Goal: Information Seeking & Learning: Check status

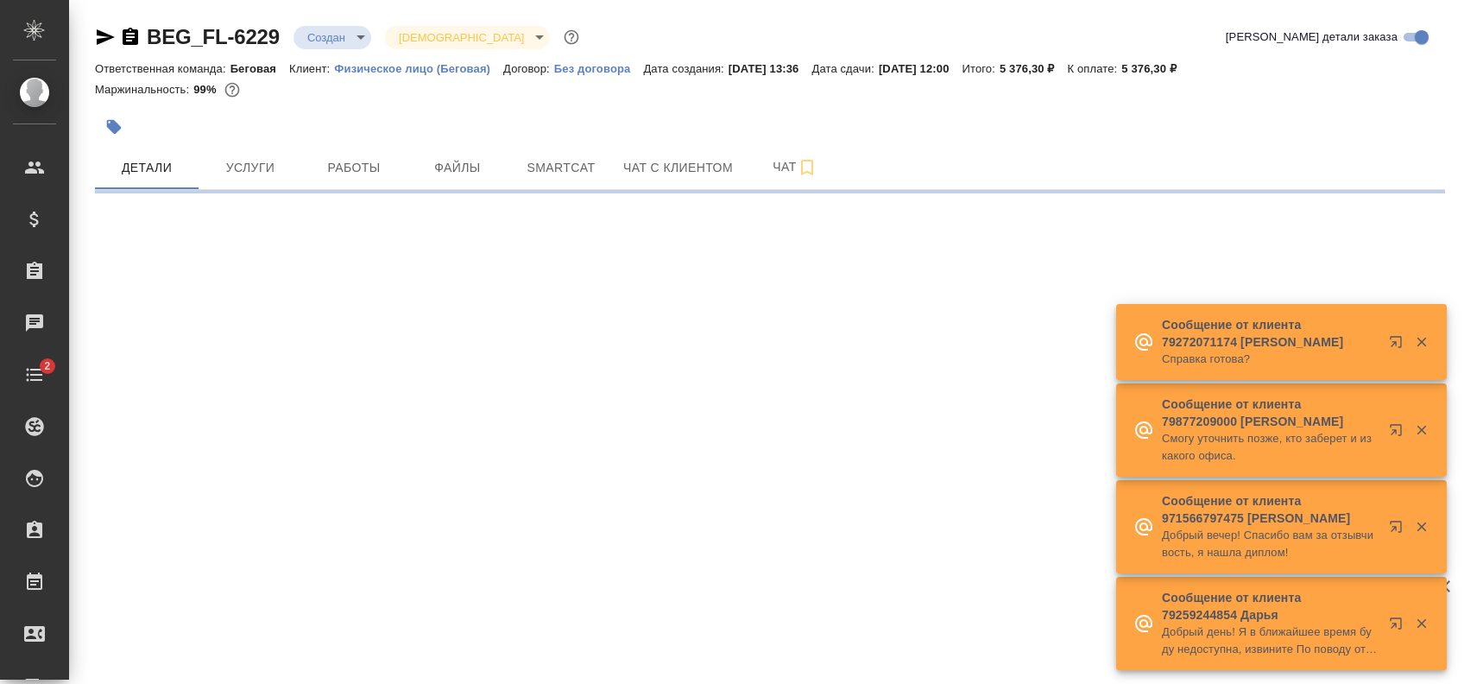
select select "RU"
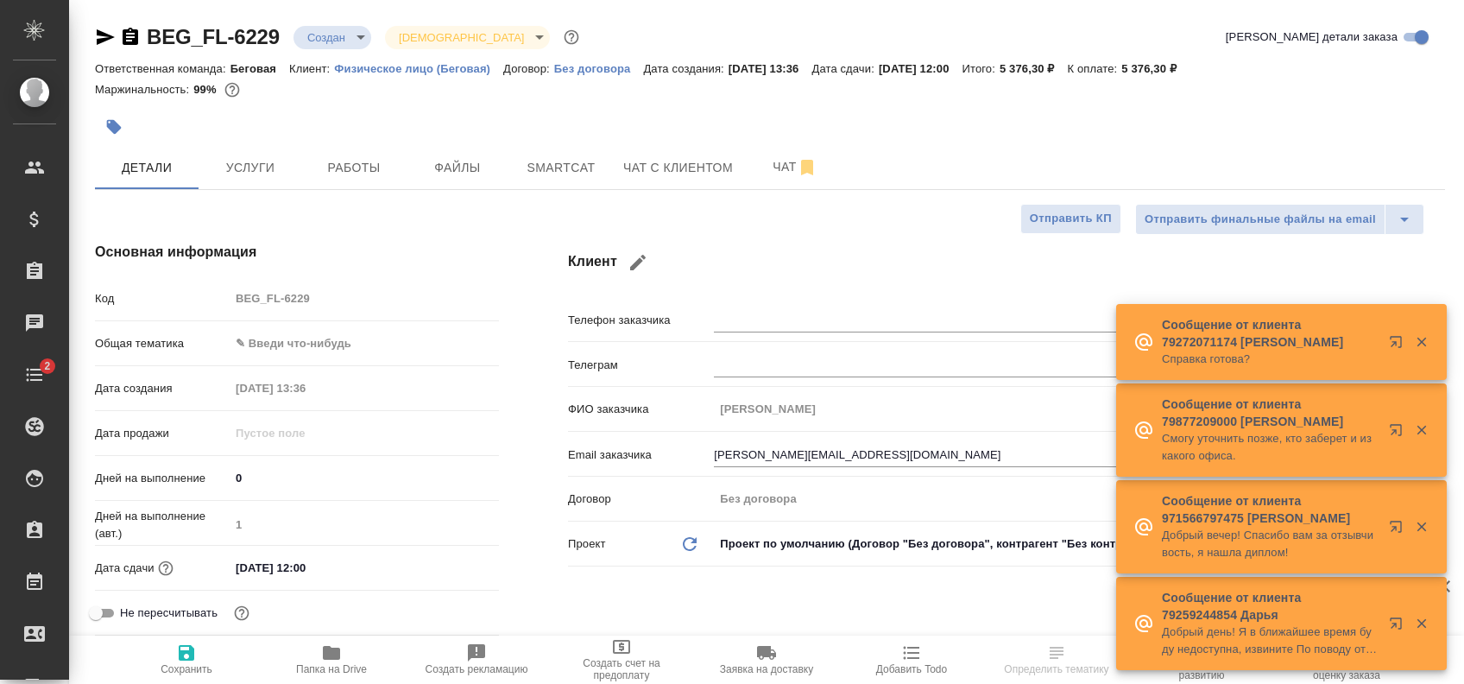
type textarea "x"
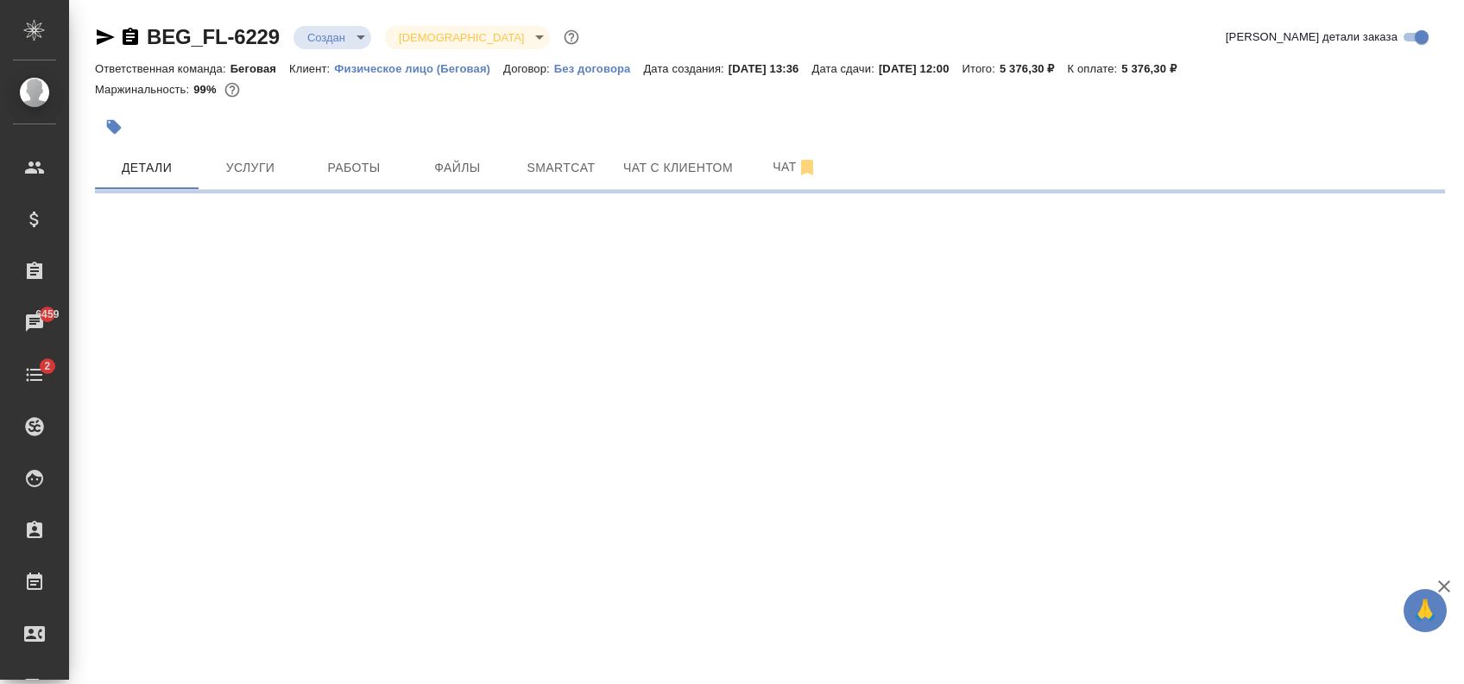
select select "RU"
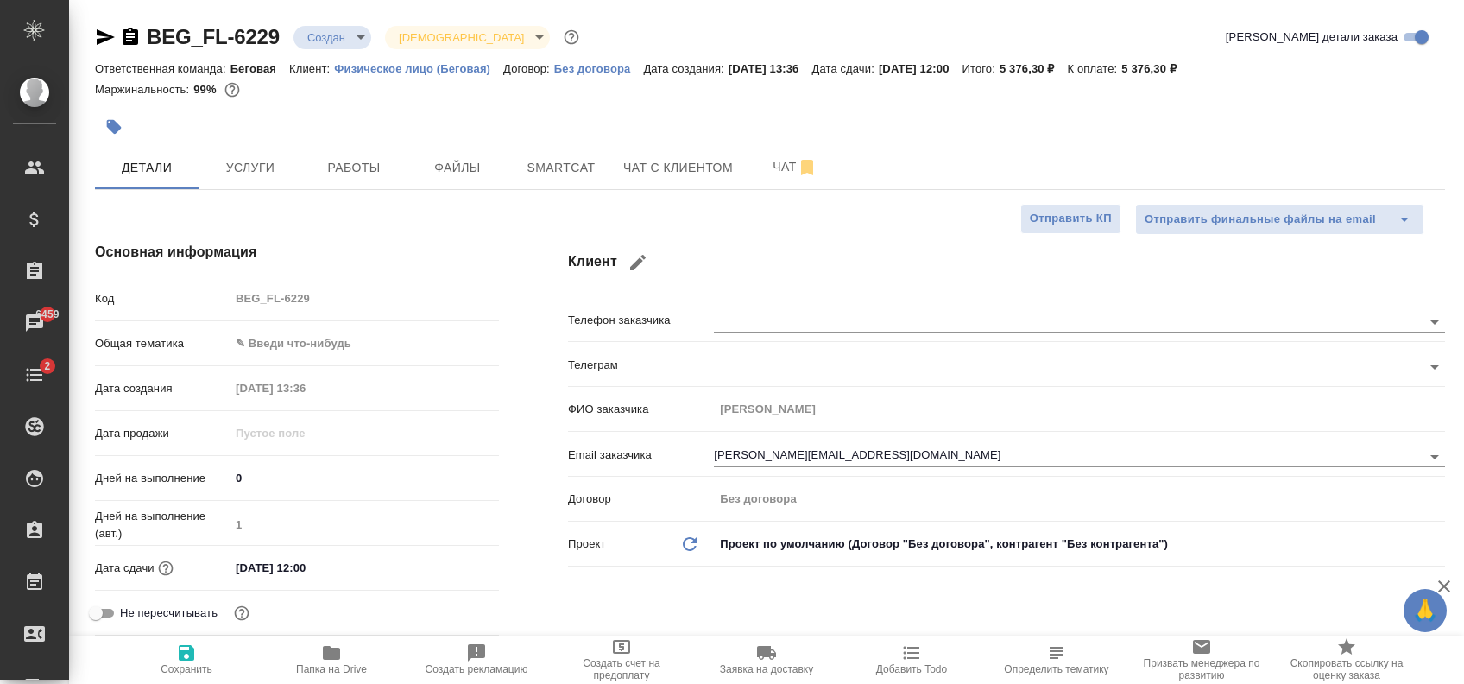
type textarea "x"
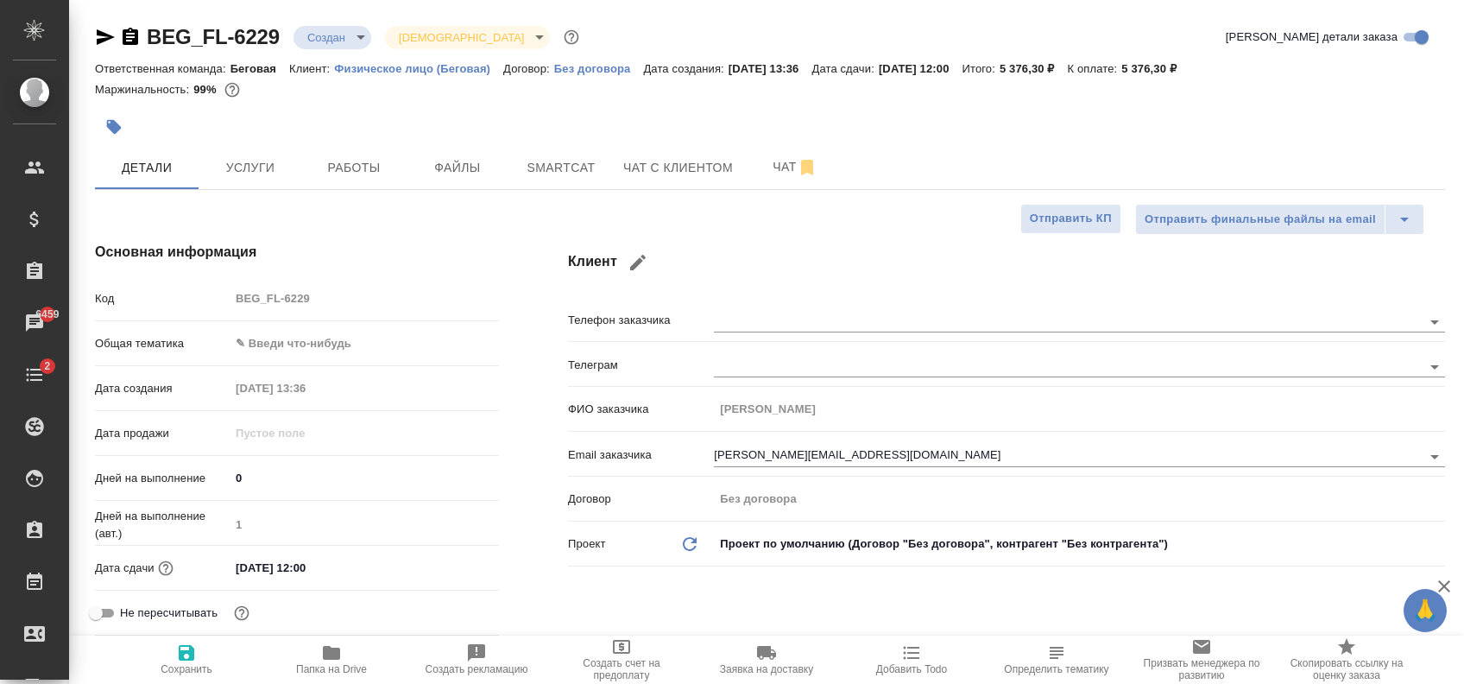
type textarea "x"
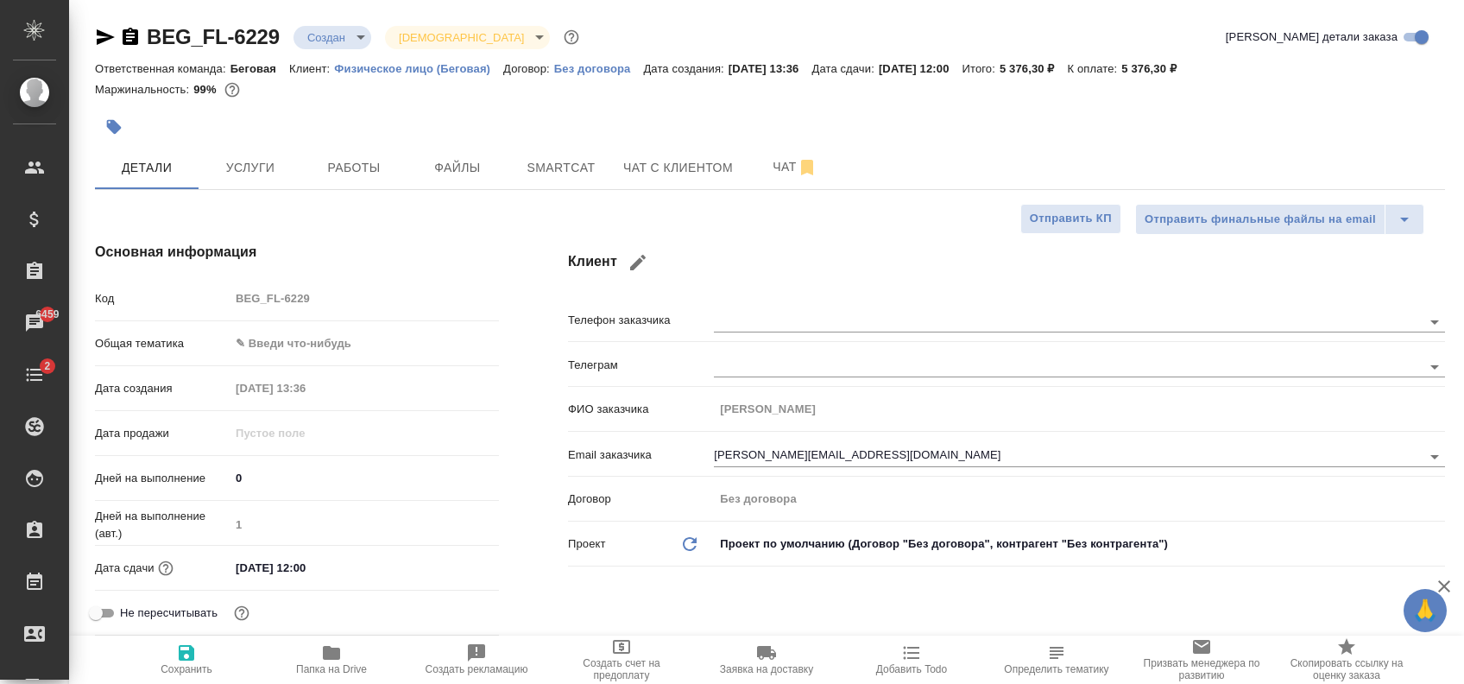
type textarea "x"
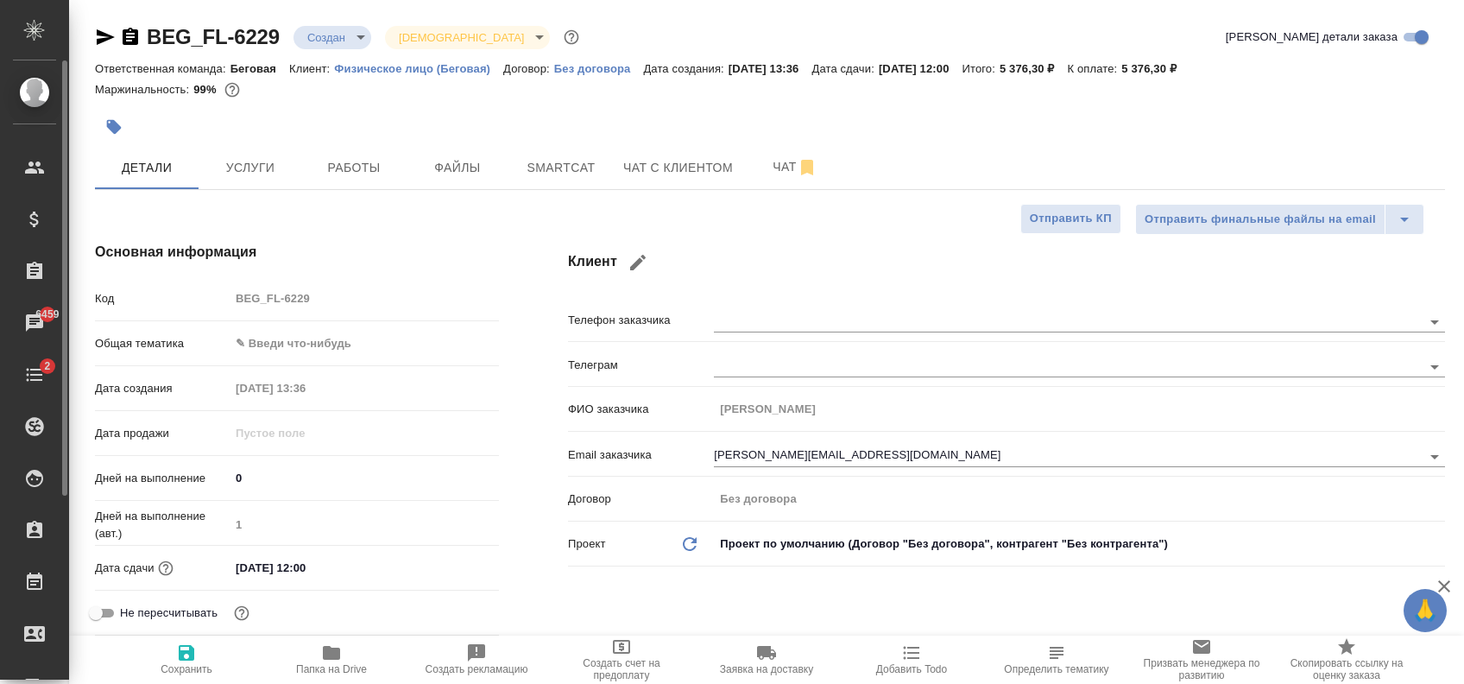
type textarea "x"
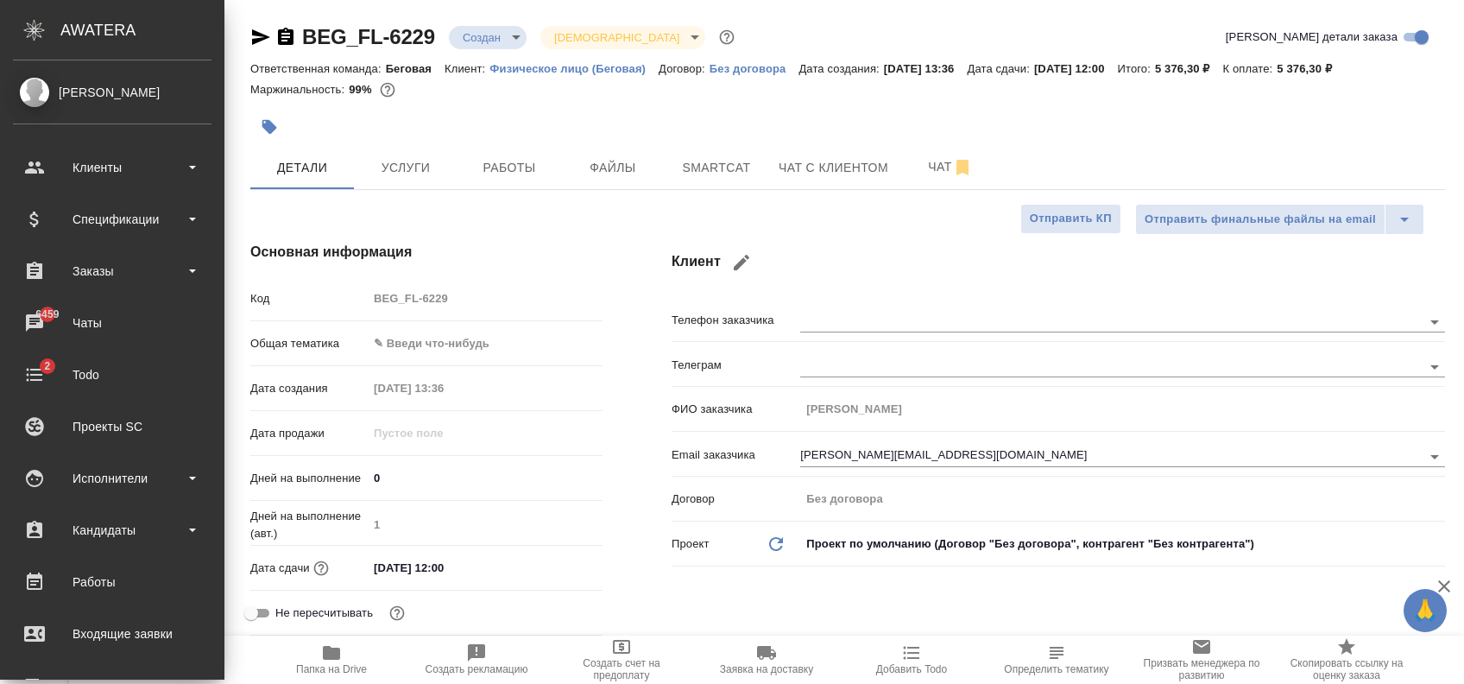
type textarea "x"
drag, startPoint x: 97, startPoint y: 277, endPoint x: 103, endPoint y: 299, distance: 22.4
click at [97, 277] on div "Заказы" at bounding box center [112, 271] width 199 height 26
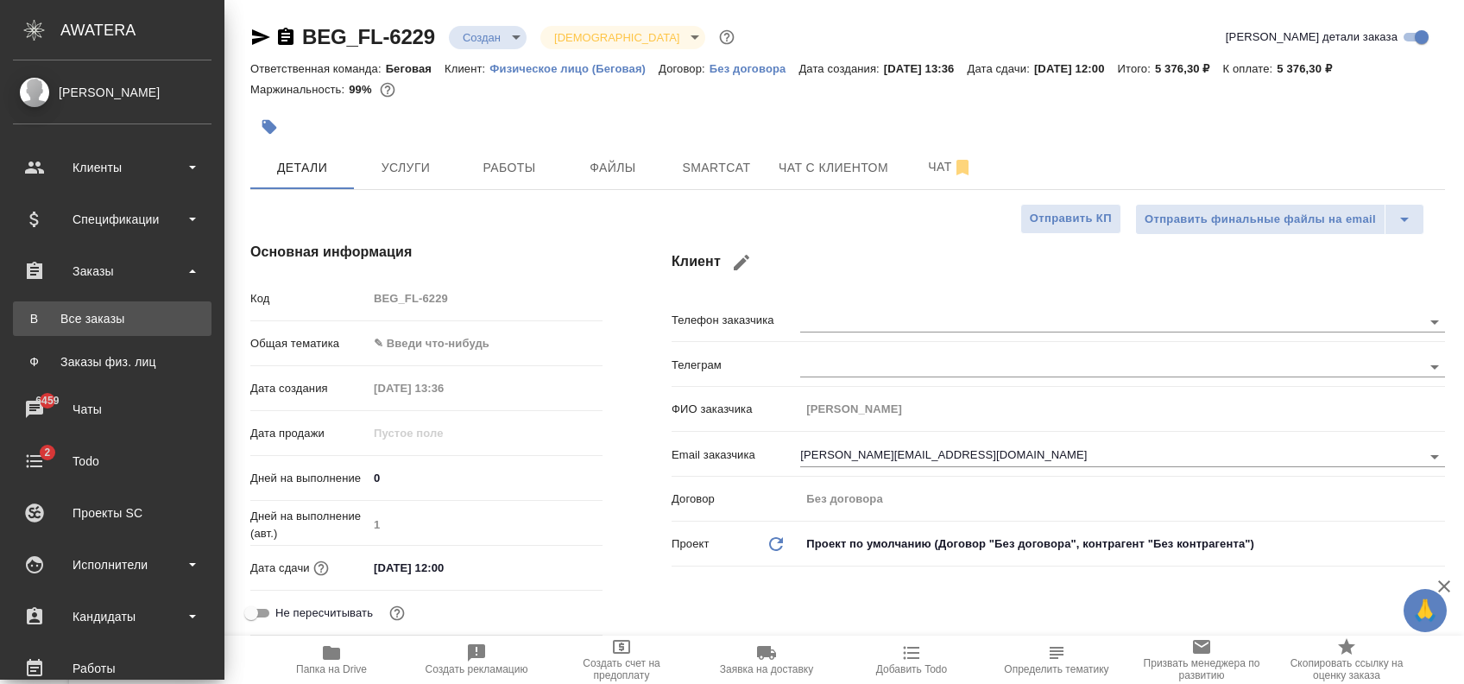
type textarea "x"
click at [104, 306] on link "В Все заказы" at bounding box center [112, 318] width 199 height 35
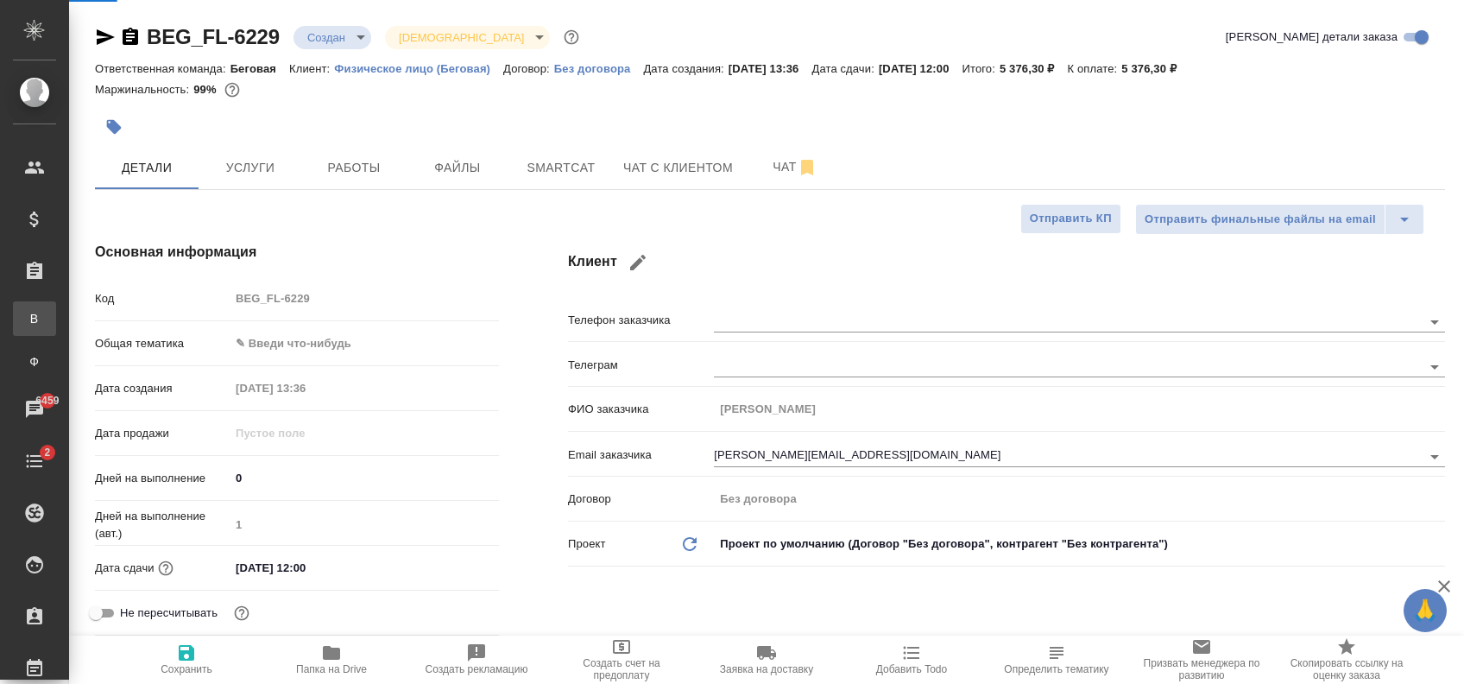
type textarea "x"
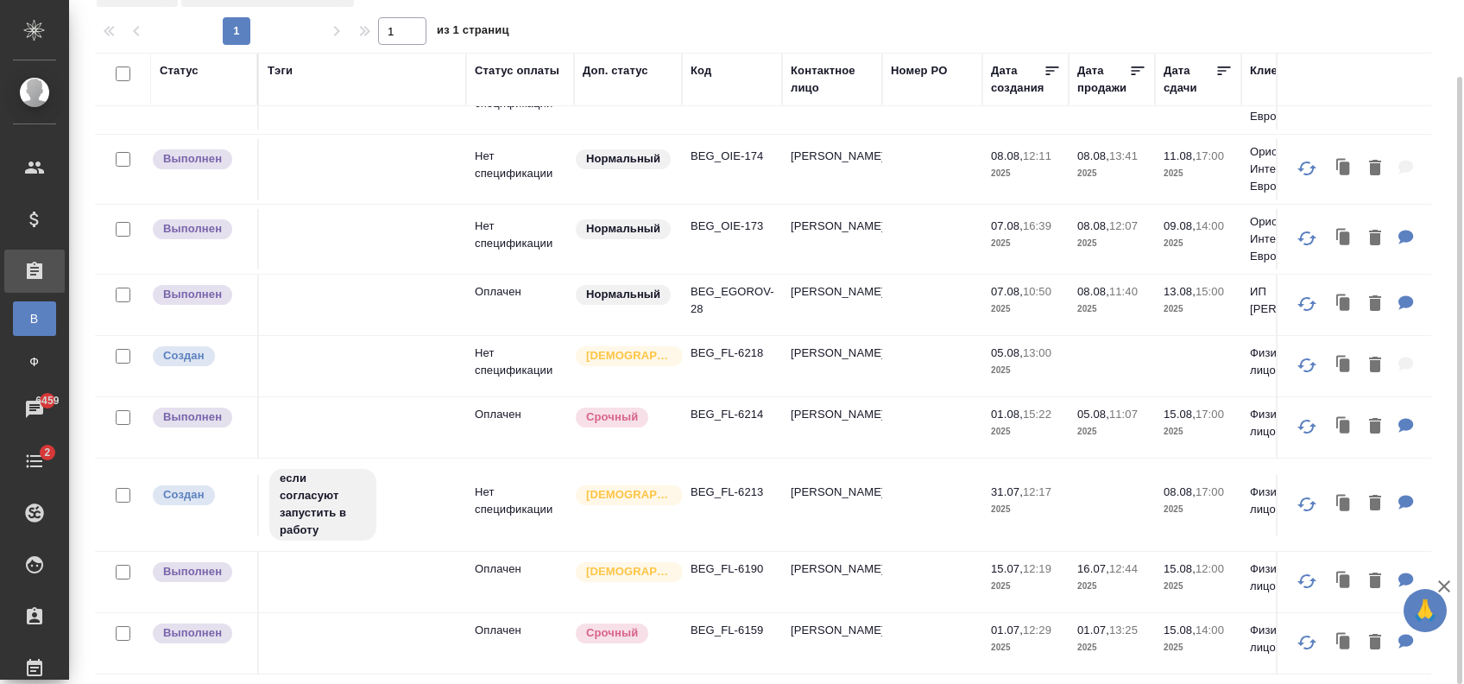
scroll to position [617, 0]
click at [737, 621] on p "BEG_FL-6159" at bounding box center [732, 629] width 83 height 17
click at [738, 344] on p "BEG_FL-6218" at bounding box center [732, 352] width 83 height 17
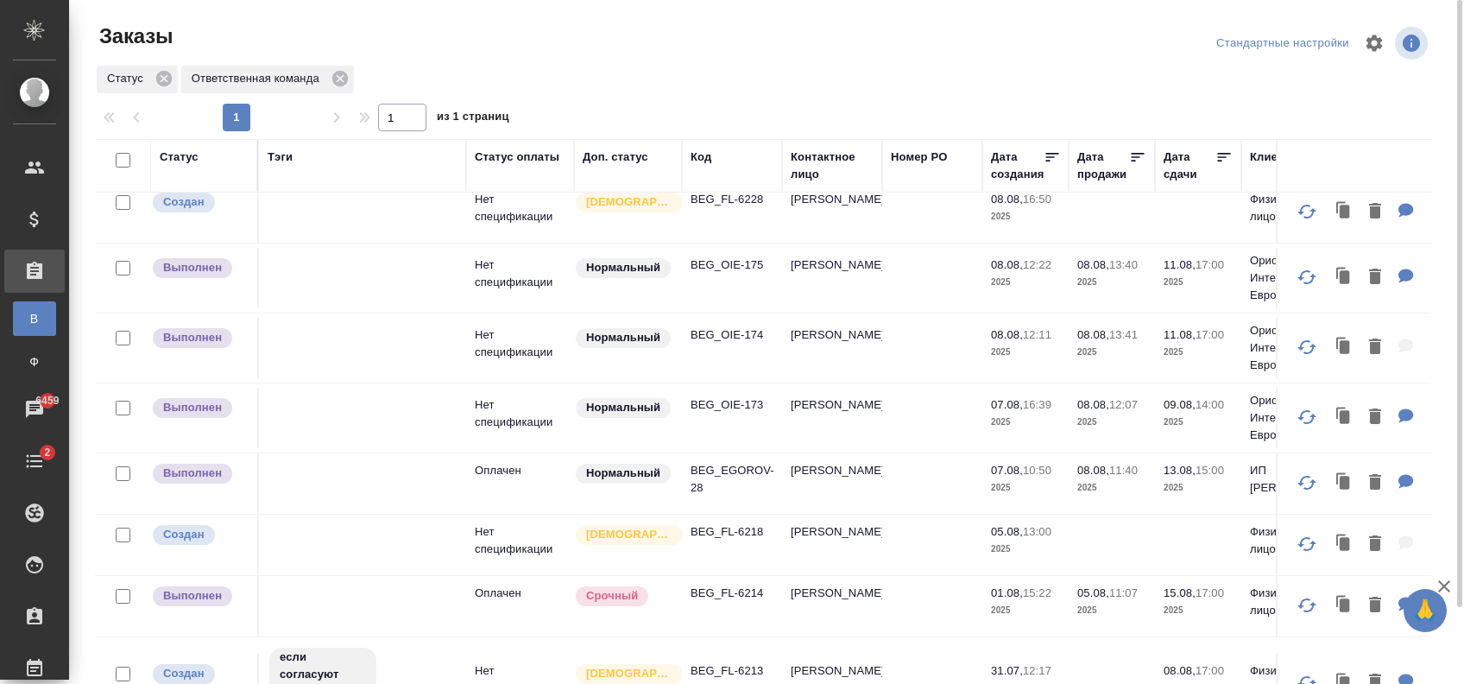
drag, startPoint x: 744, startPoint y: 310, endPoint x: 743, endPoint y: 330, distance: 19.9
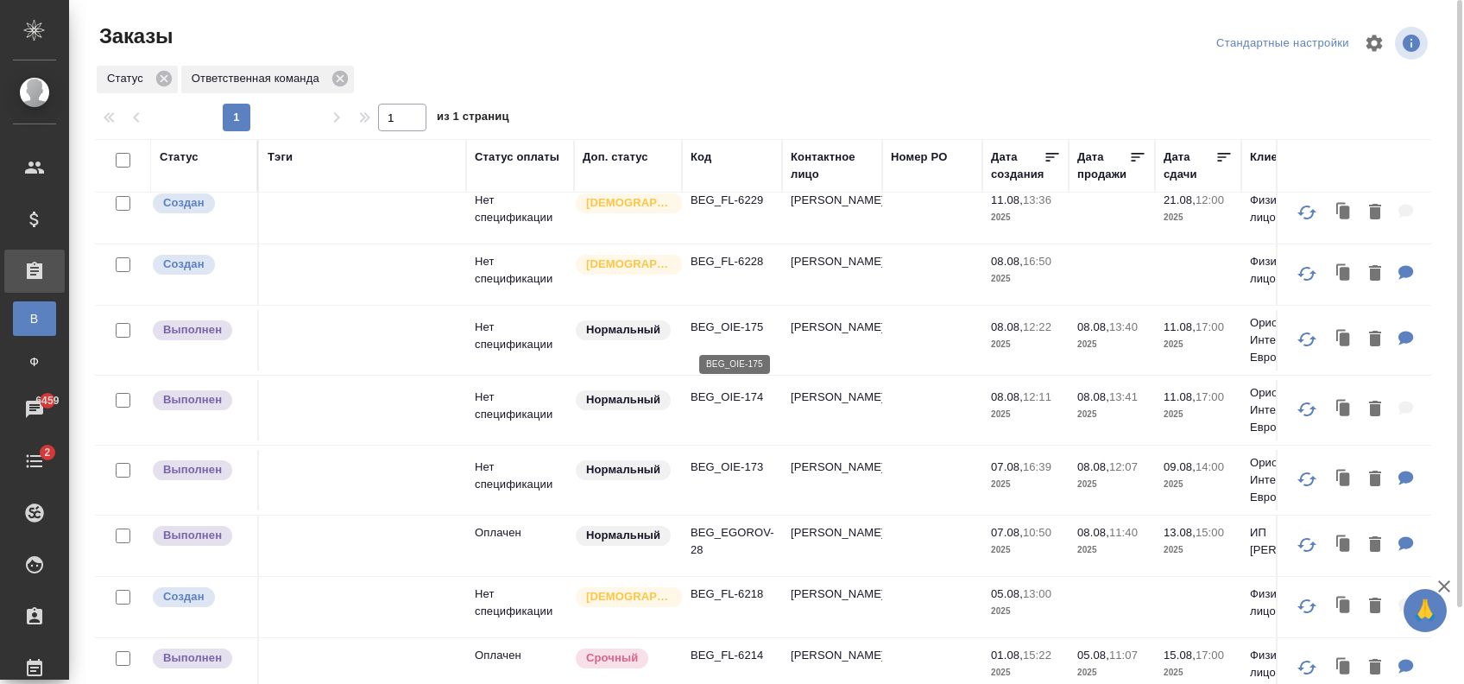
drag, startPoint x: 743, startPoint y: 330, endPoint x: 653, endPoint y: 53, distance: 291.3
click at [653, 38] on div at bounding box center [770, 42] width 450 height 41
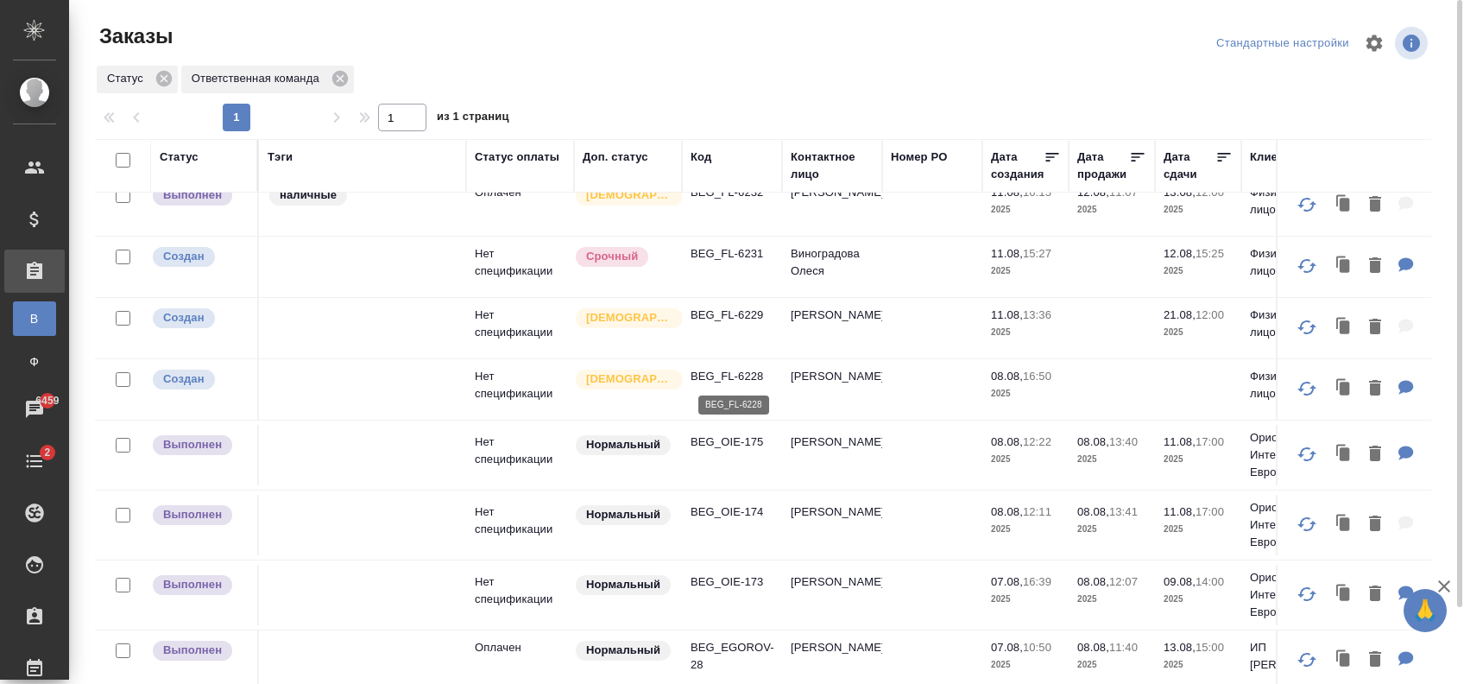
click at [725, 368] on p "BEG_FL-6228" at bounding box center [732, 376] width 83 height 17
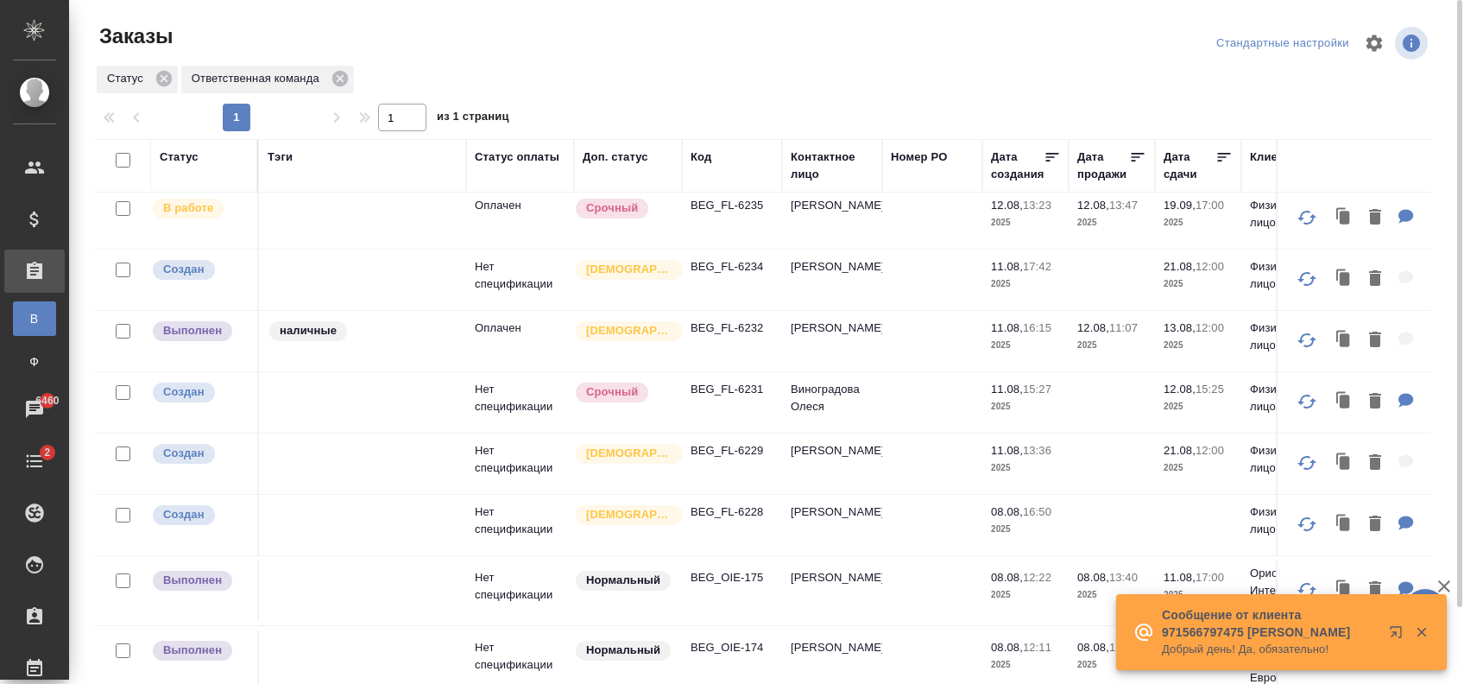
scroll to position [41, 0]
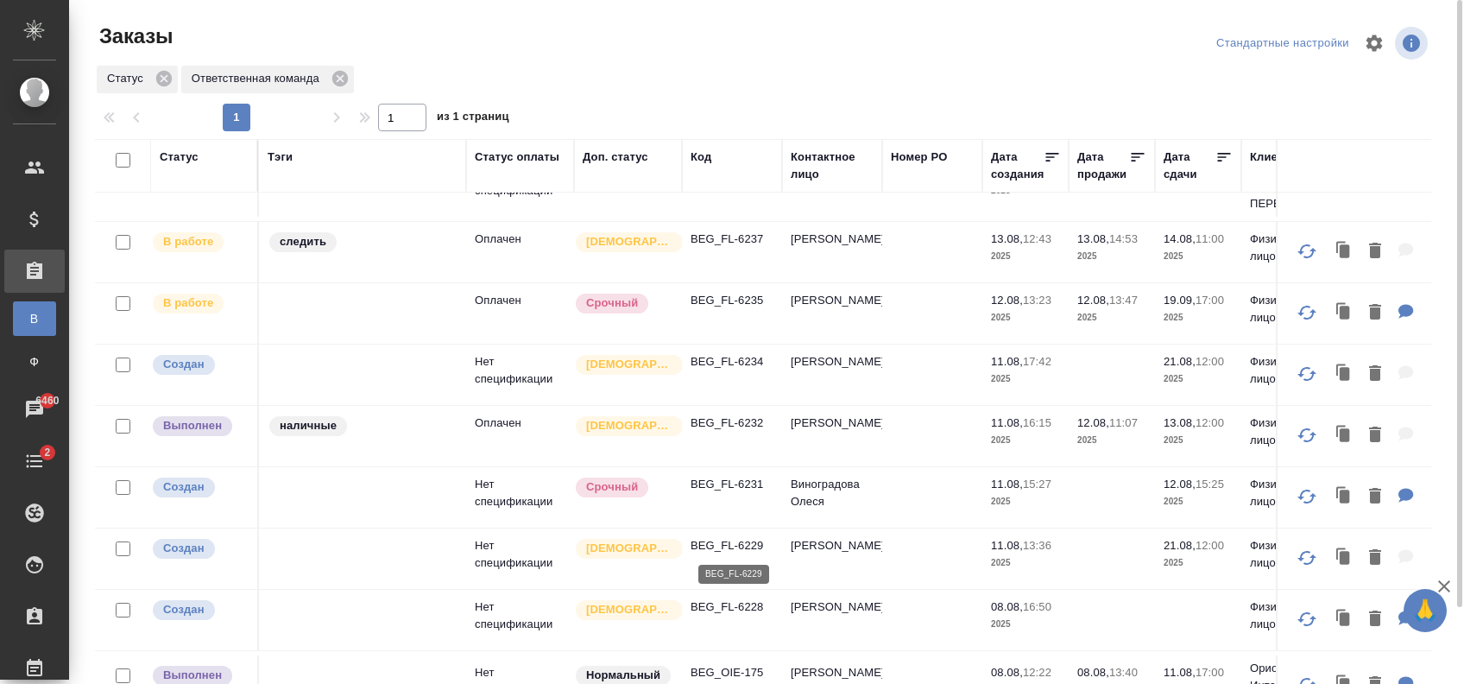
click at [726, 546] on p "BEG_FL-6229" at bounding box center [732, 545] width 83 height 17
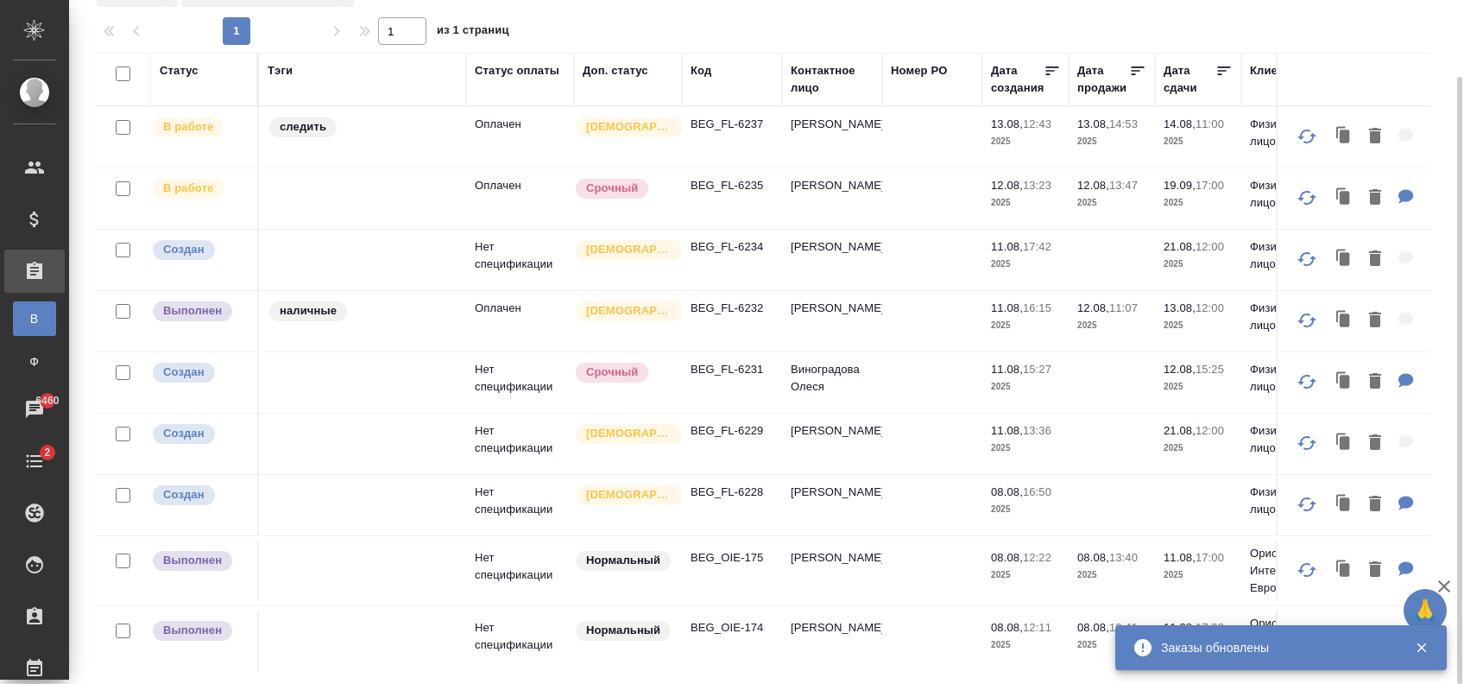
scroll to position [0, 0]
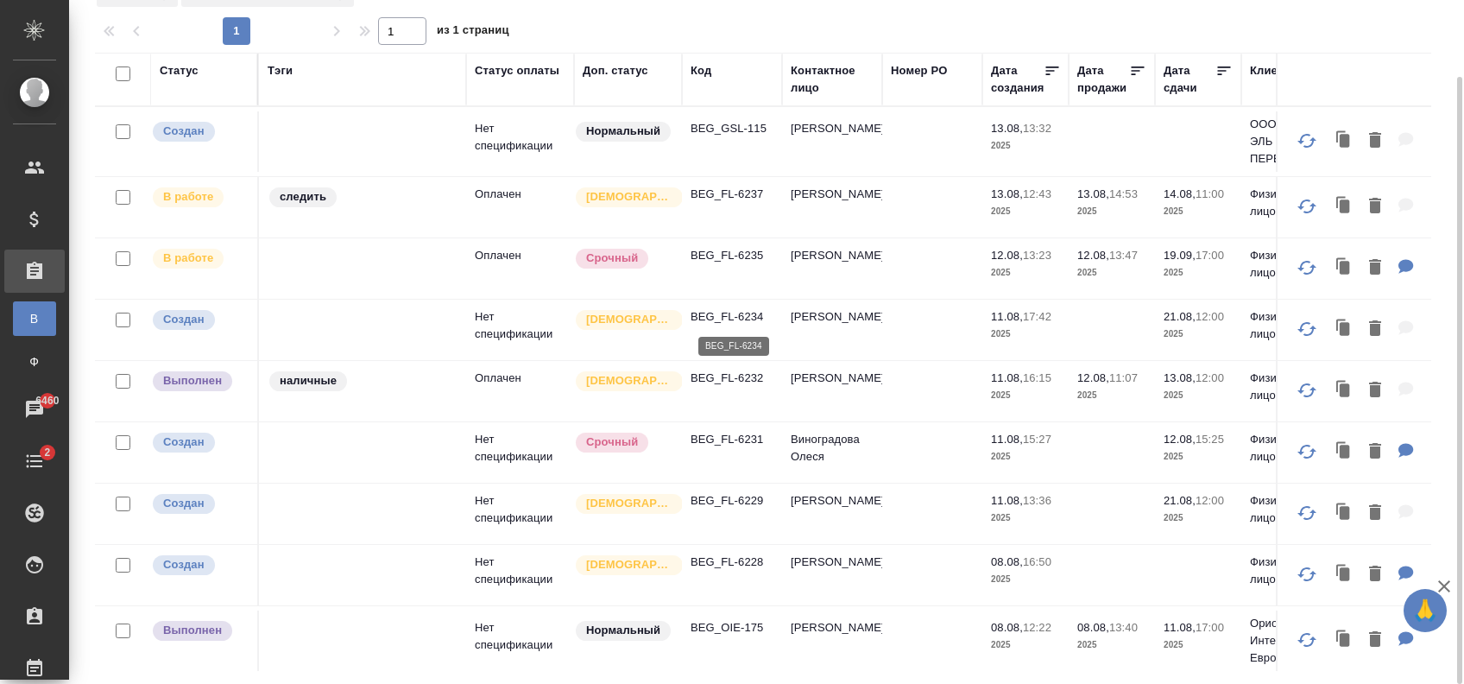
click at [748, 313] on p "BEG_FL-6234" at bounding box center [732, 316] width 83 height 17
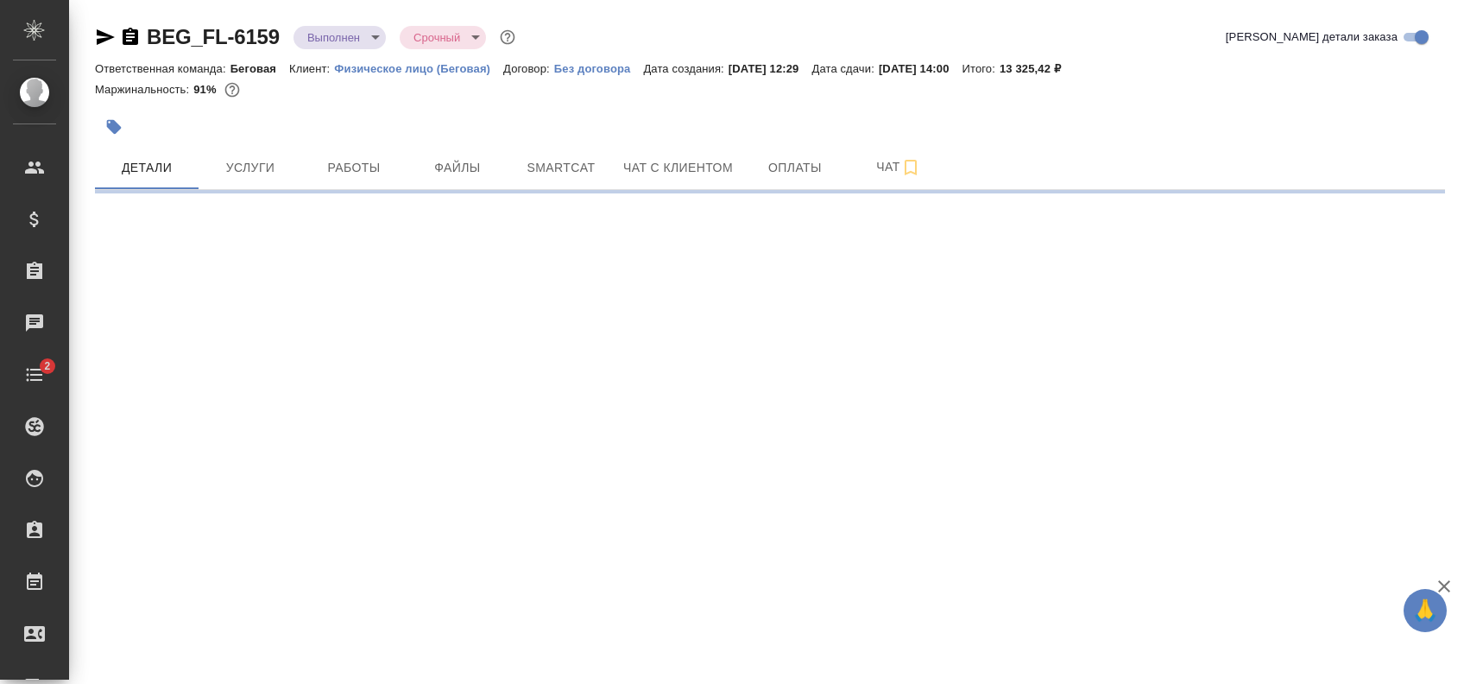
select select "RU"
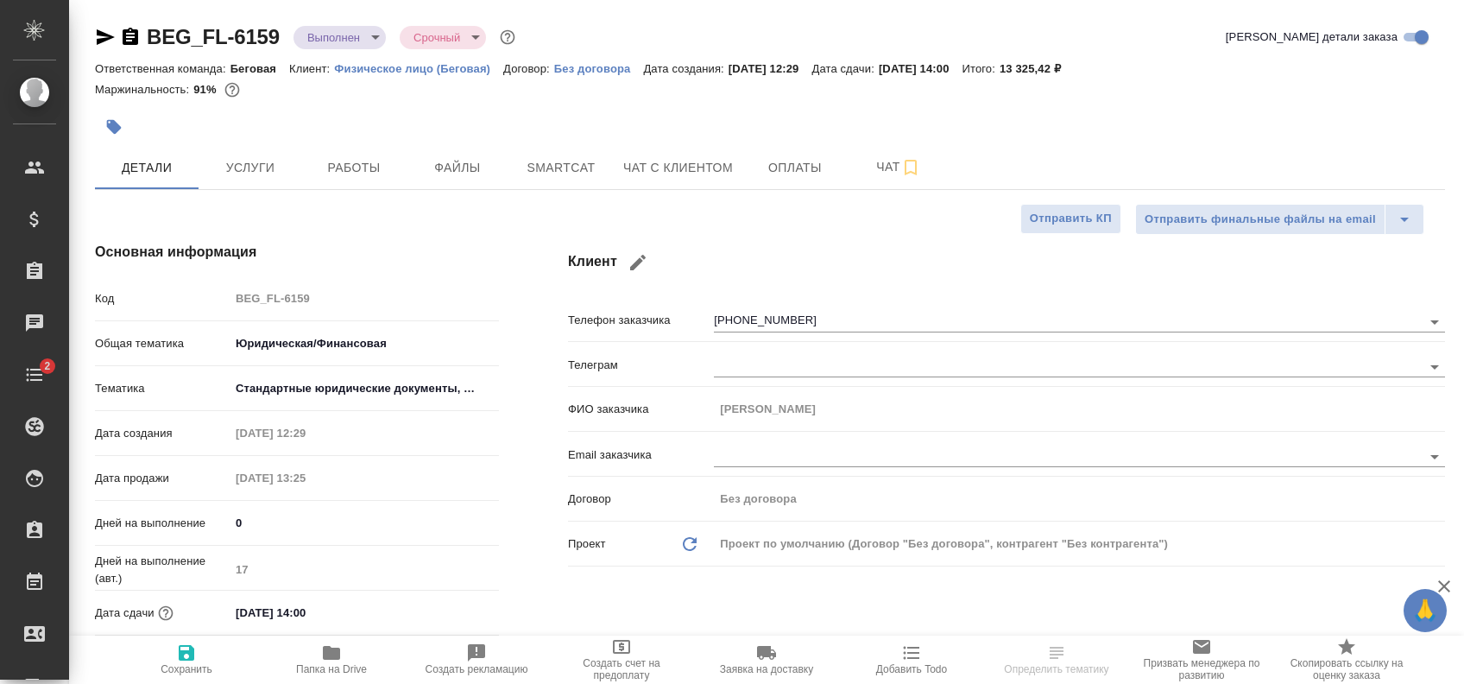
type textarea "x"
click at [791, 176] on span "Оплаты" at bounding box center [795, 168] width 83 height 22
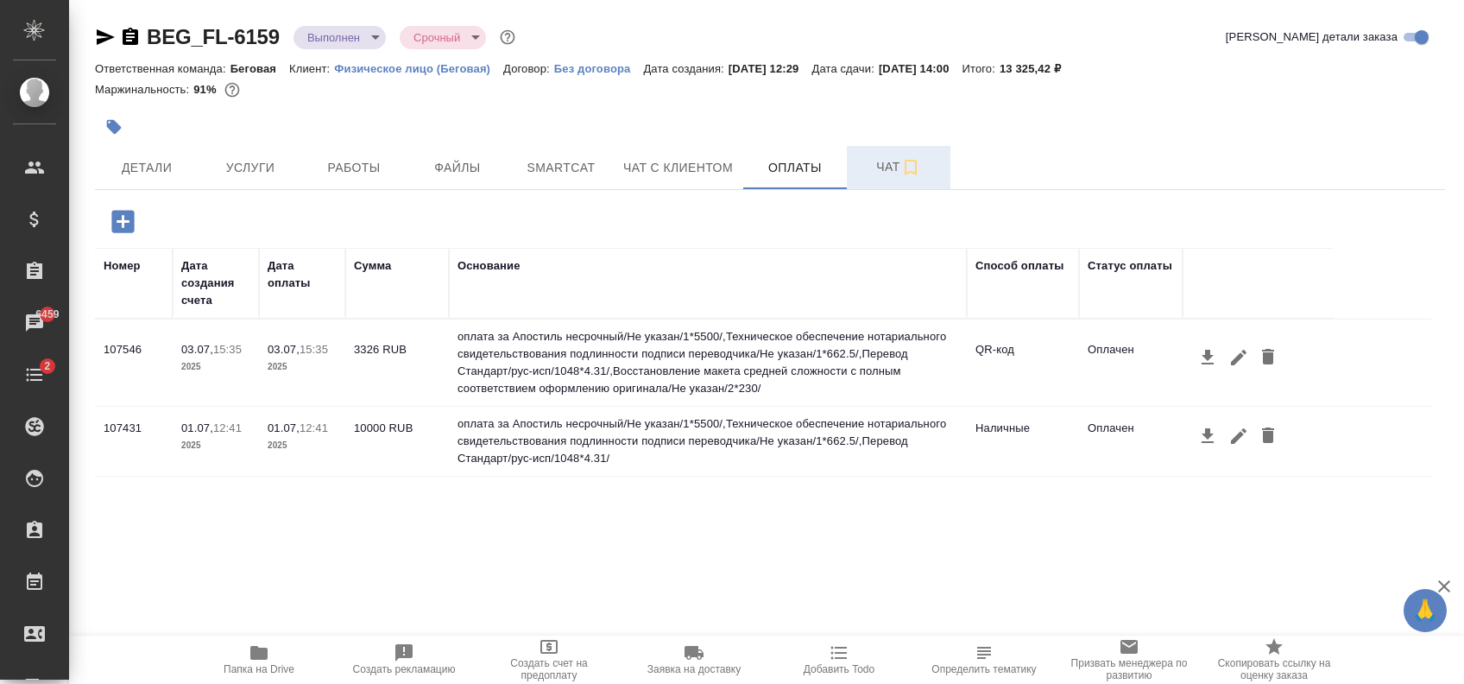
click at [851, 162] on button "Чат" at bounding box center [899, 167] width 104 height 43
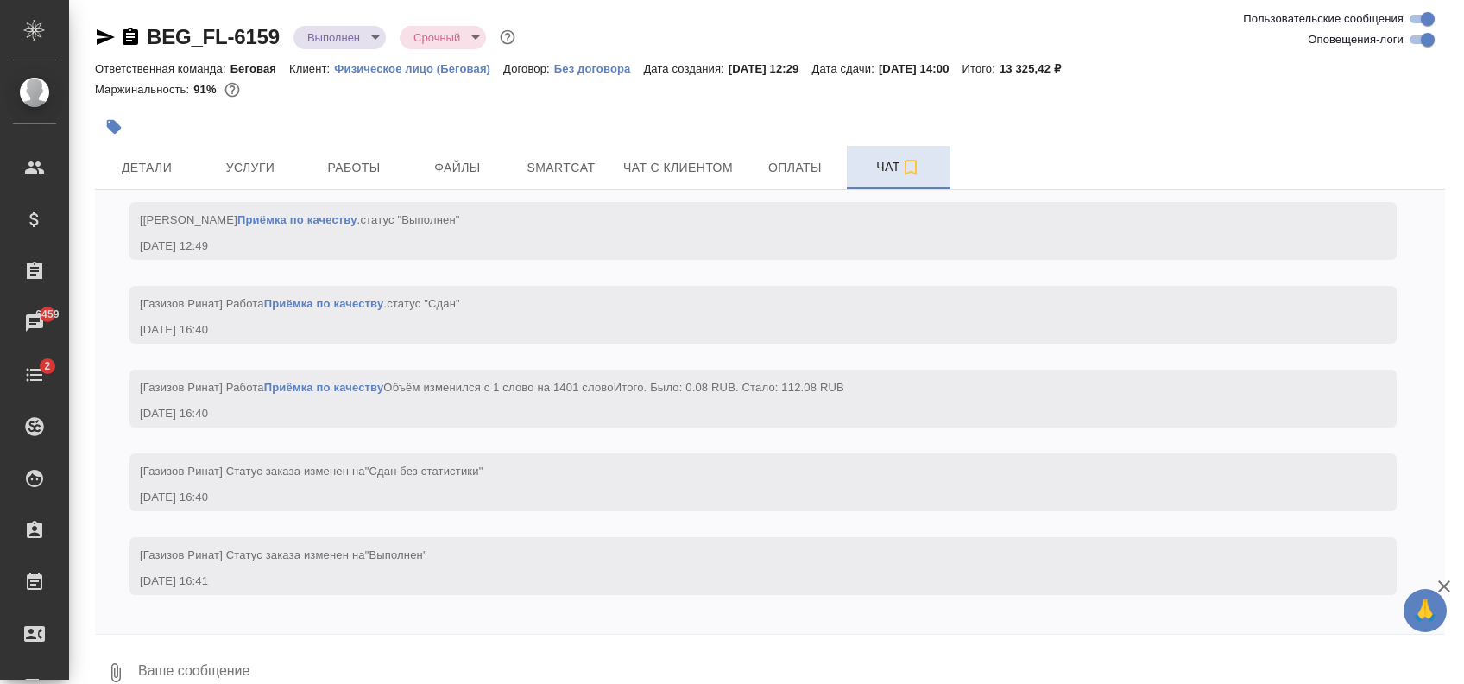
scroll to position [5027, 0]
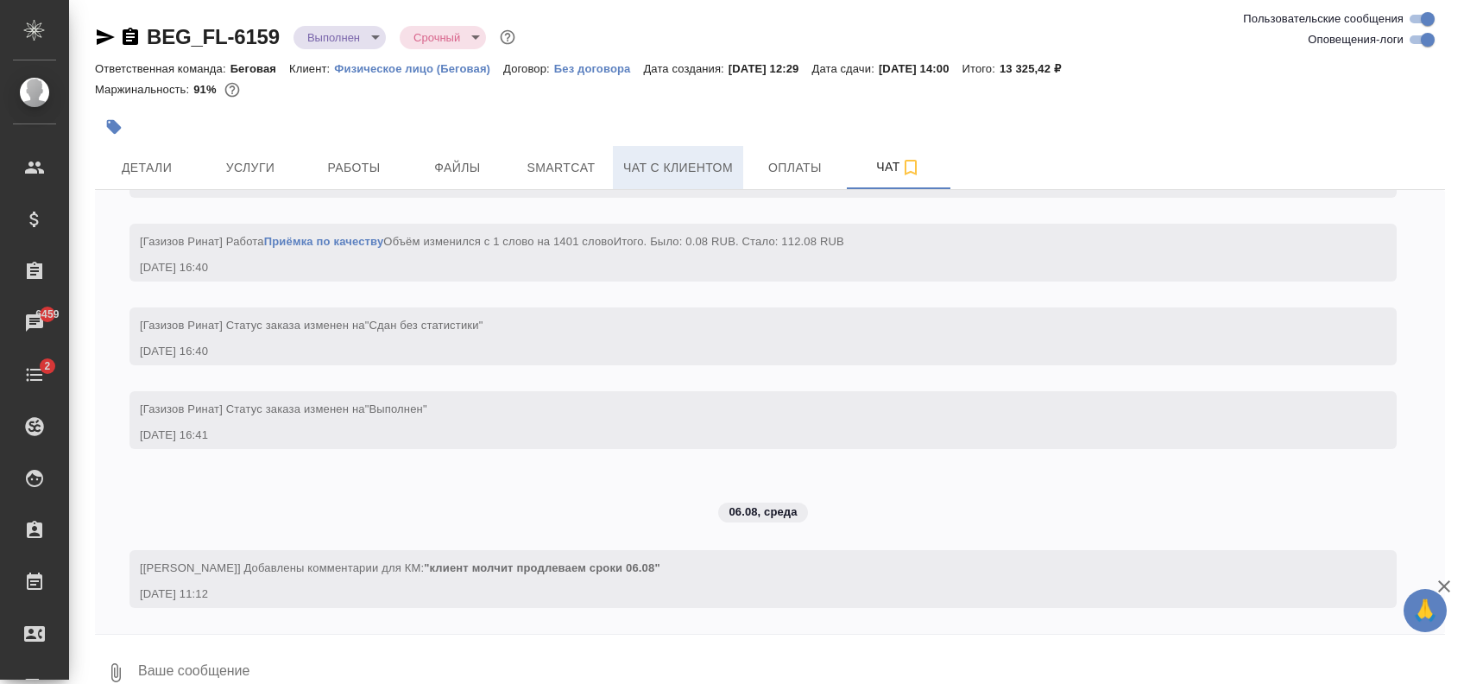
click at [666, 165] on span "Чат с клиентом" at bounding box center [678, 168] width 110 height 22
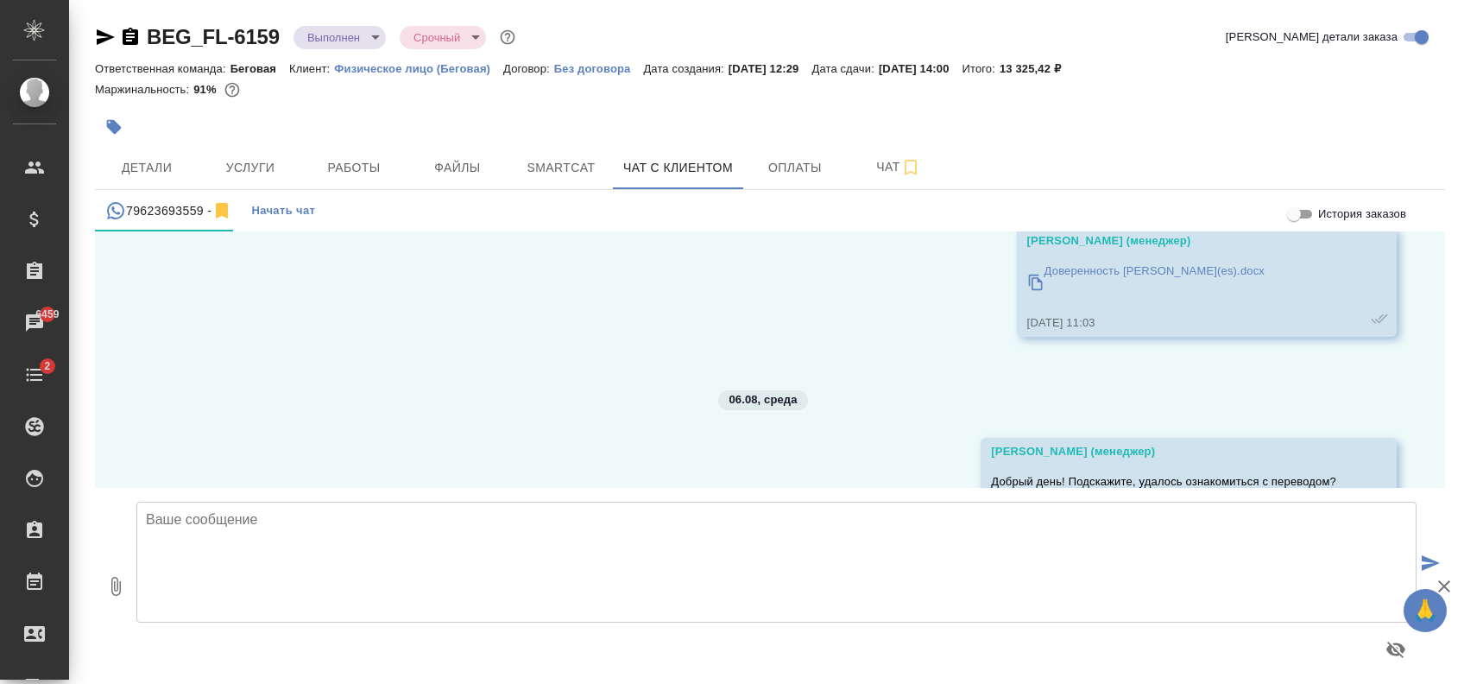
scroll to position [2041, 0]
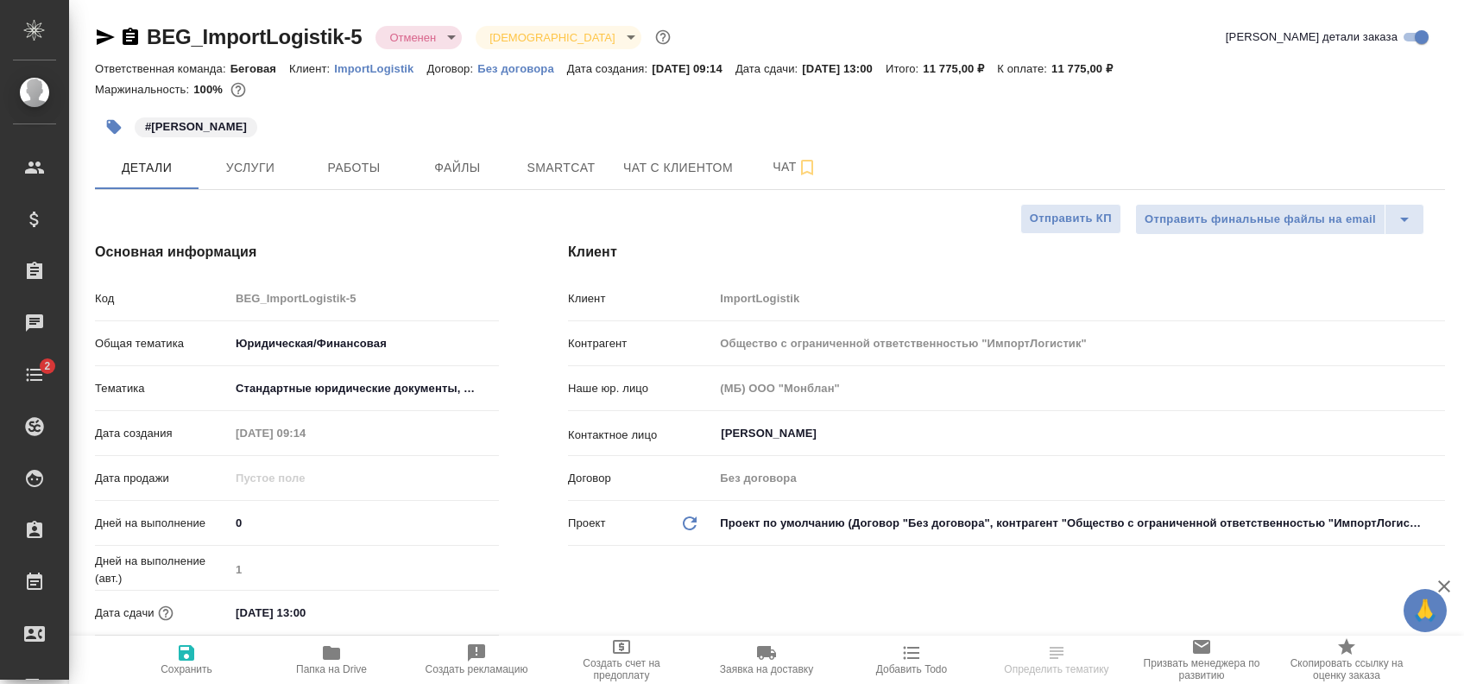
select select "RU"
type textarea "x"
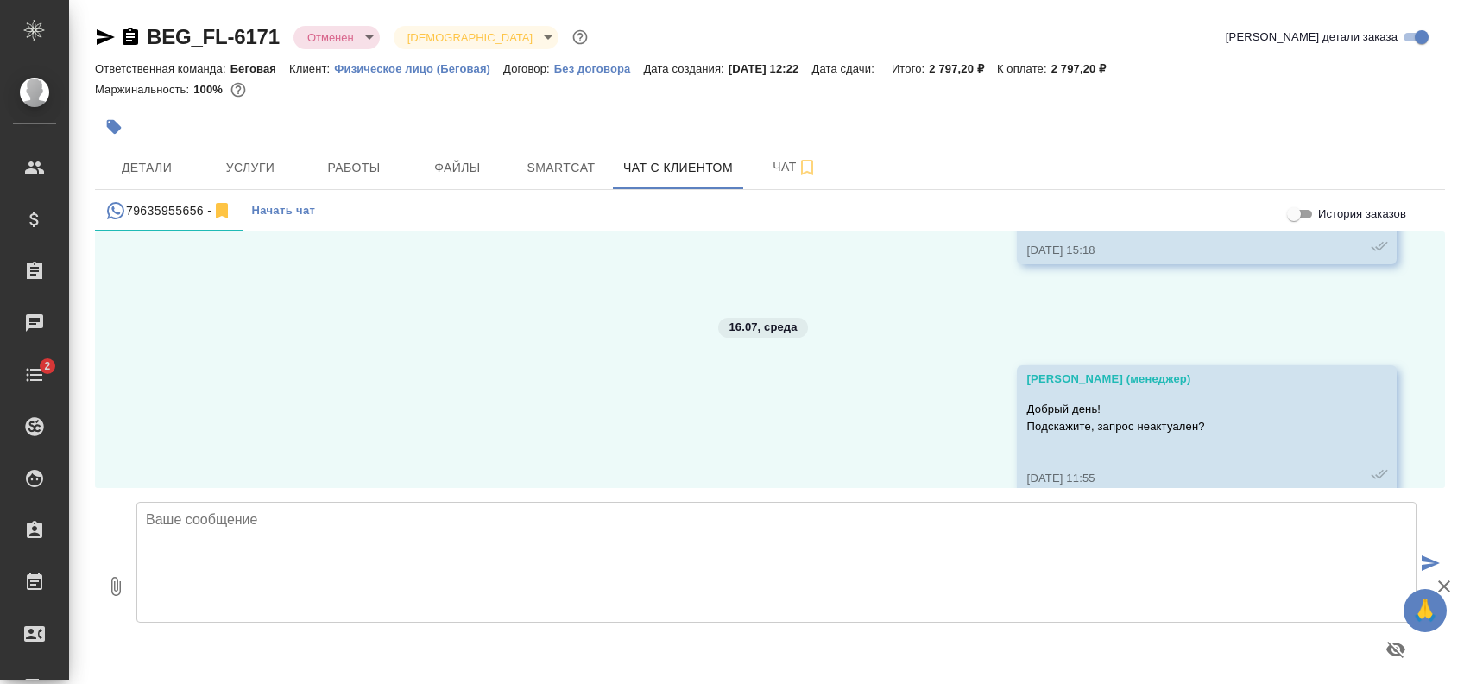
scroll to position [2458, 0]
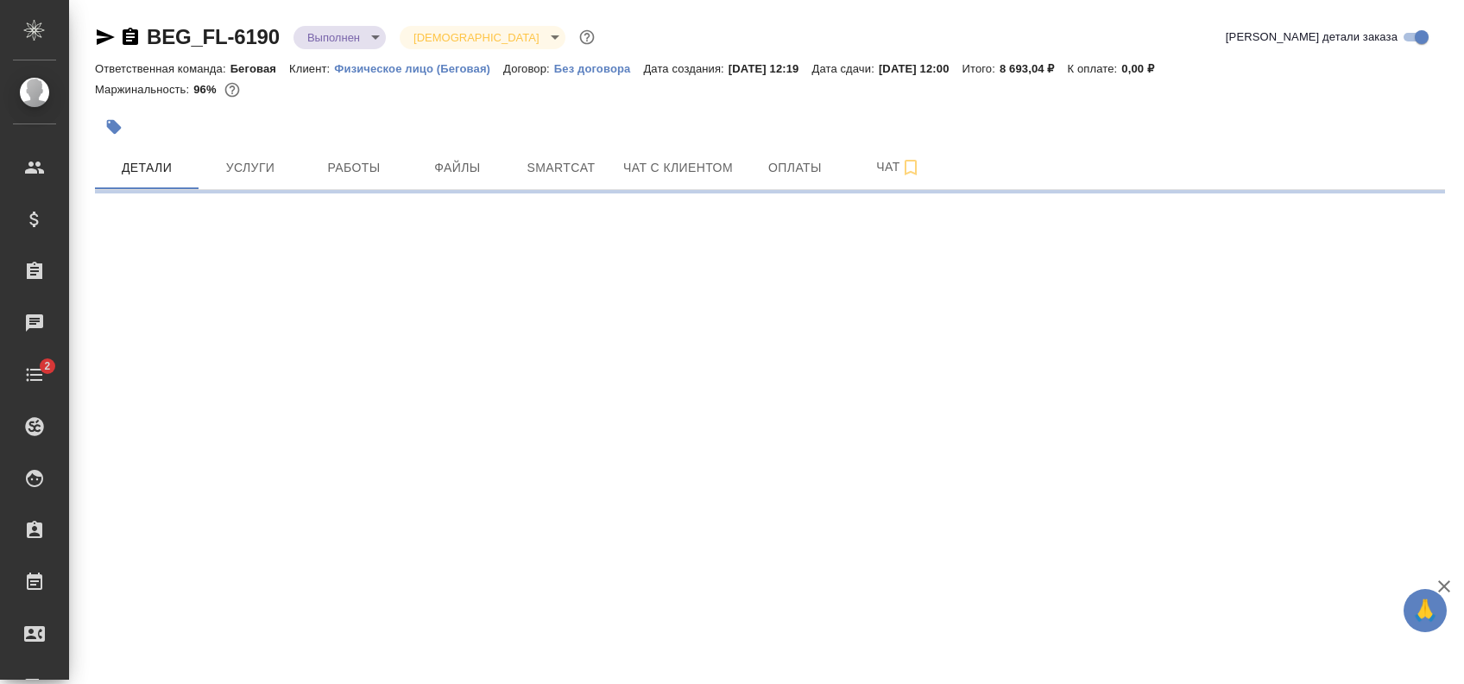
select select "RU"
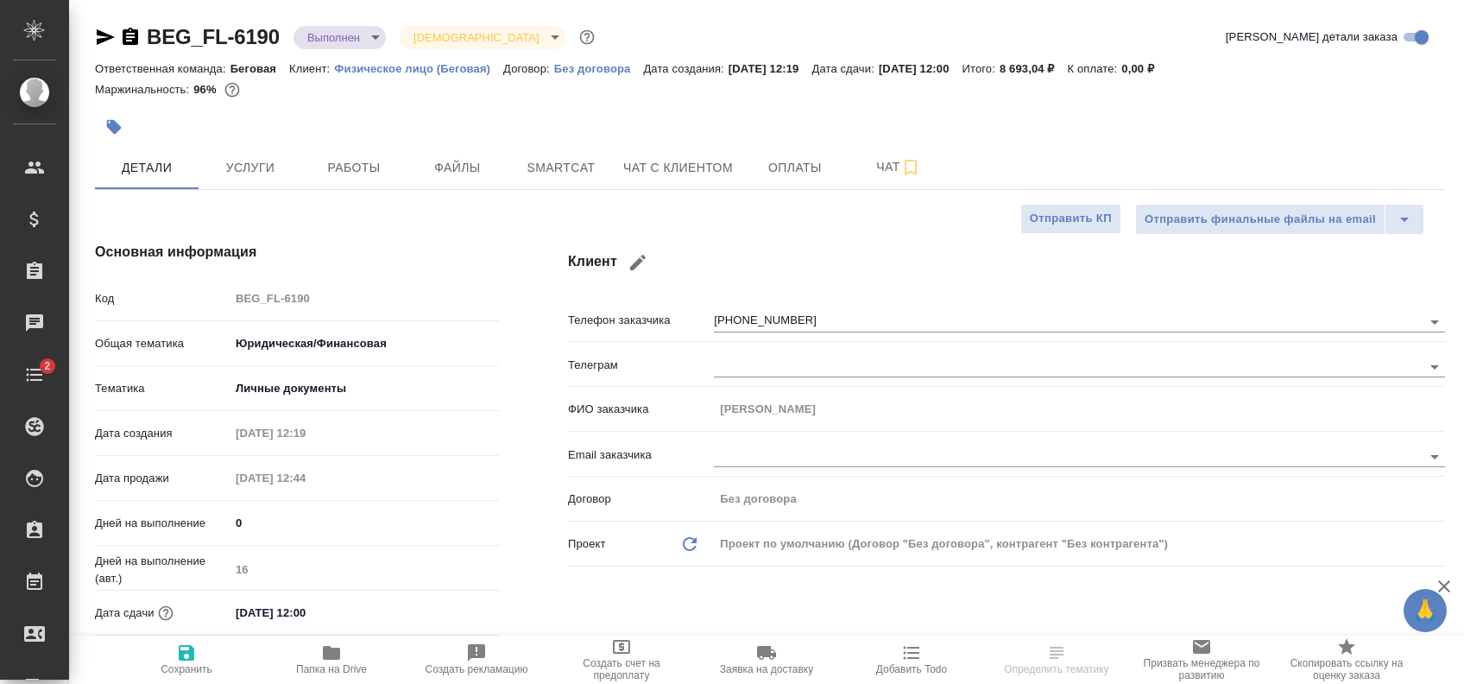
type textarea "x"
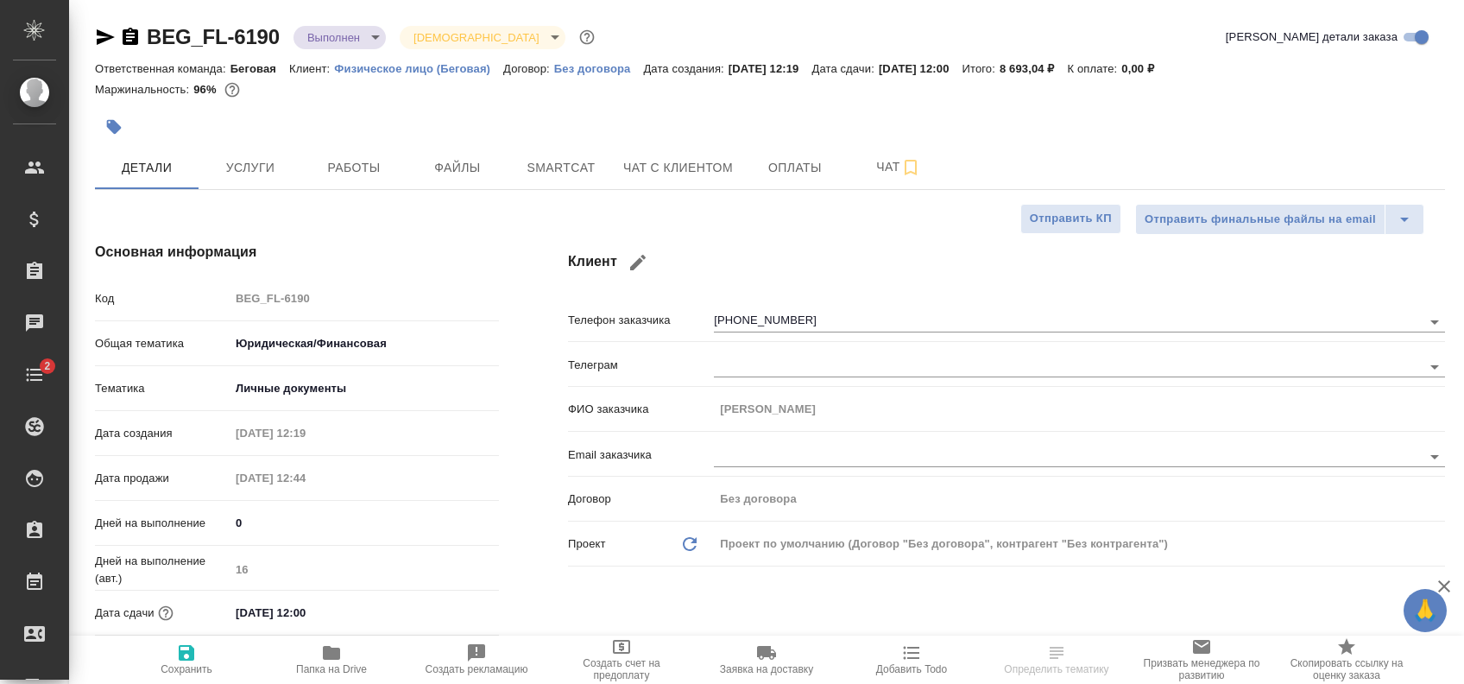
type textarea "x"
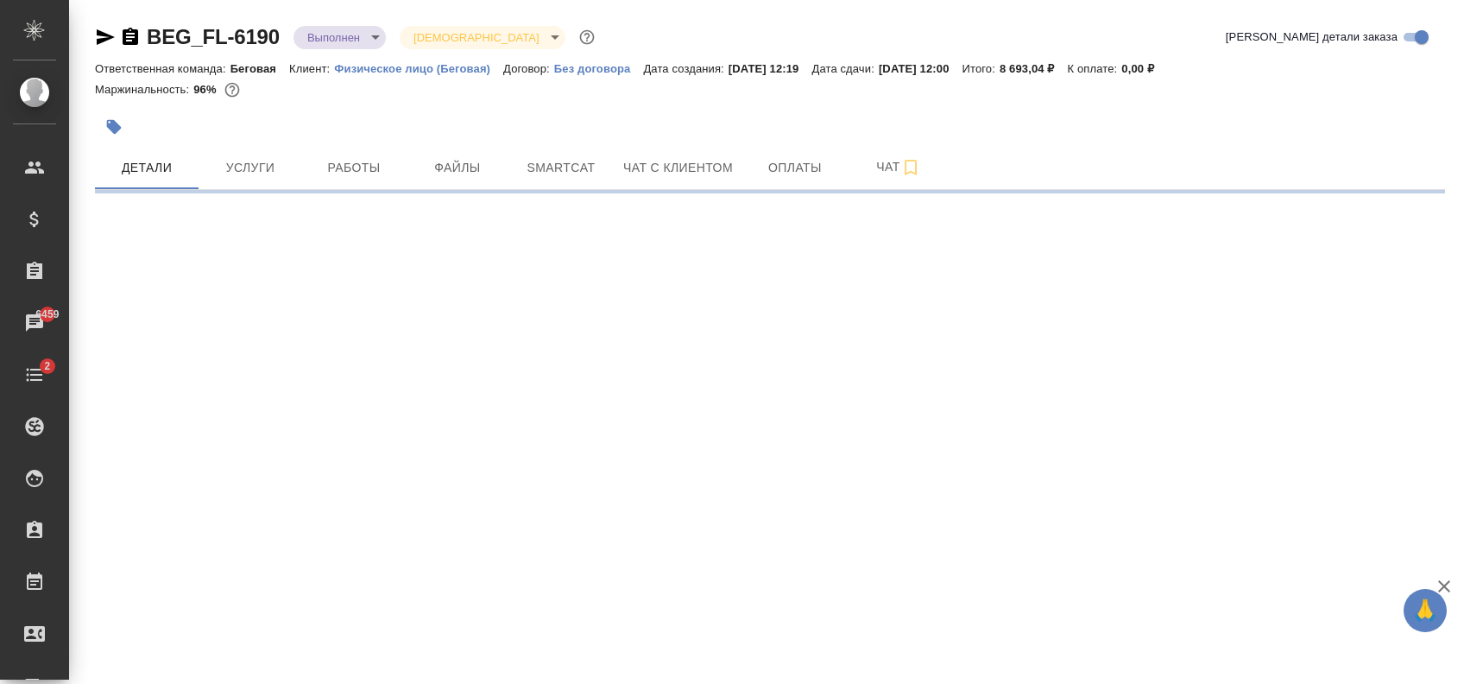
select select "RU"
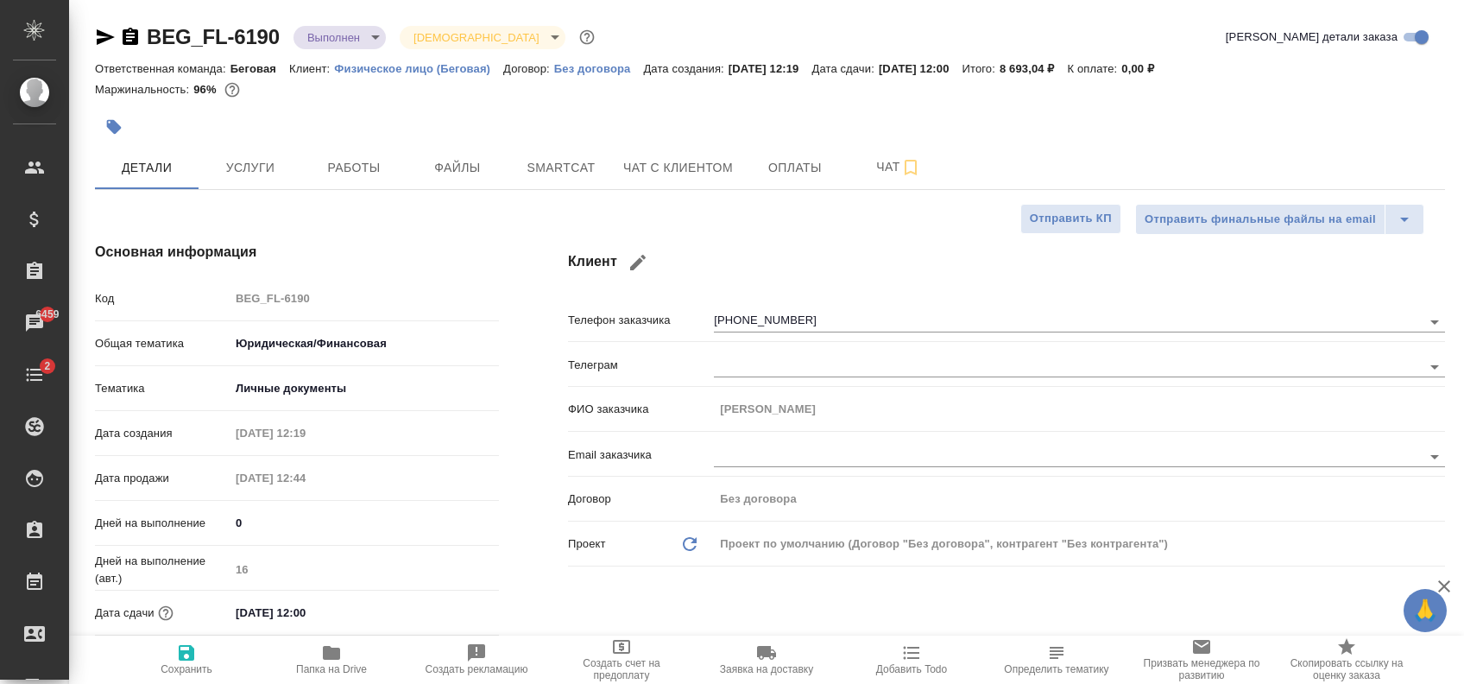
type textarea "x"
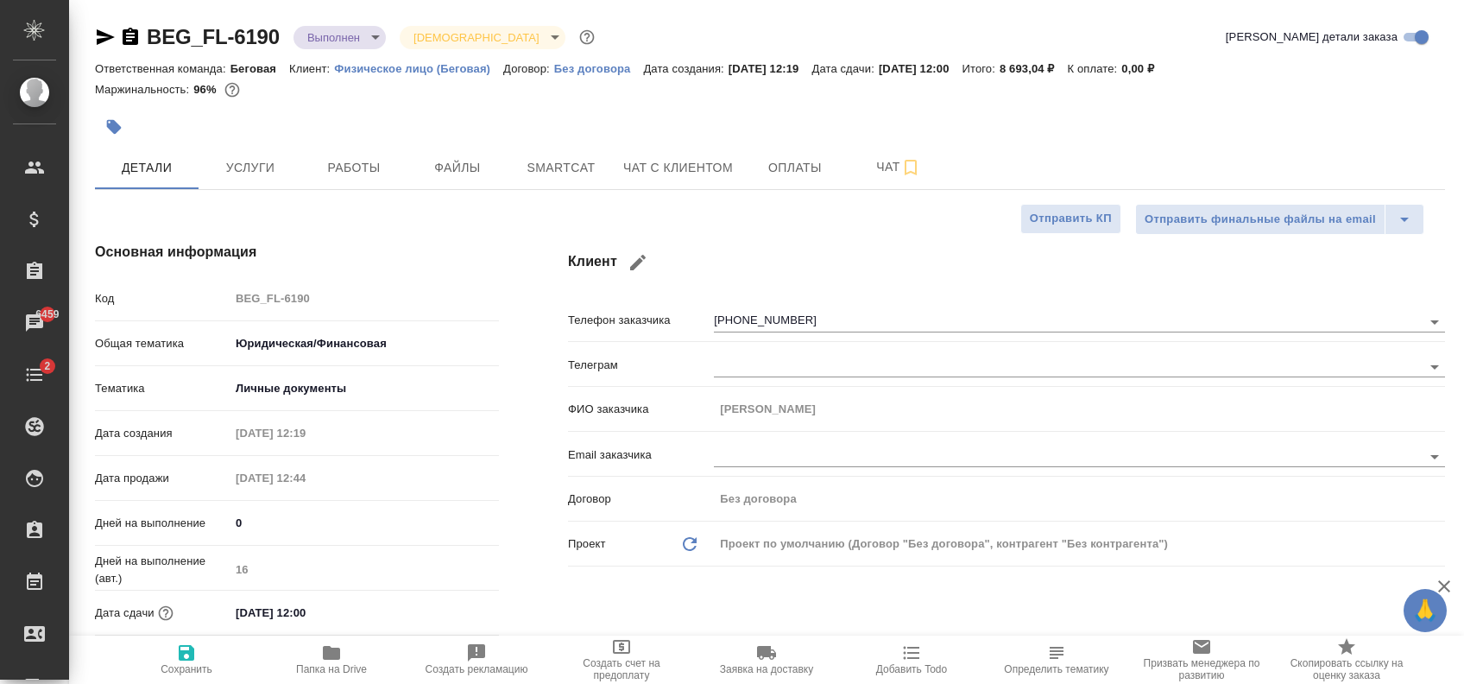
type textarea "x"
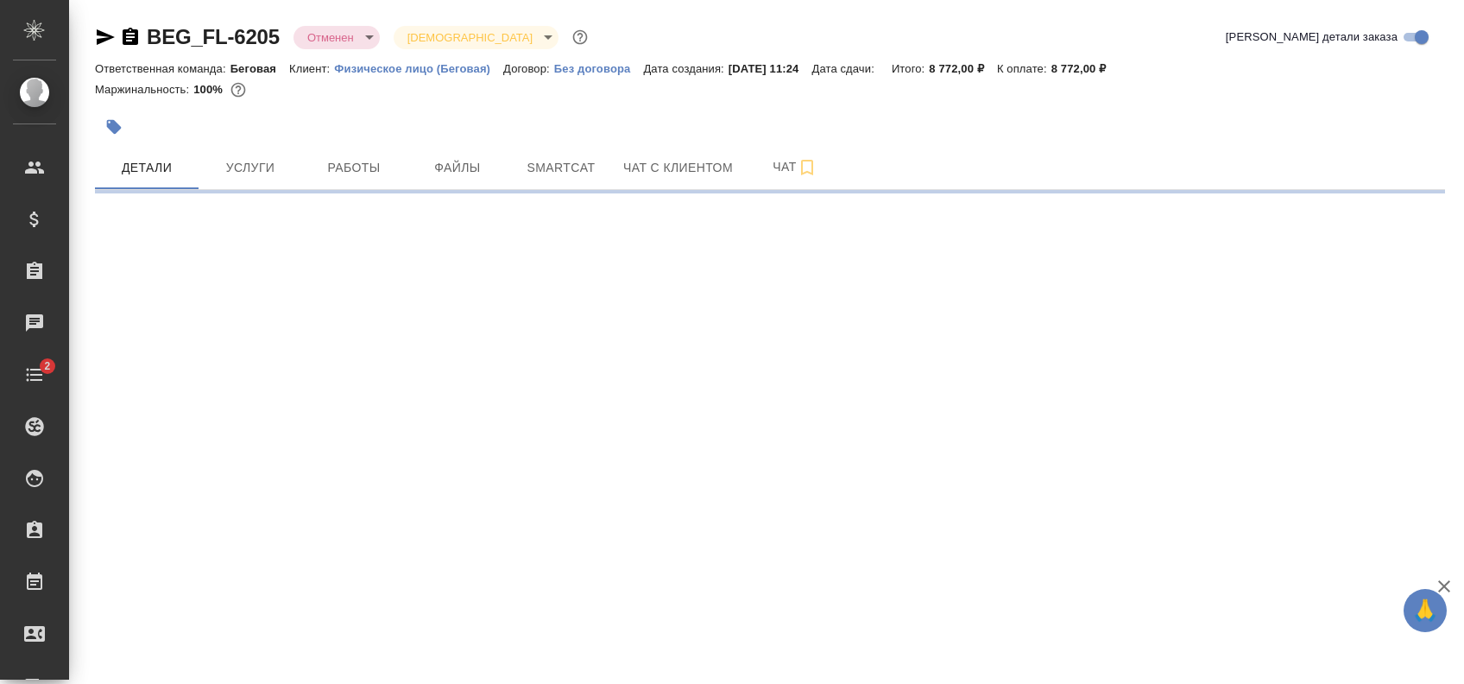
select select "RU"
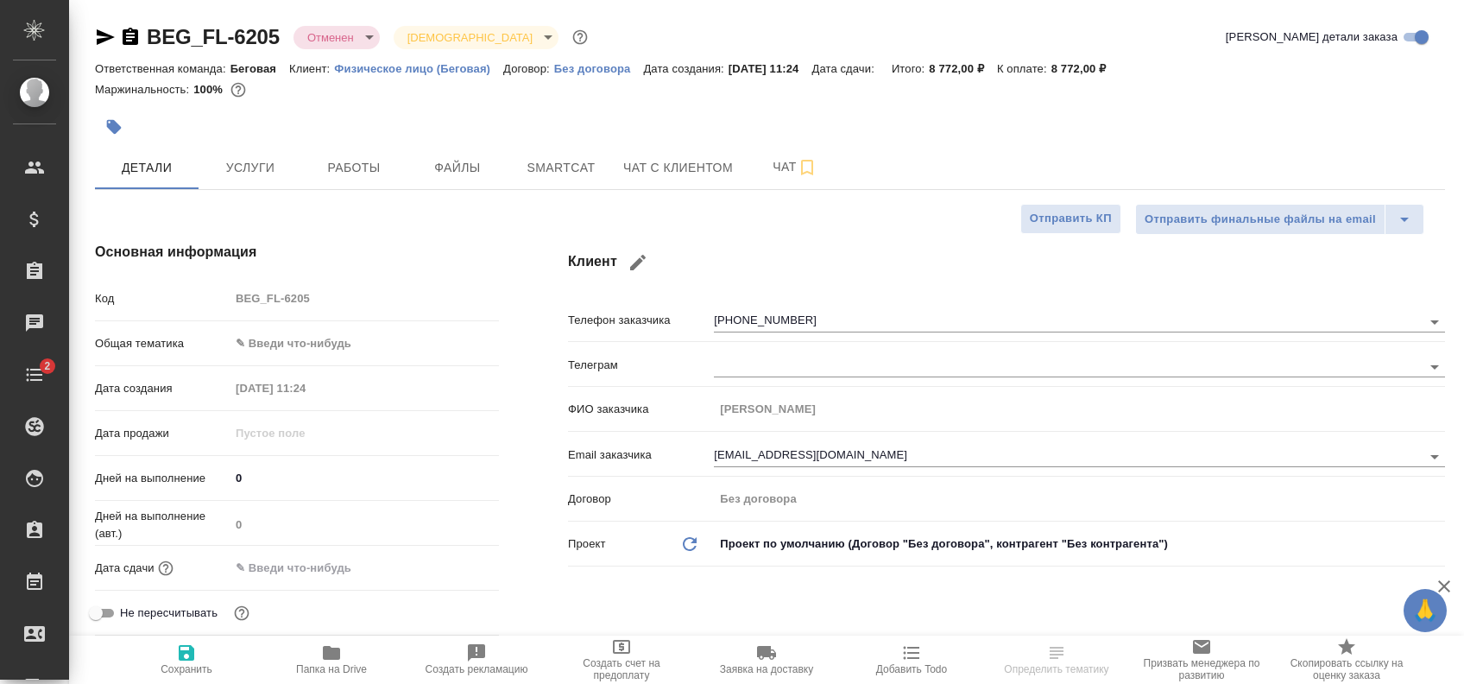
type textarea "x"
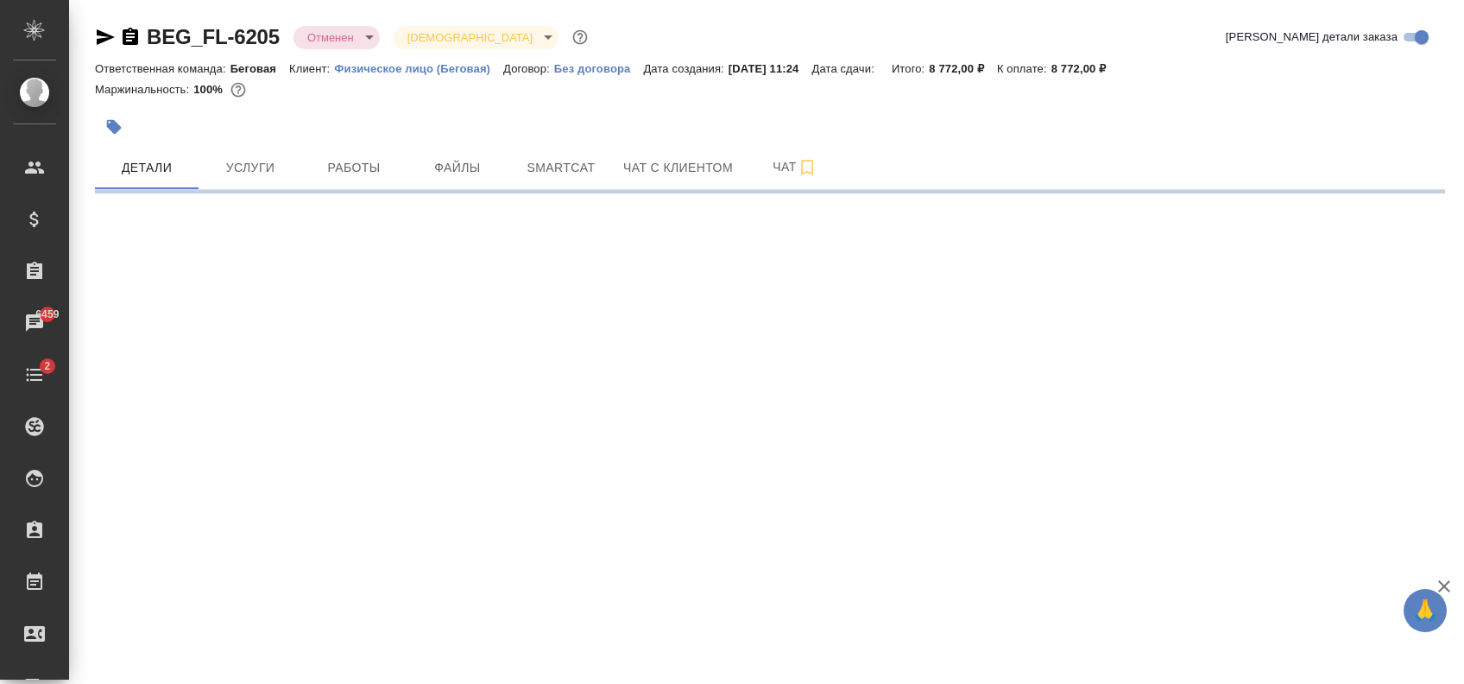
select select "RU"
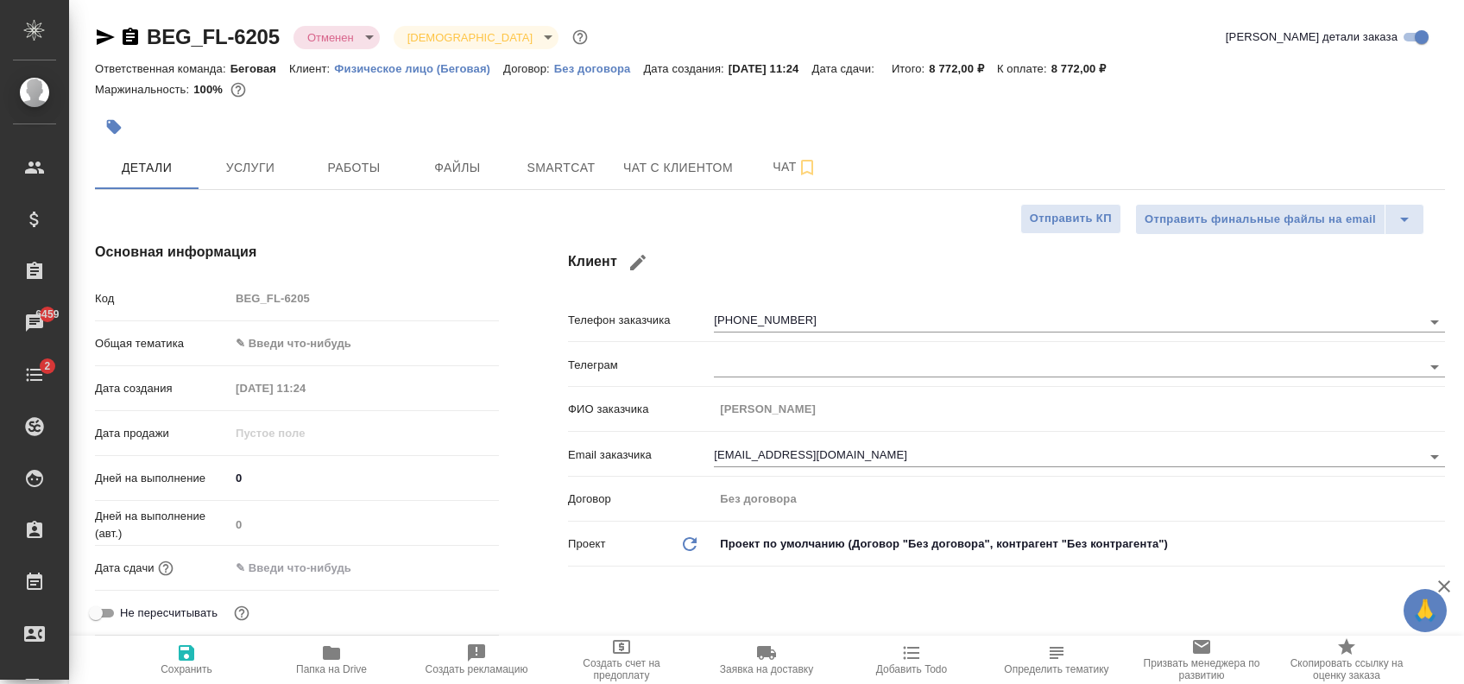
type textarea "x"
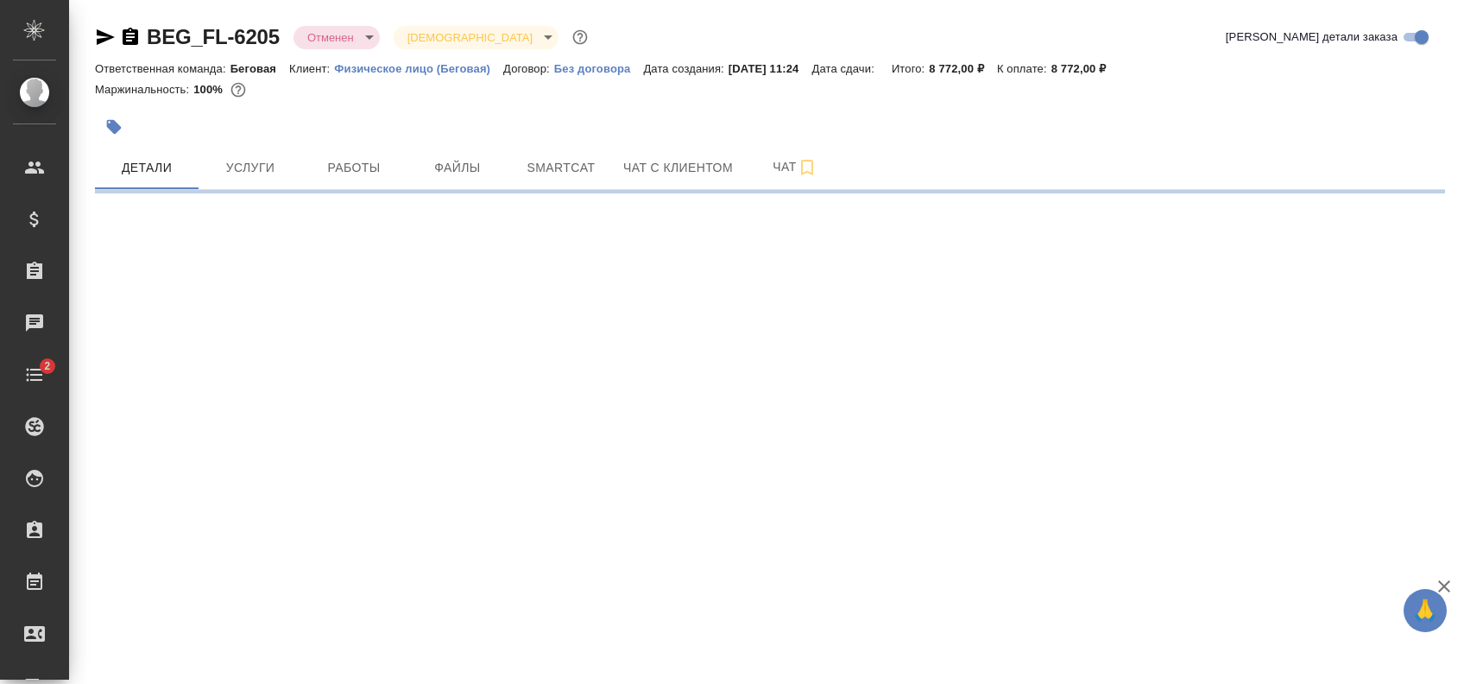
select select "RU"
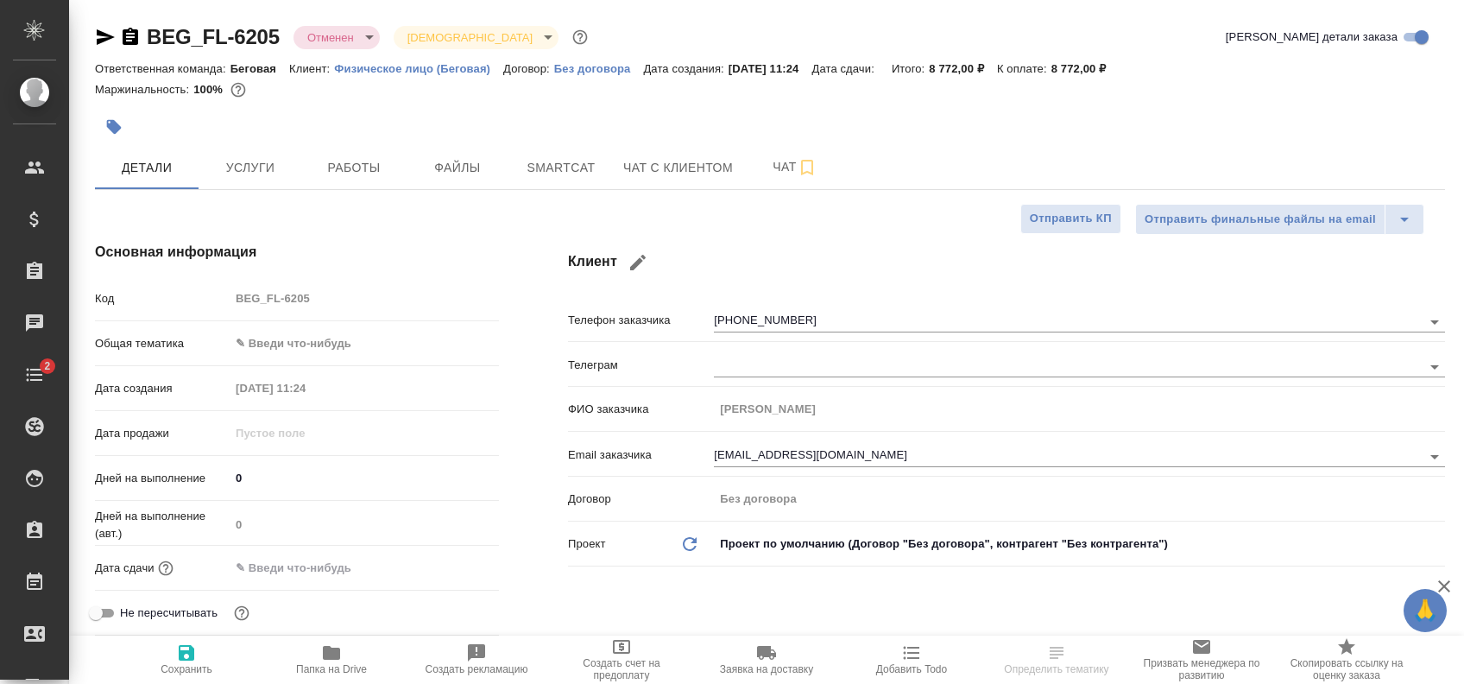
type textarea "x"
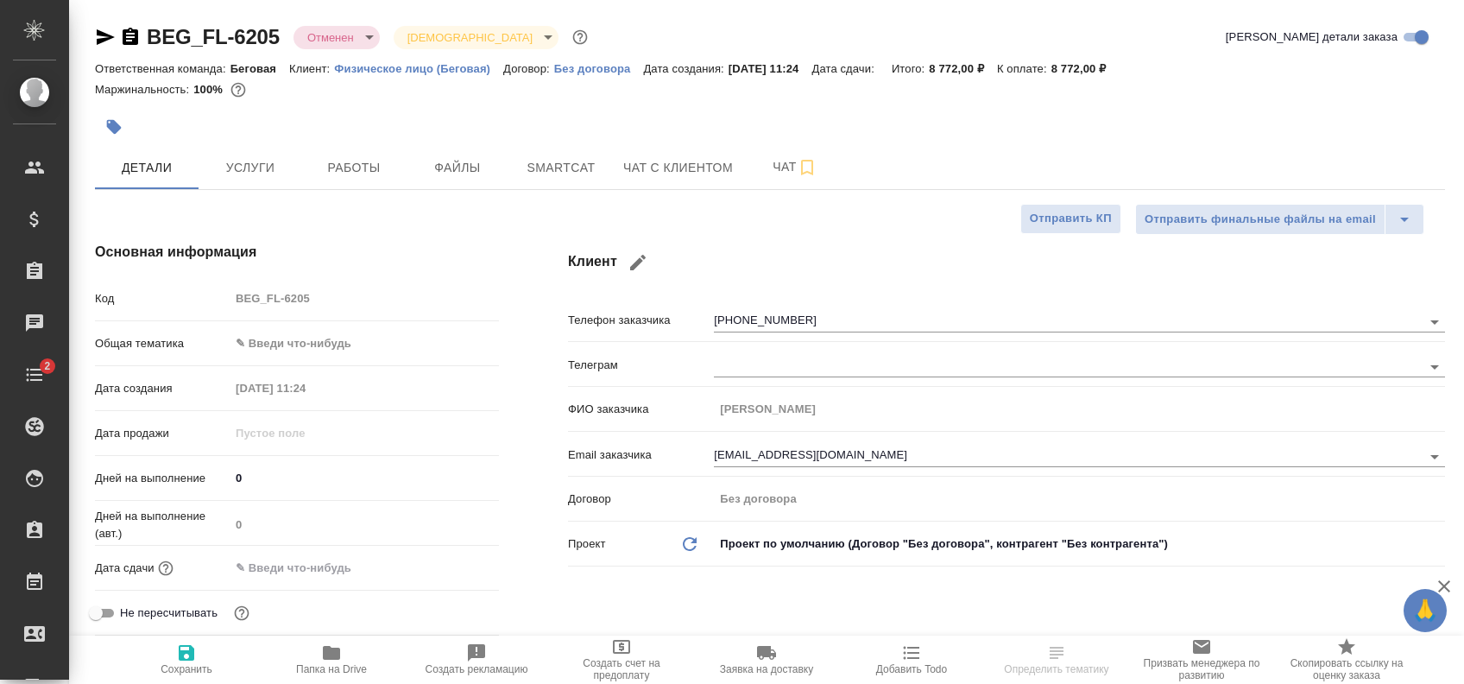
type textarea "x"
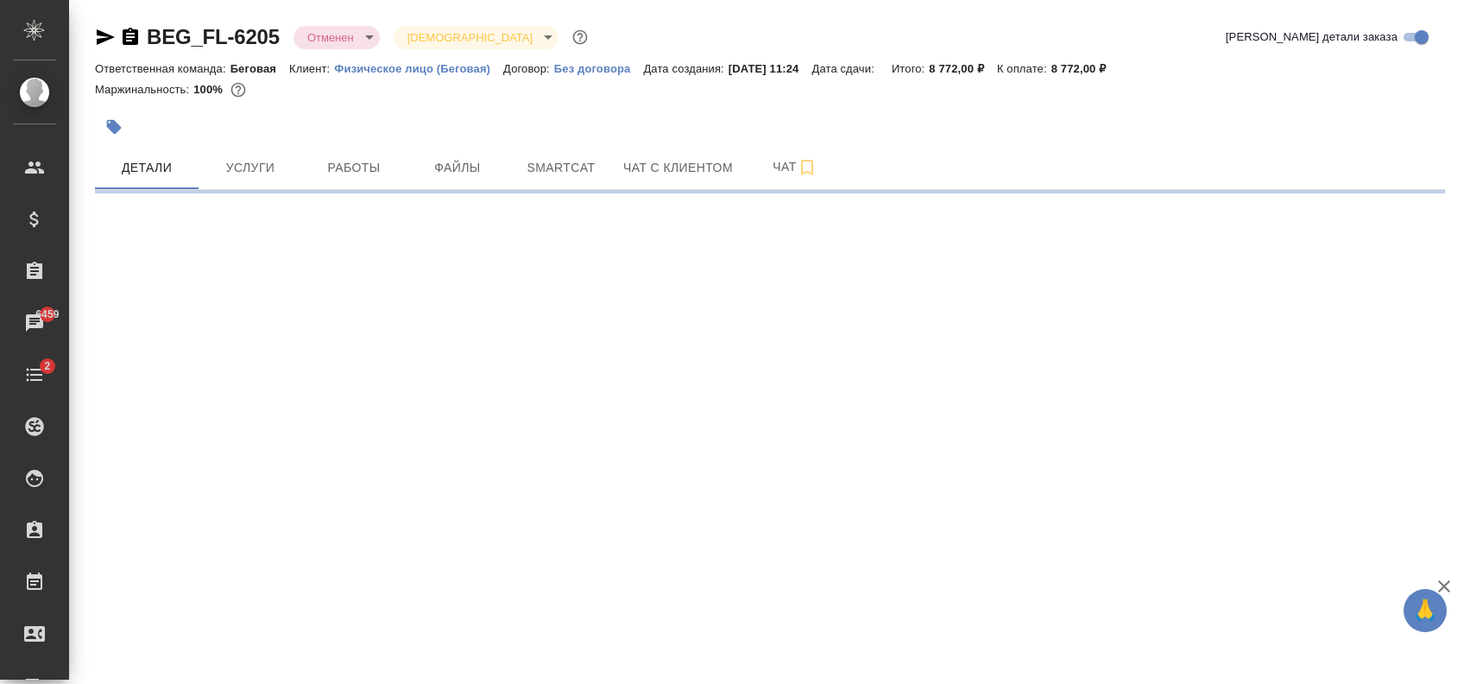
select select "RU"
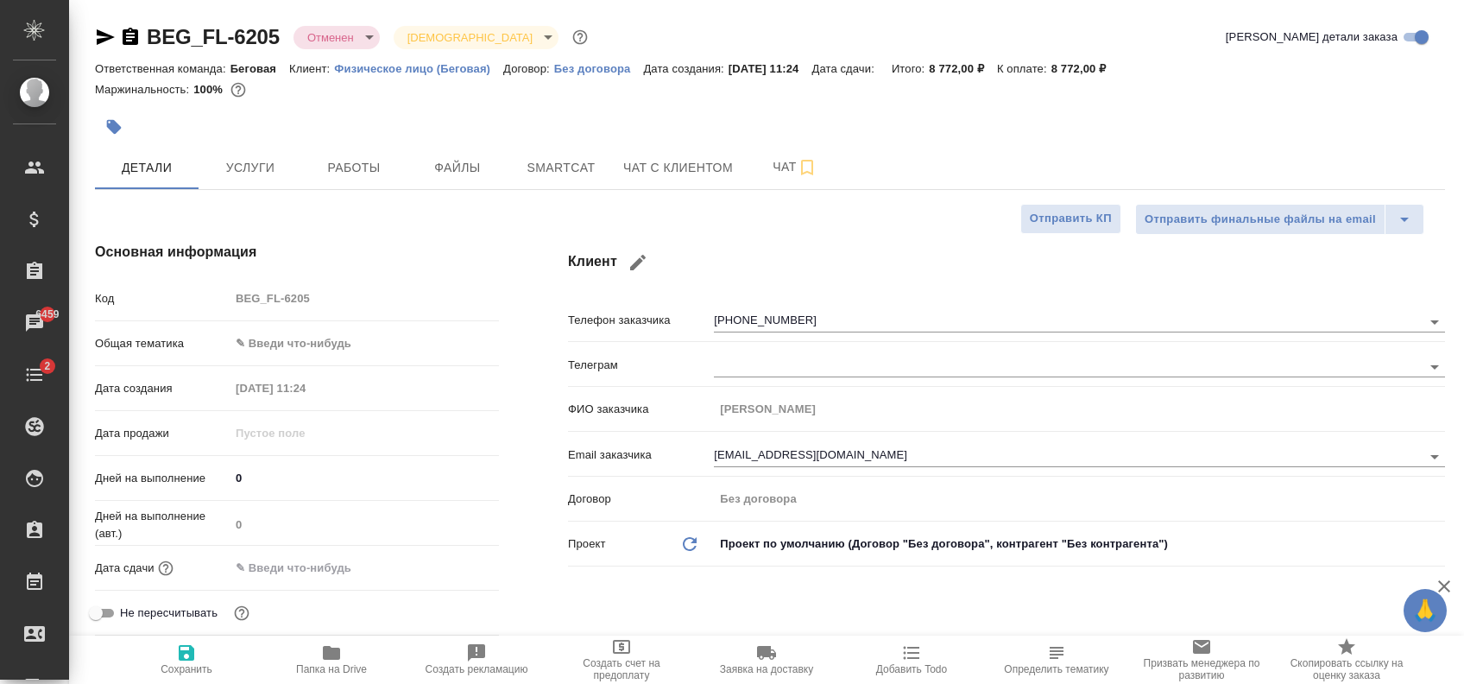
type textarea "x"
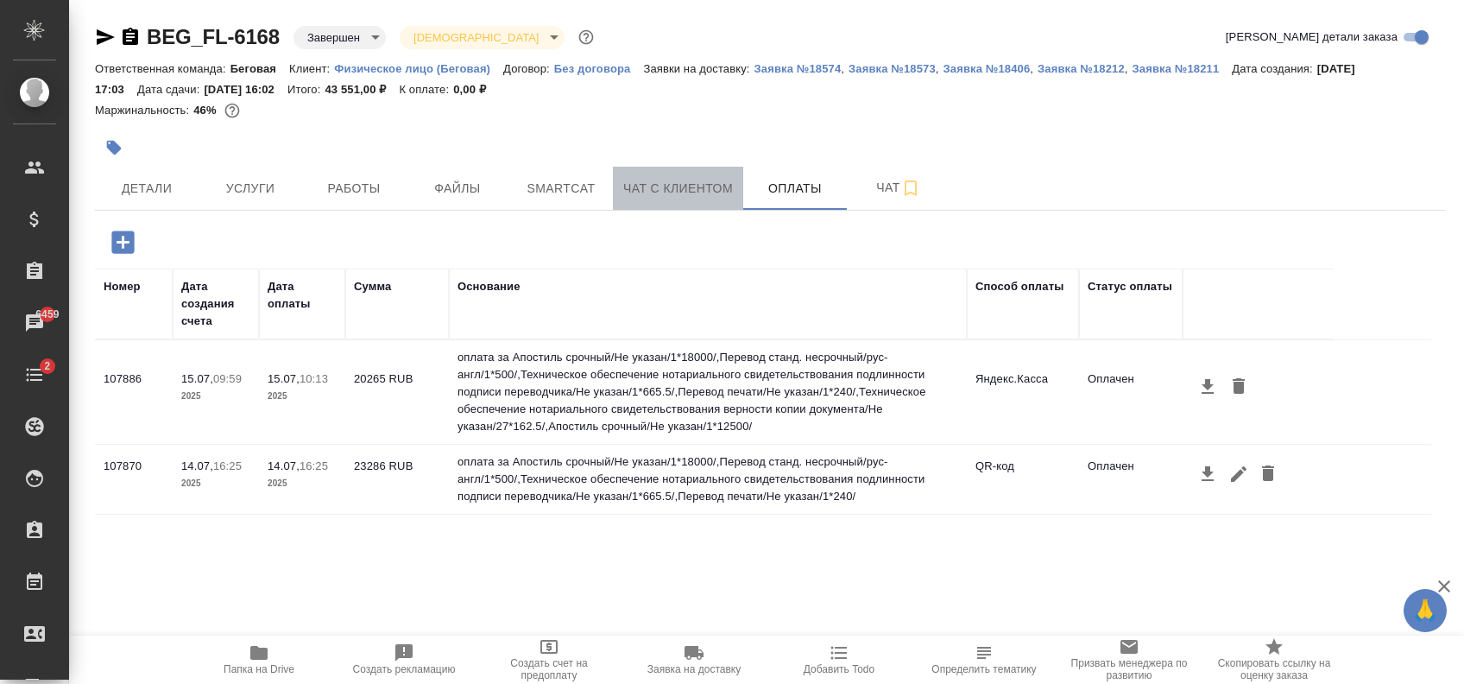
click at [633, 196] on span "Чат с клиентом" at bounding box center [678, 189] width 110 height 22
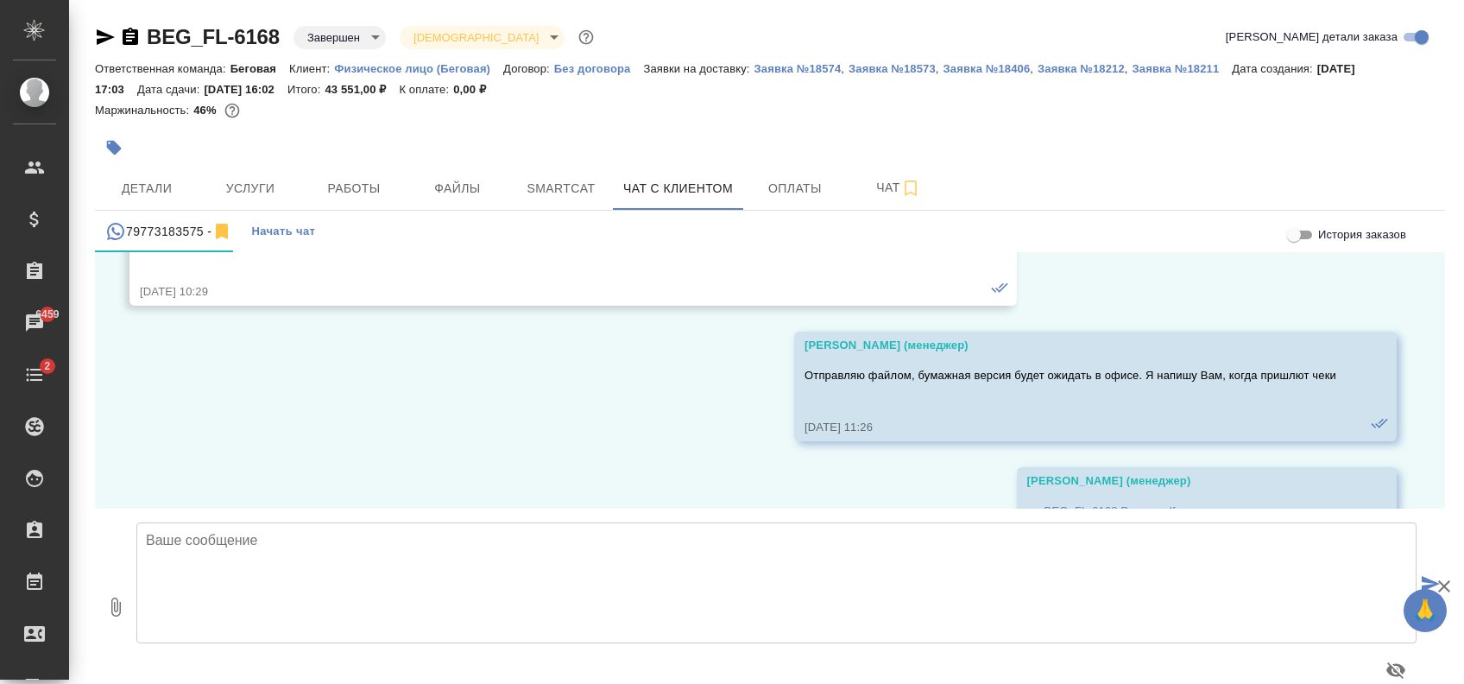
scroll to position [18351, 0]
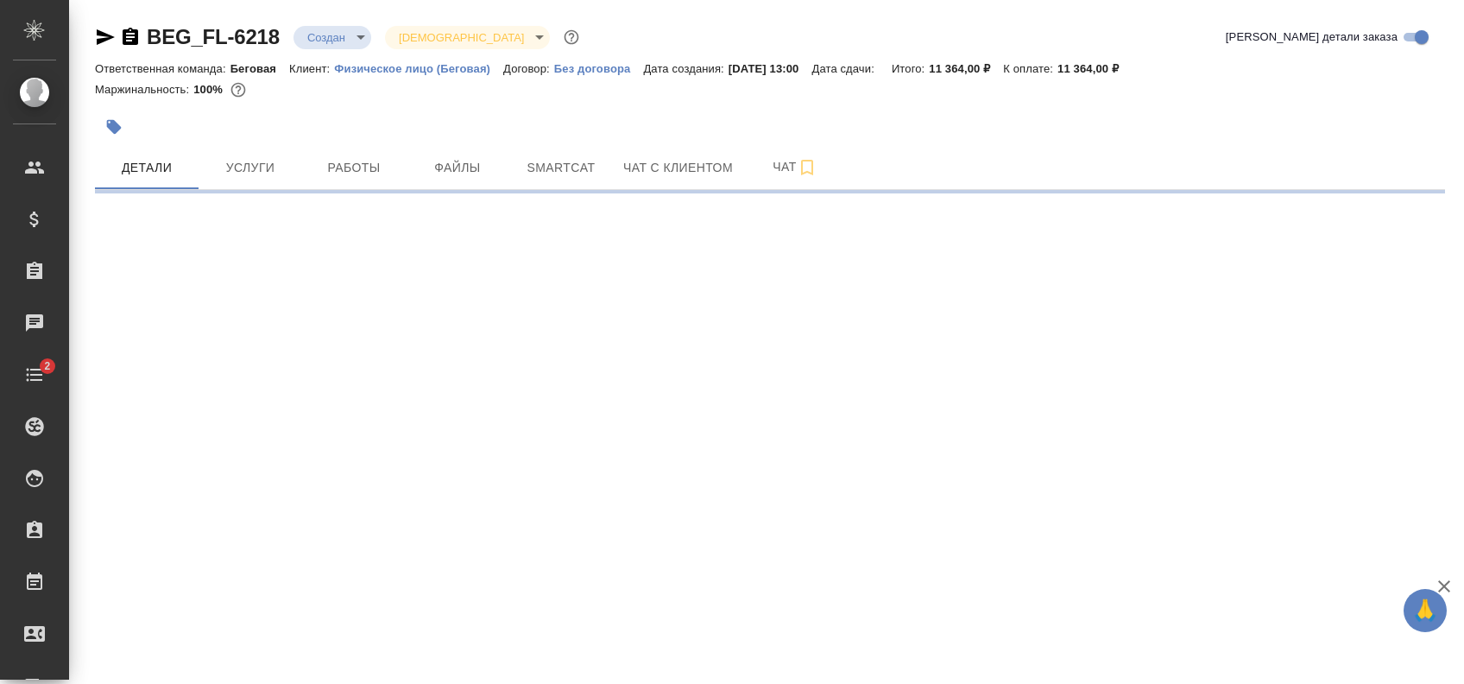
click at [131, 42] on icon "button" at bounding box center [131, 36] width 16 height 17
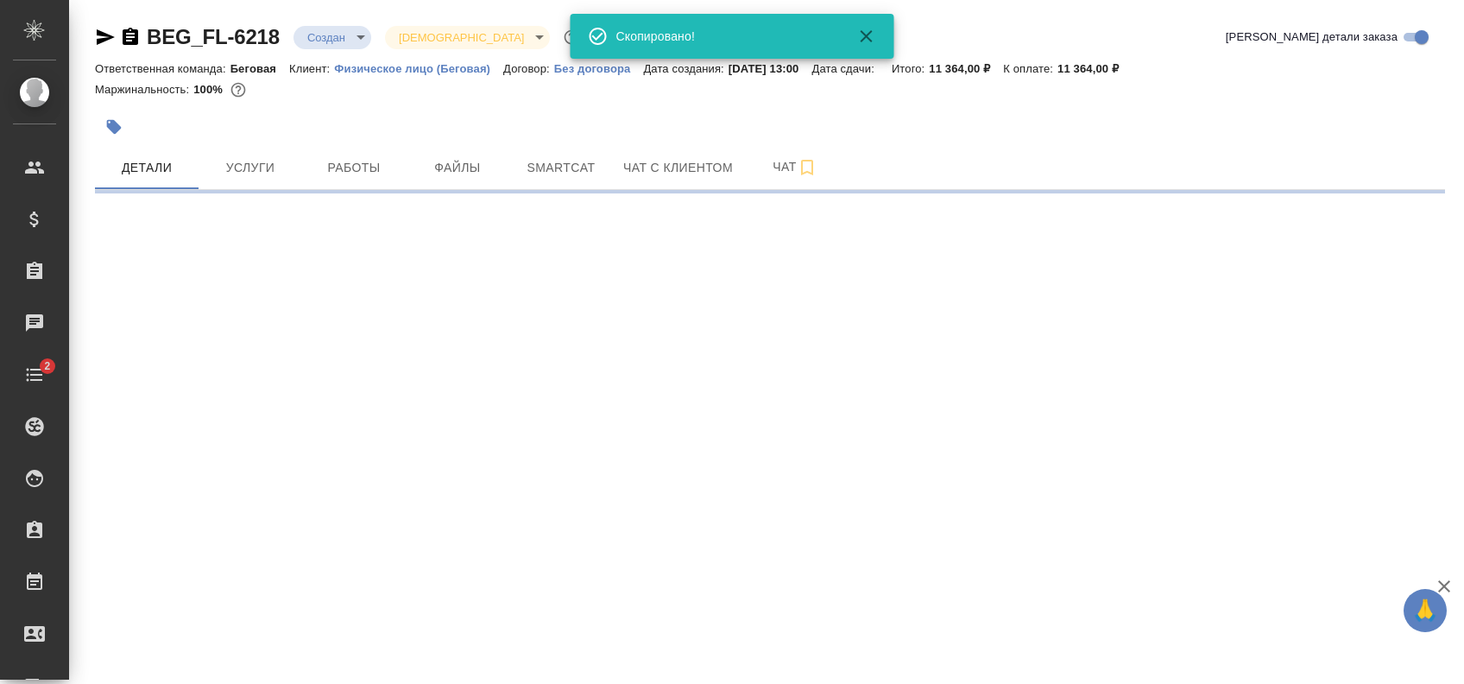
select select "RU"
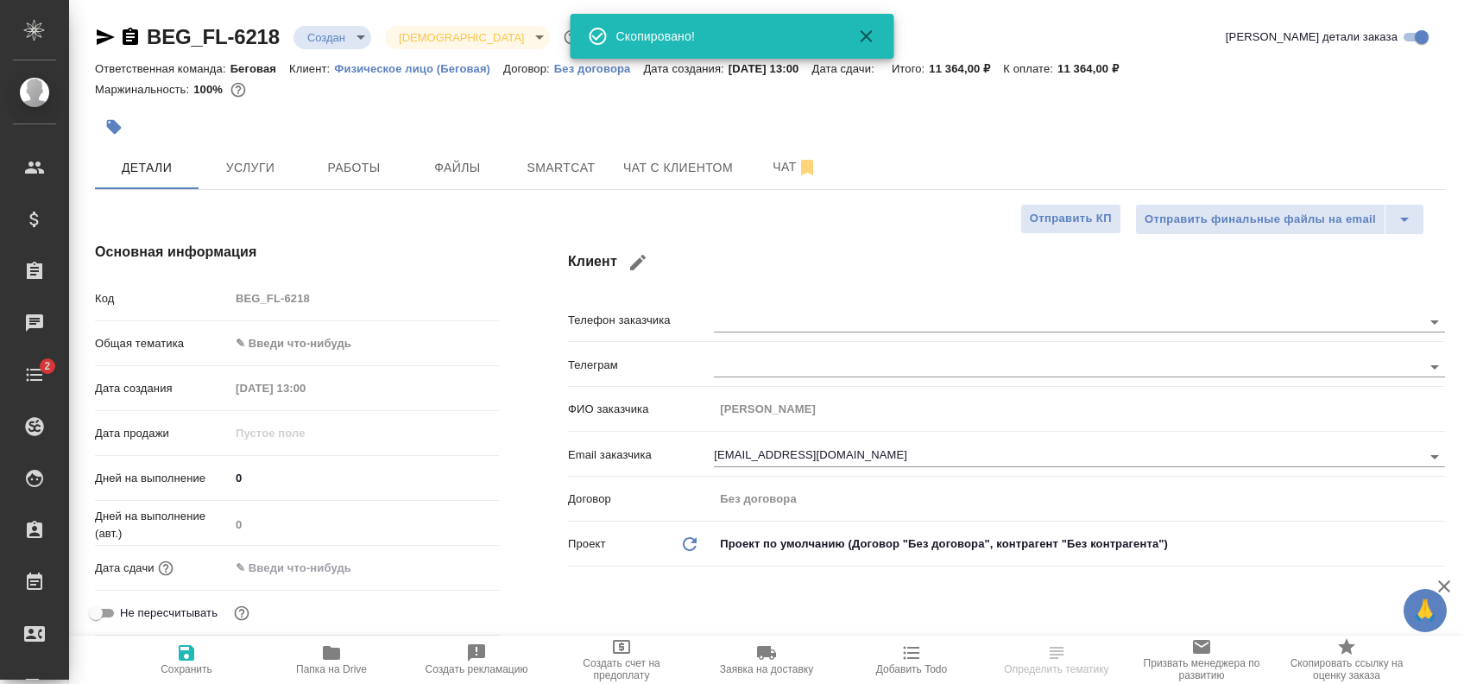
type textarea "x"
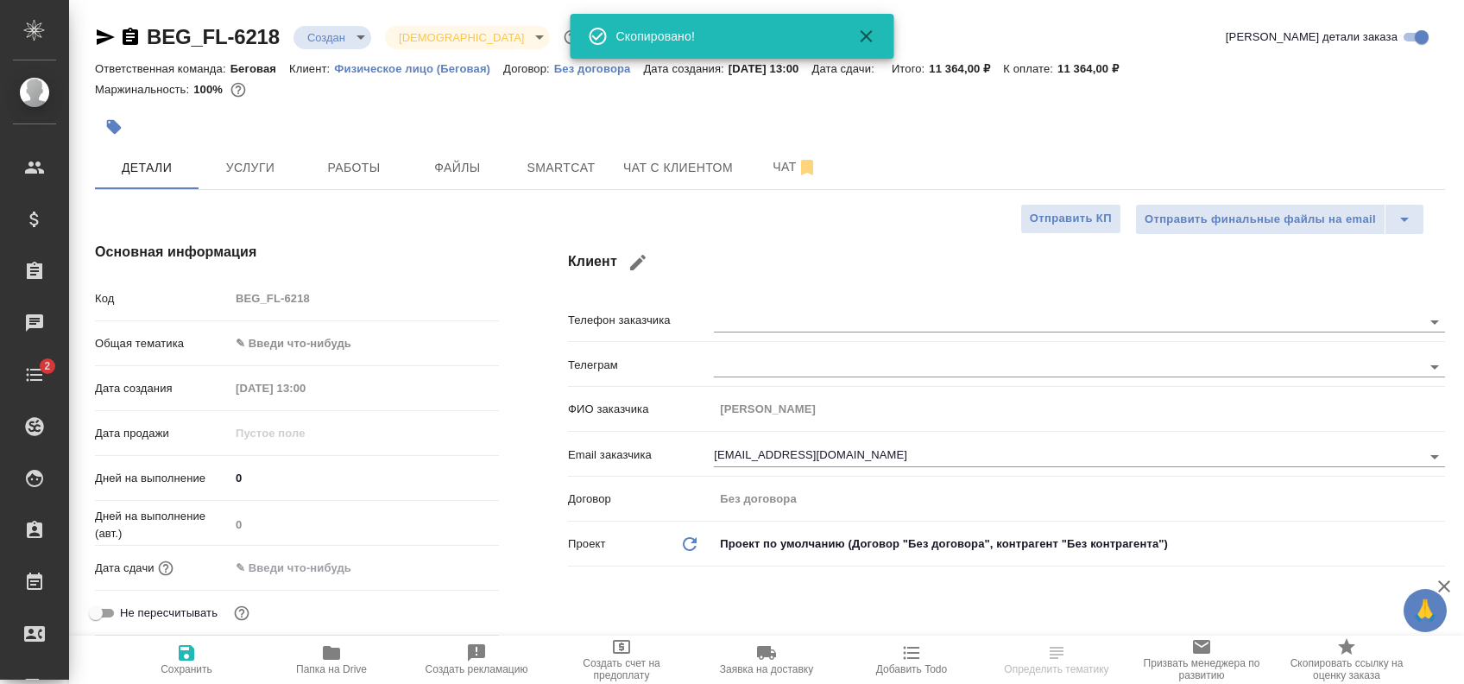
type textarea "x"
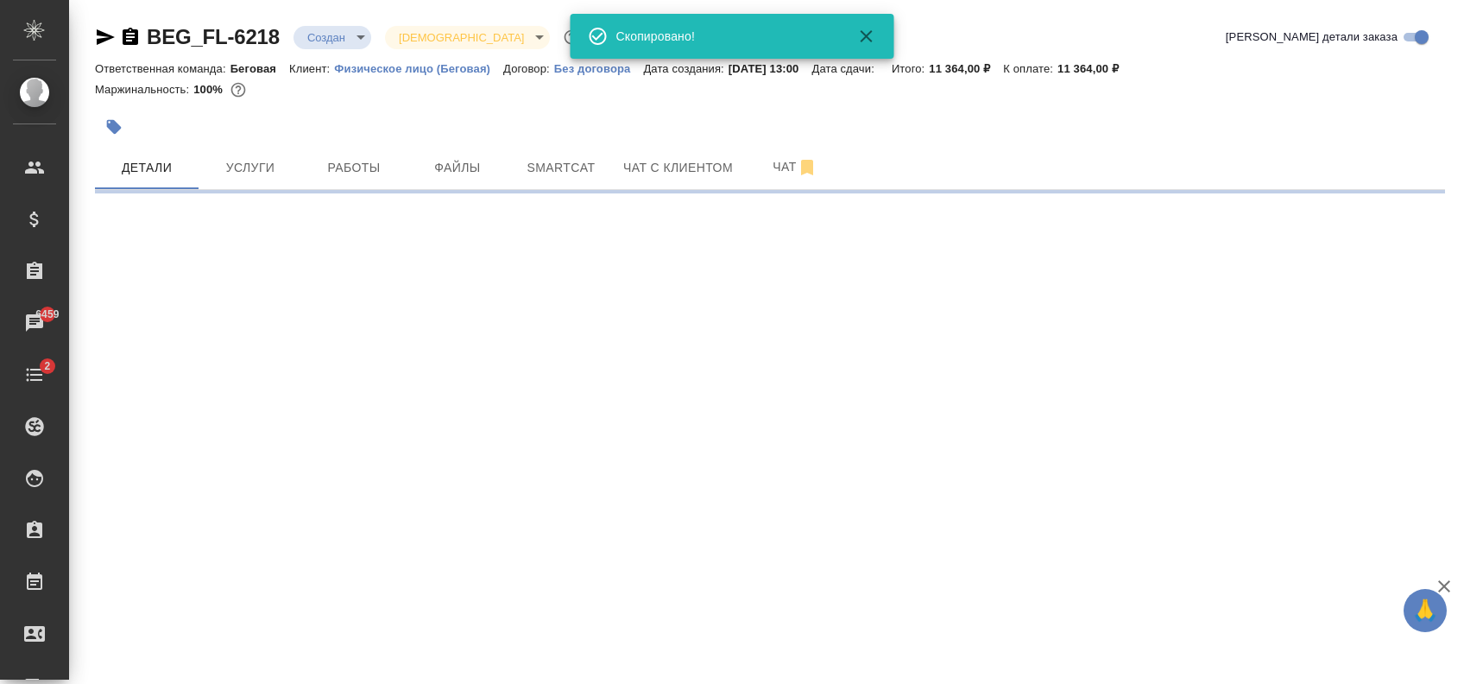
select select "RU"
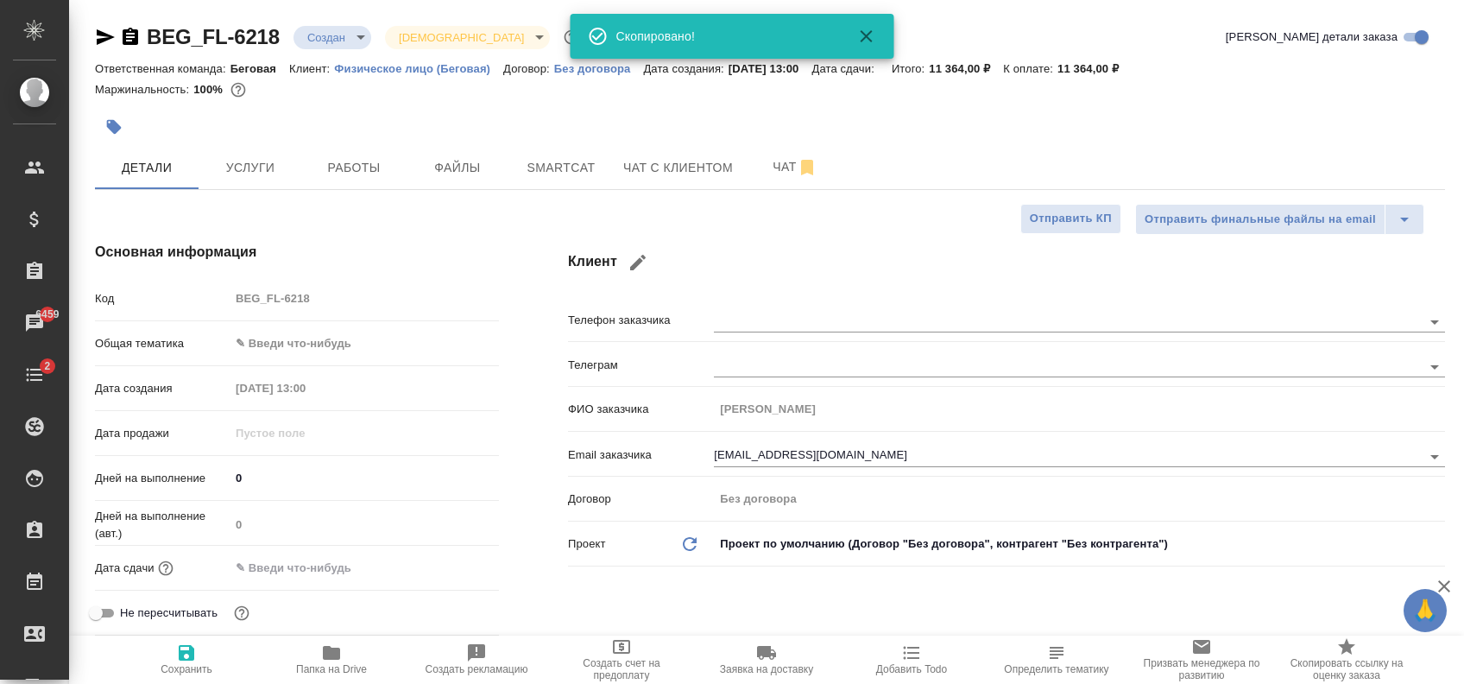
type textarea "x"
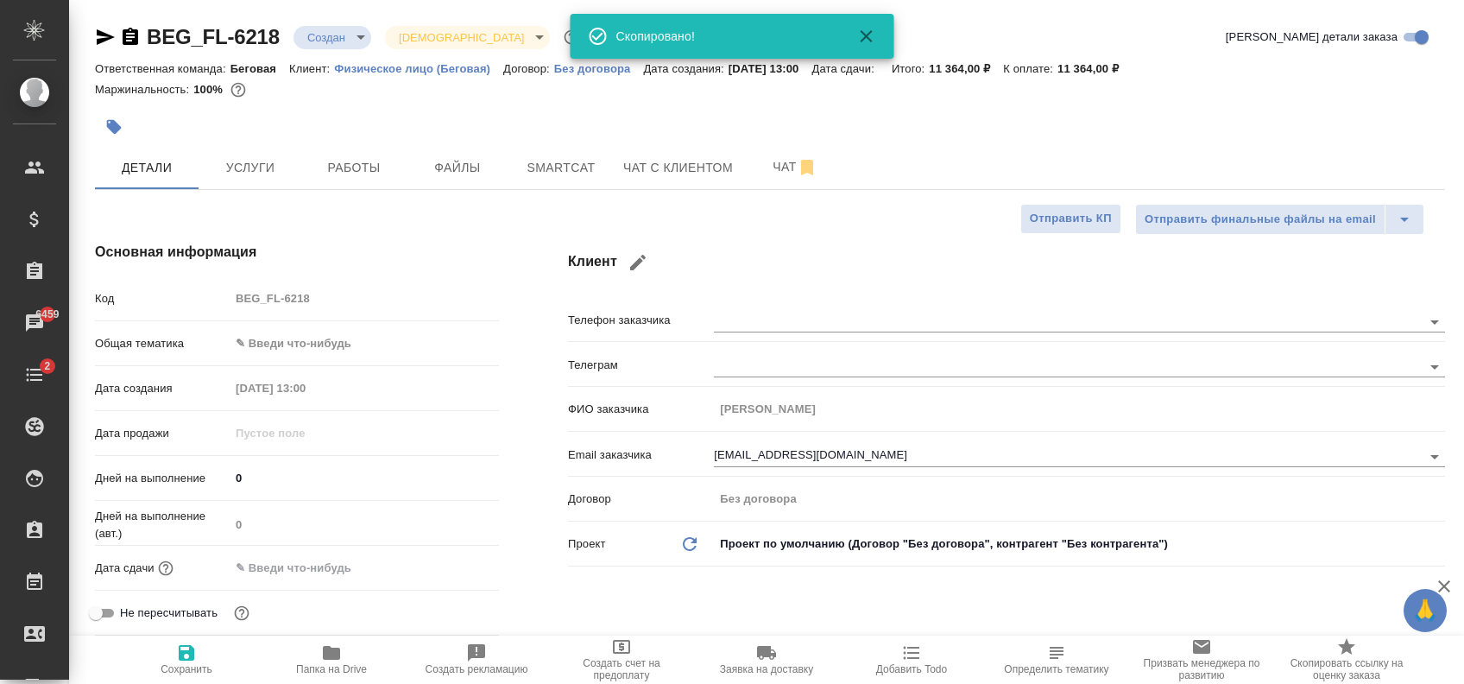
type textarea "x"
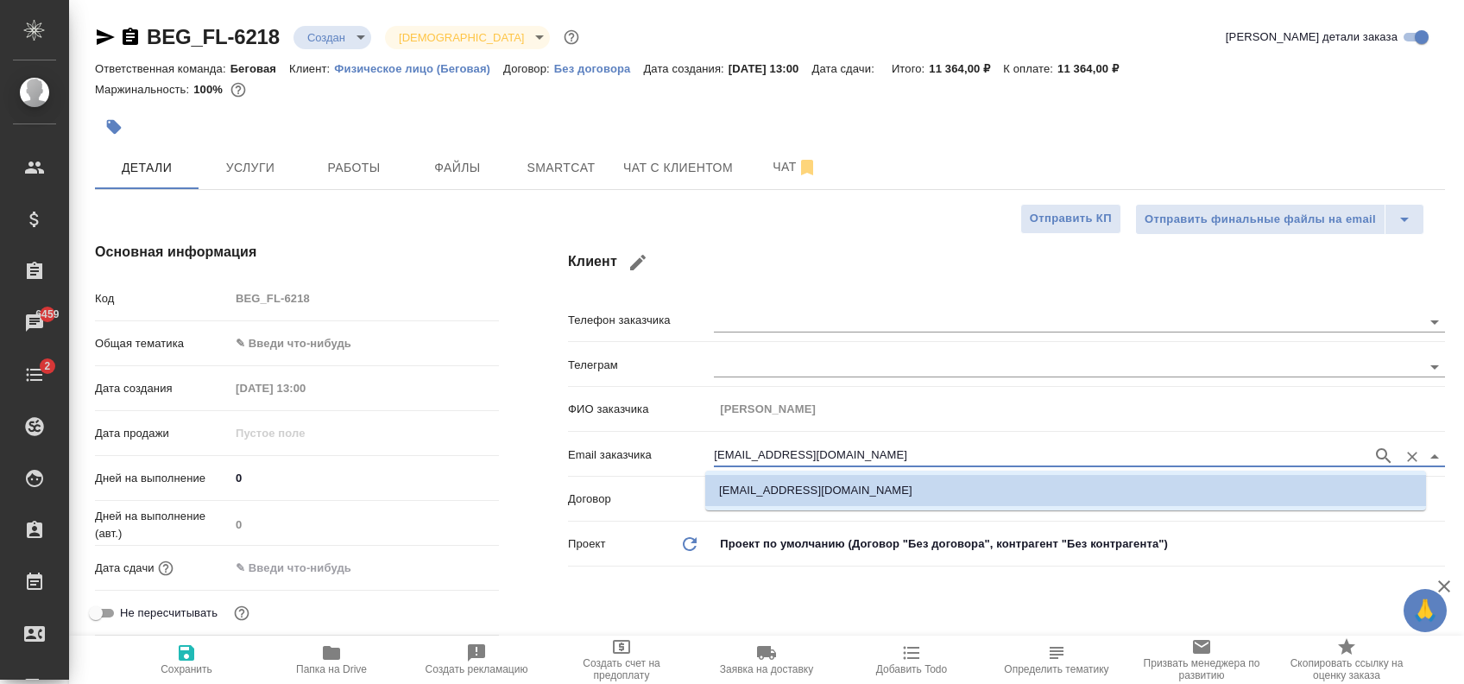
click at [735, 446] on input "ee.dzen@gmail.com" at bounding box center [1039, 455] width 650 height 21
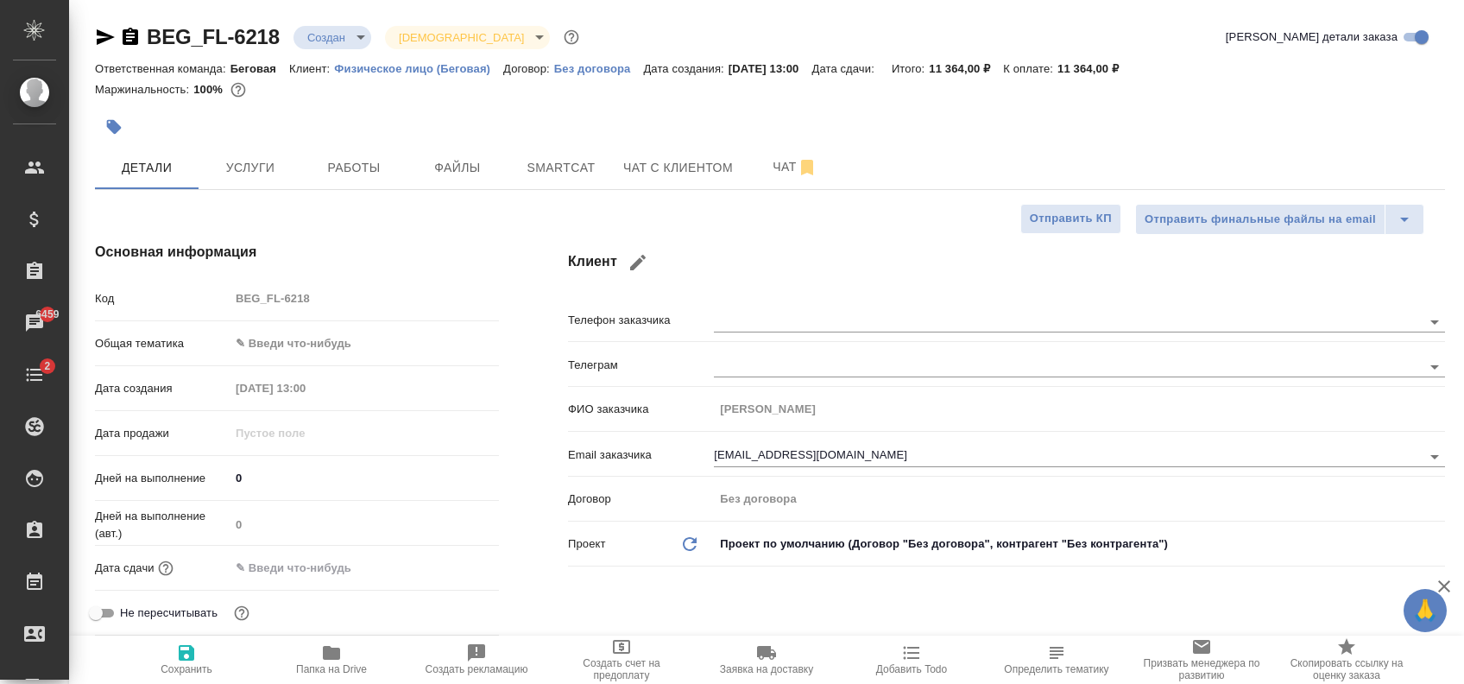
type textarea "x"
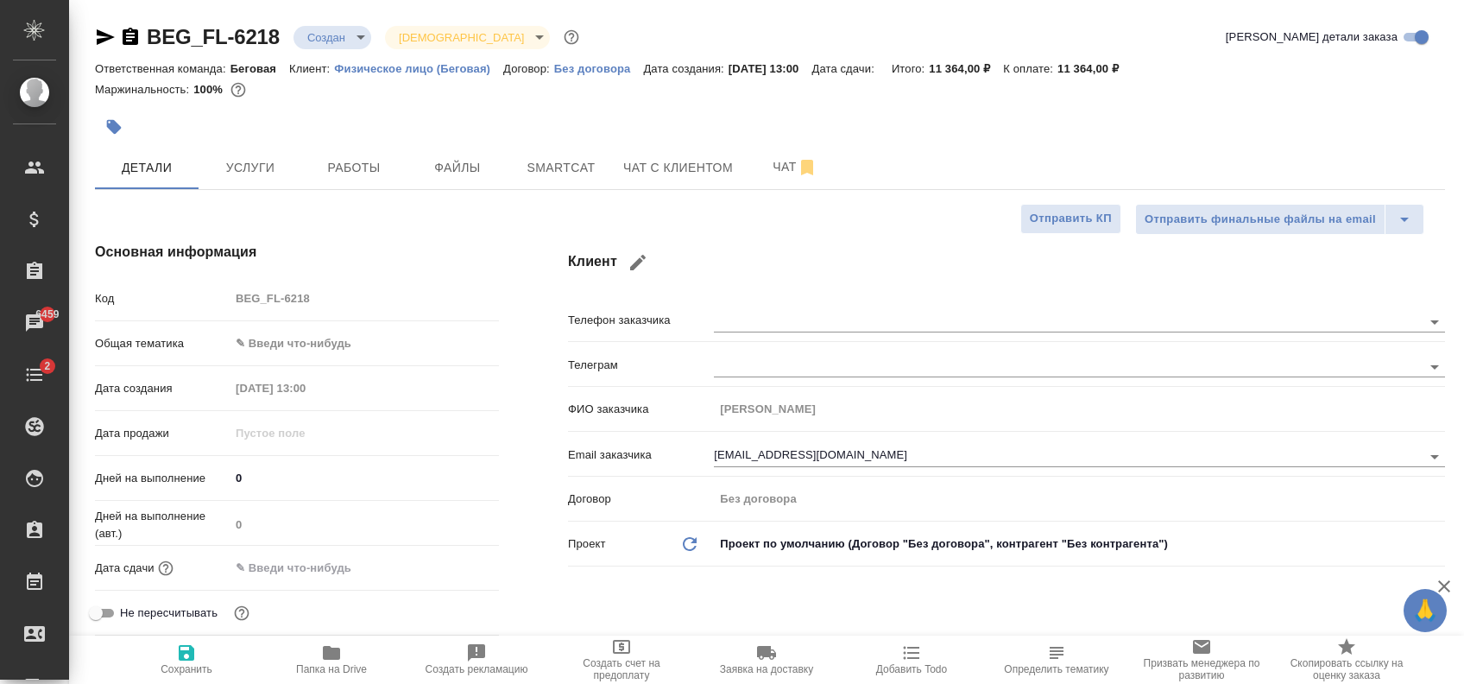
type textarea "x"
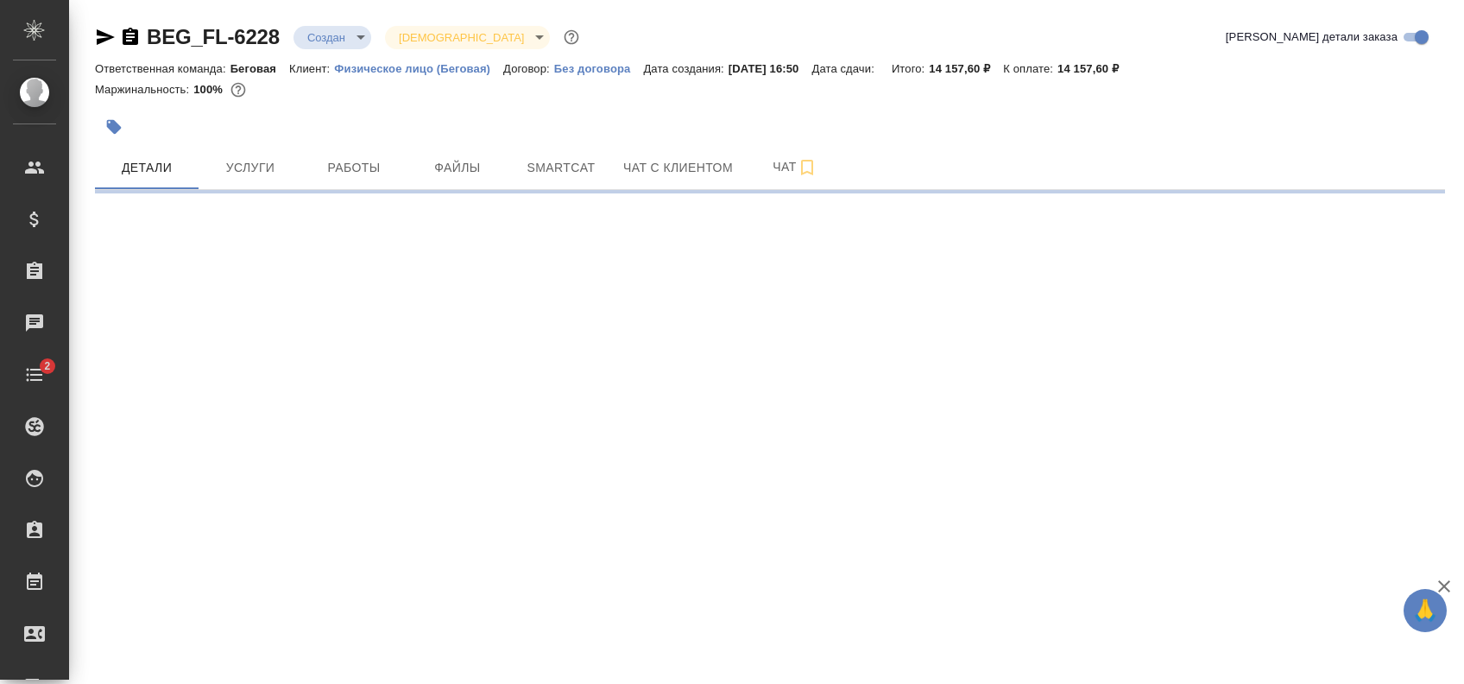
click at [136, 36] on icon "button" at bounding box center [131, 36] width 16 height 17
select select "RU"
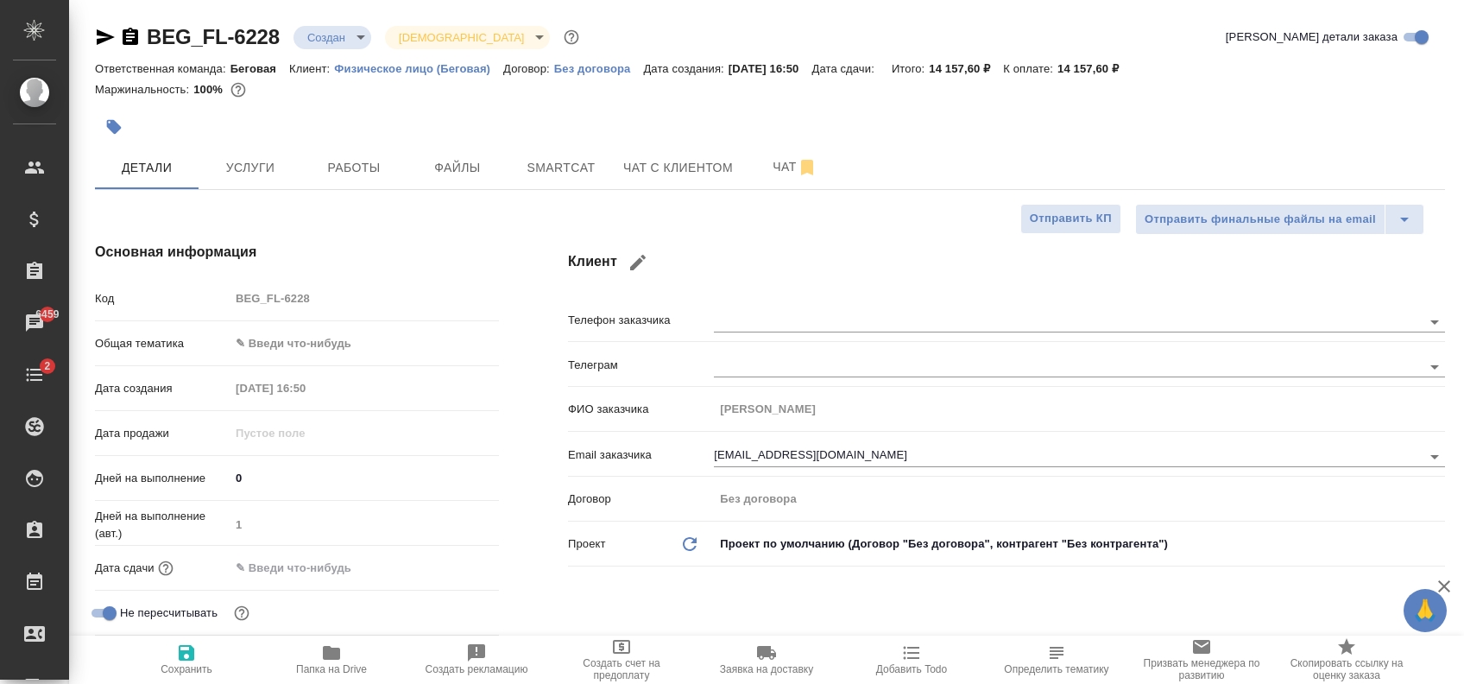
type textarea "x"
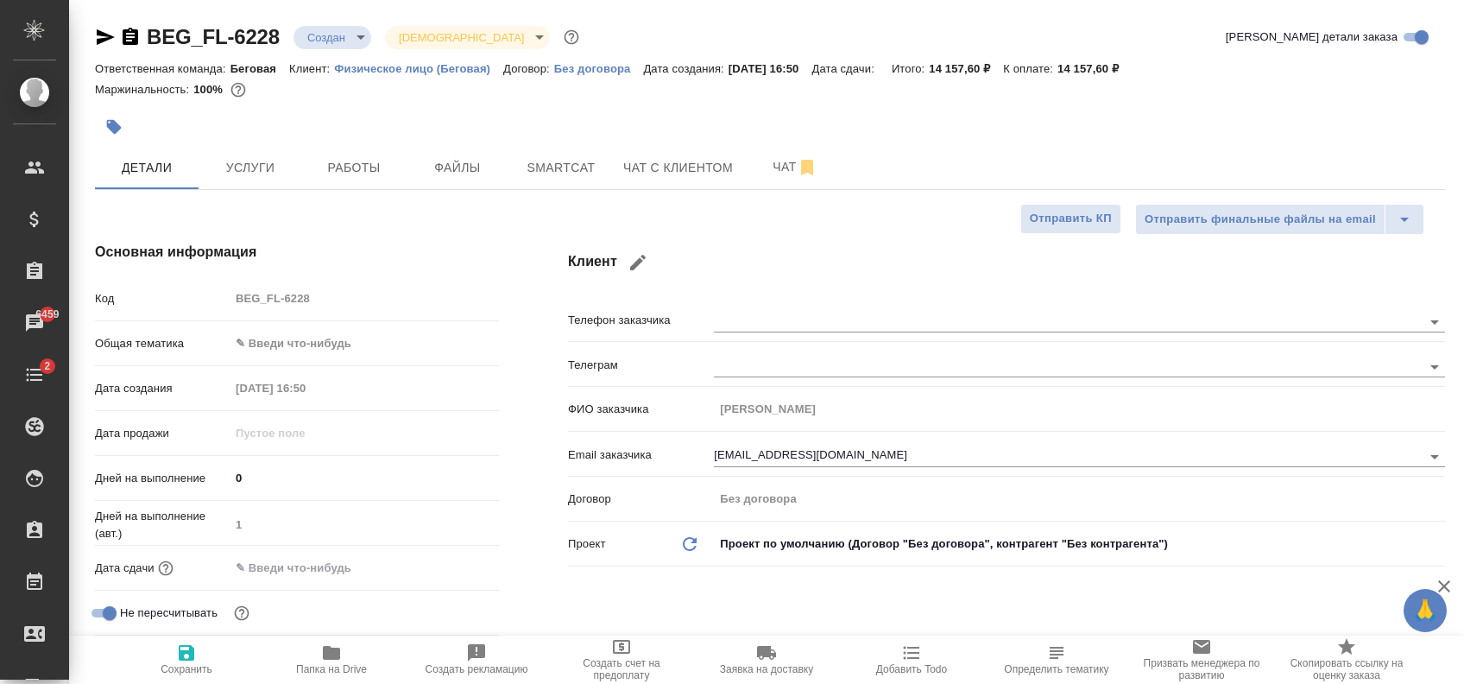
type textarea "x"
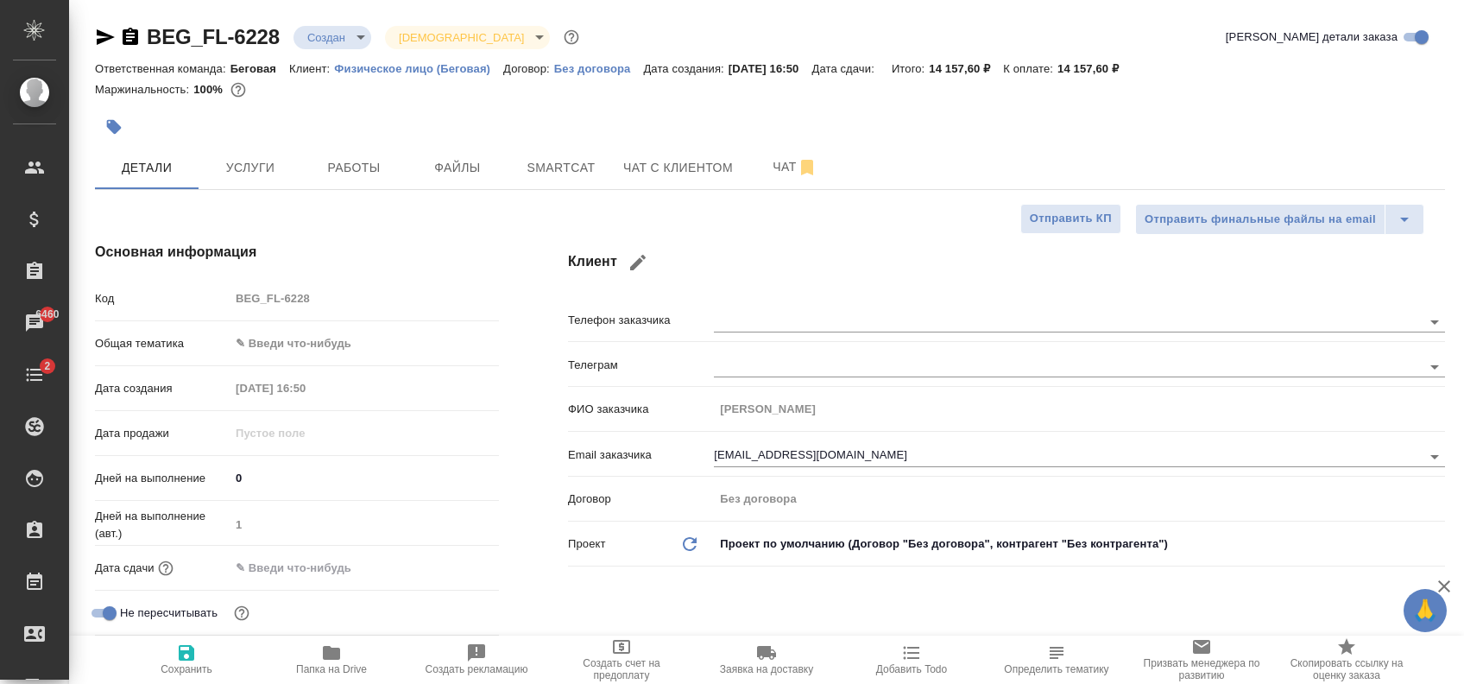
type textarea "x"
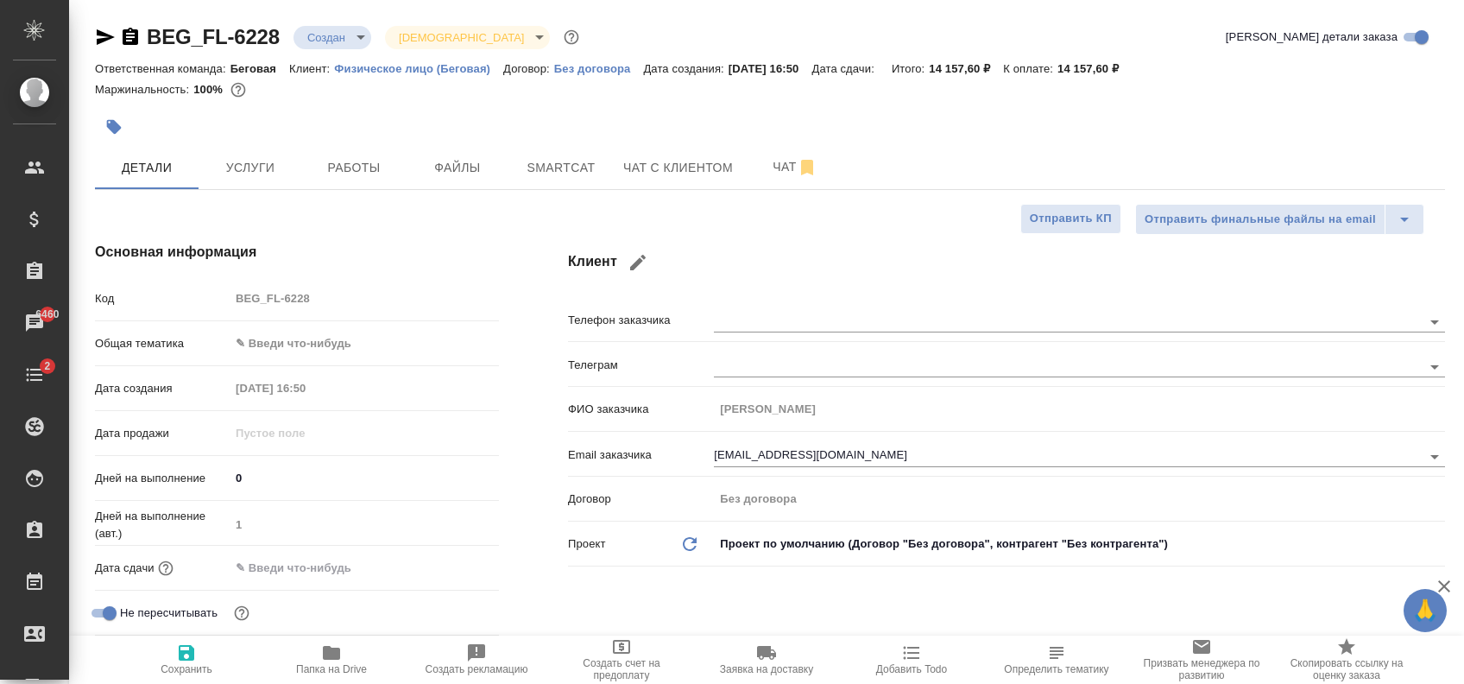
type textarea "x"
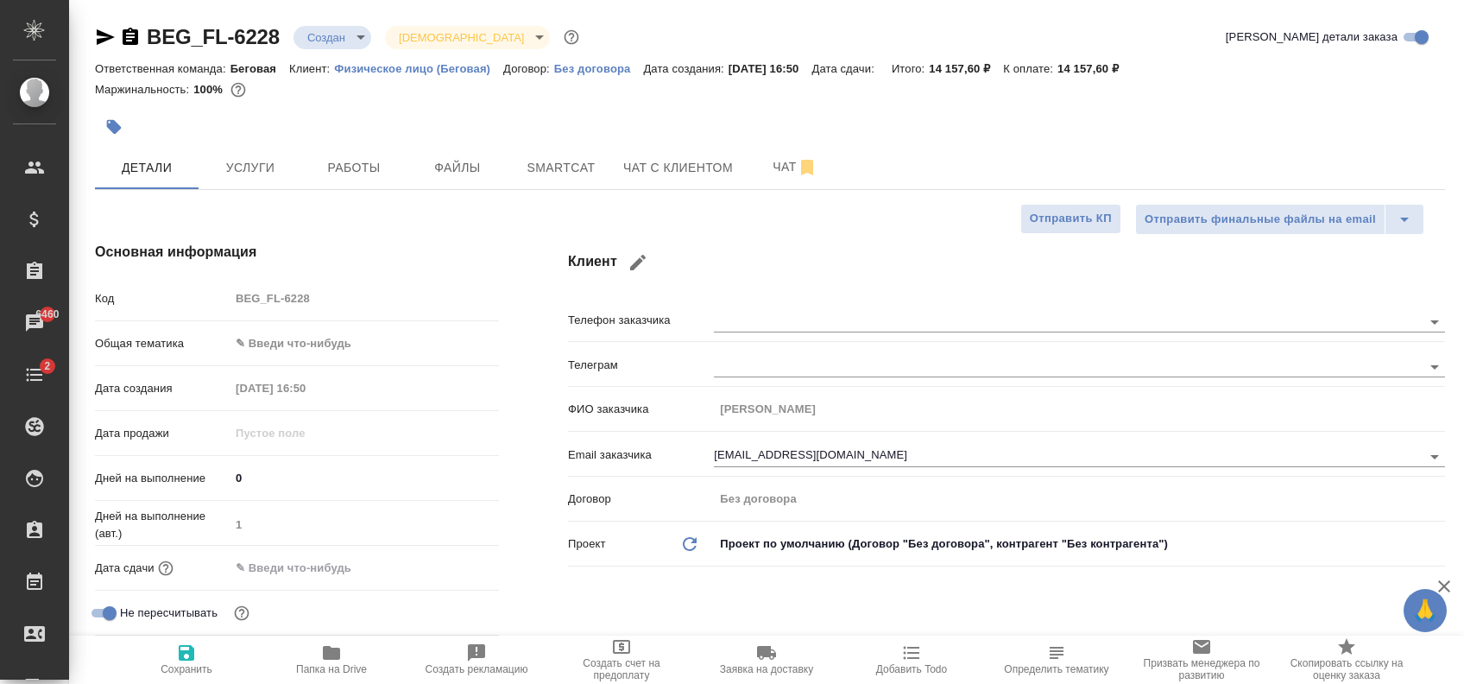
type textarea "x"
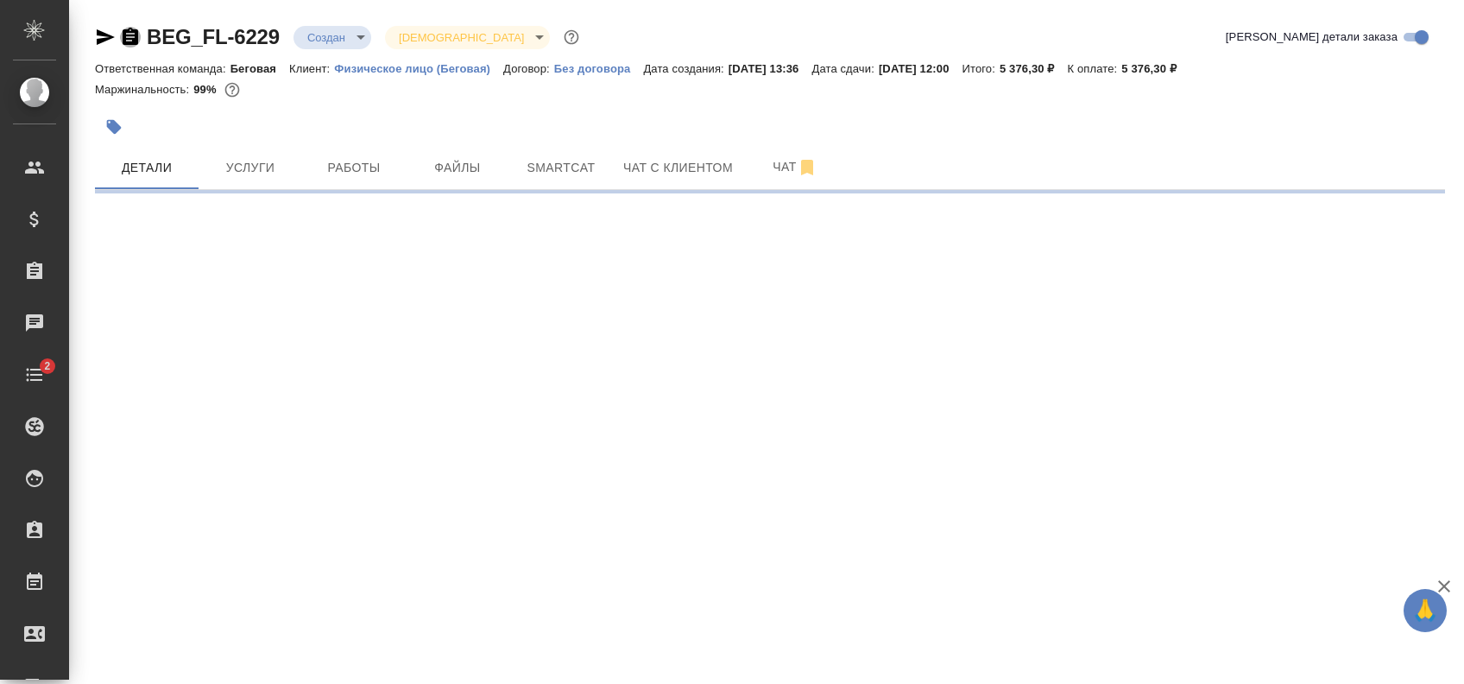
click at [131, 37] on icon "button" at bounding box center [130, 37] width 21 height 21
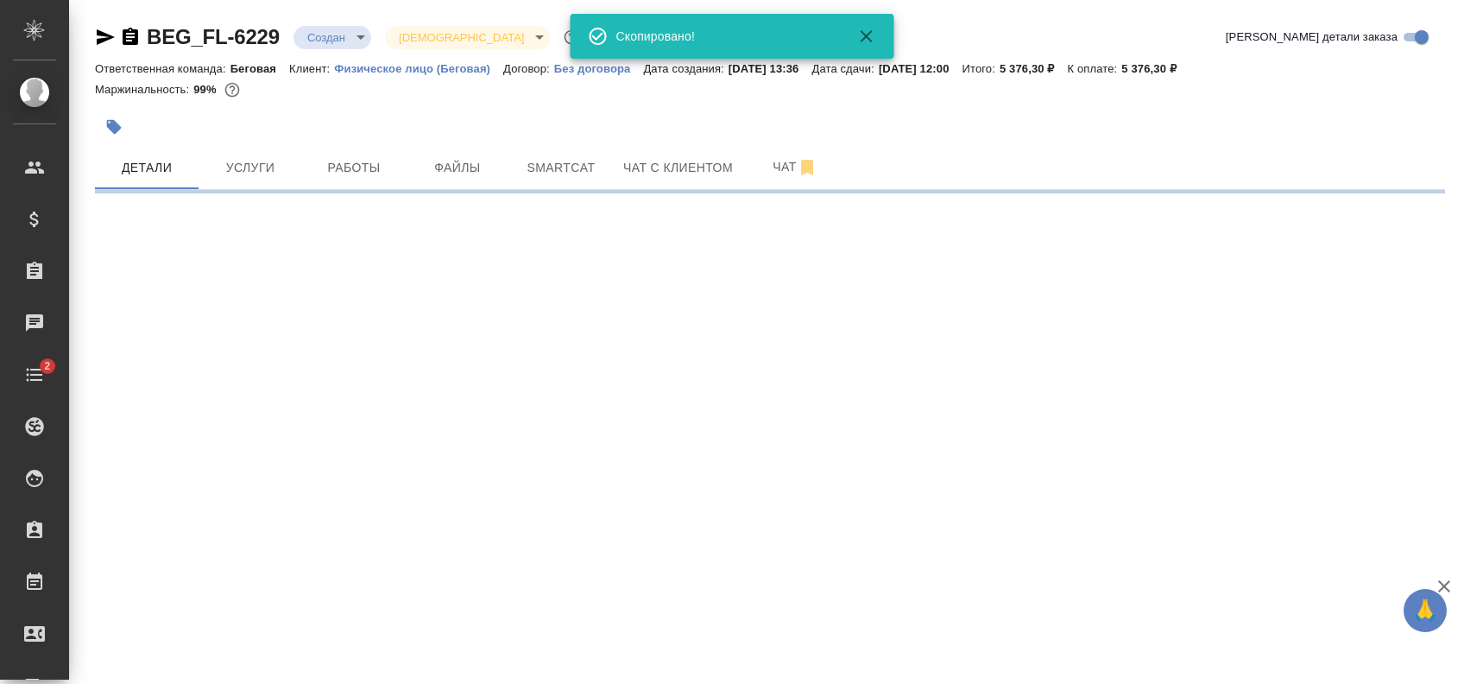
select select "RU"
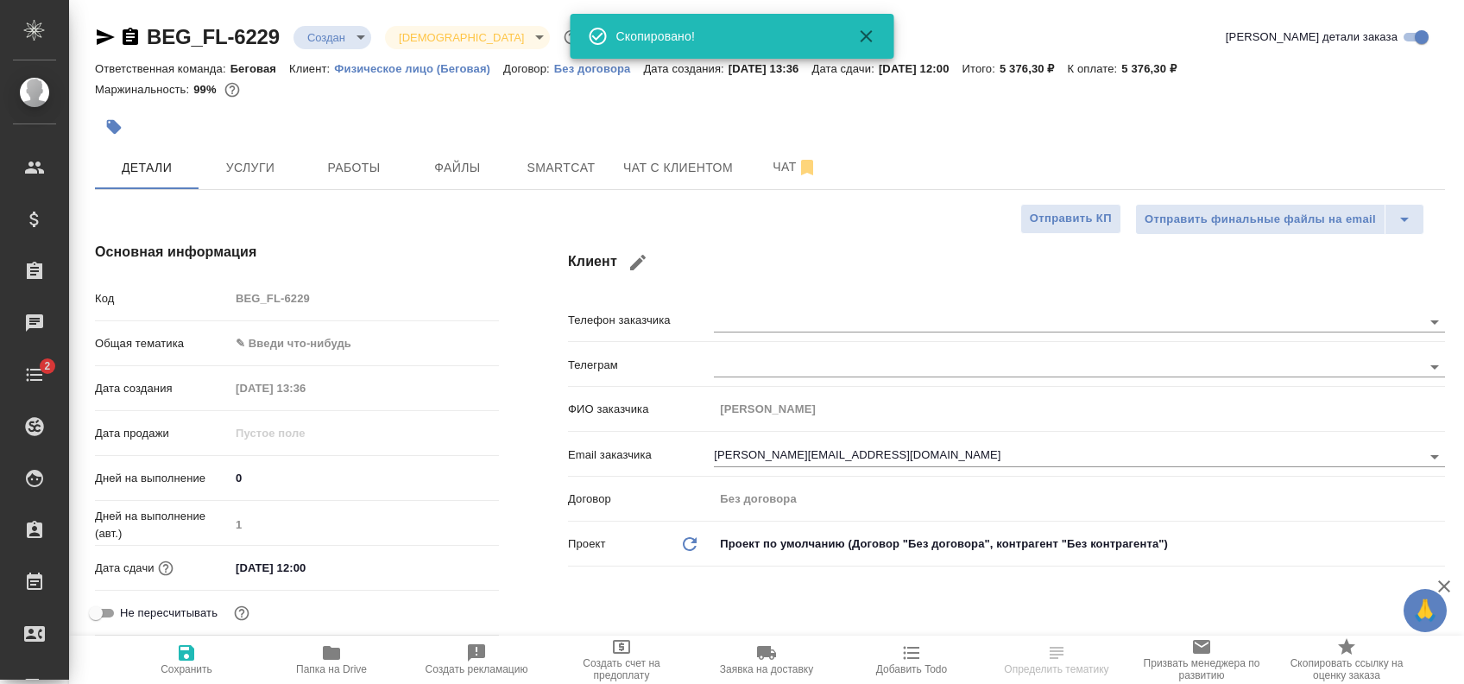
type textarea "x"
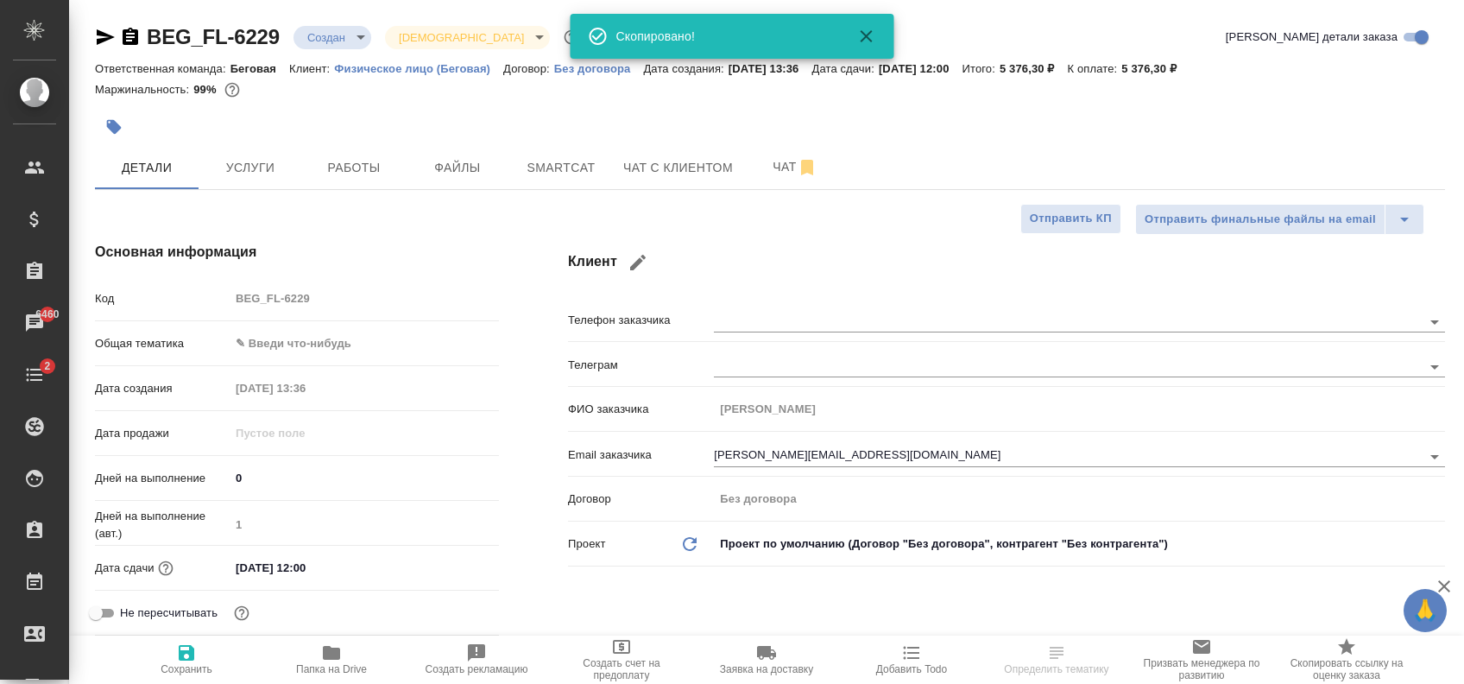
type textarea "x"
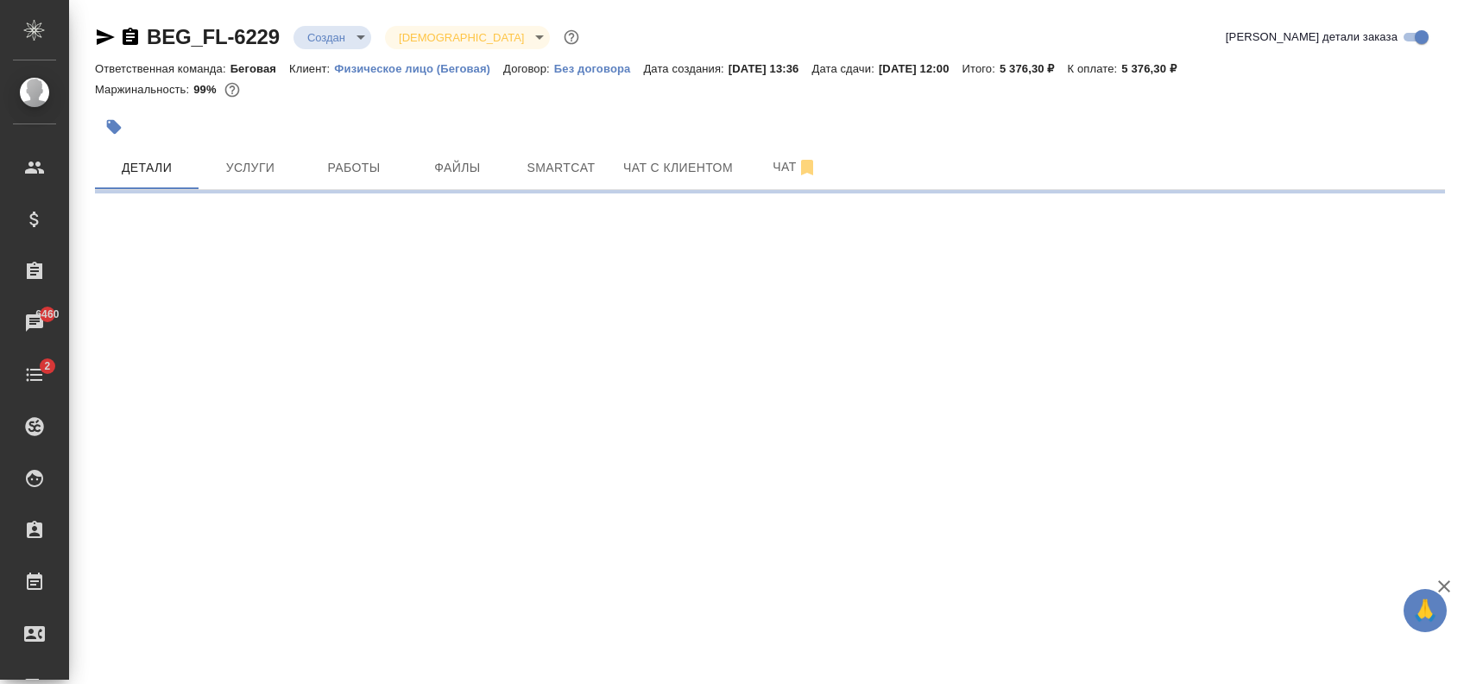
select select "RU"
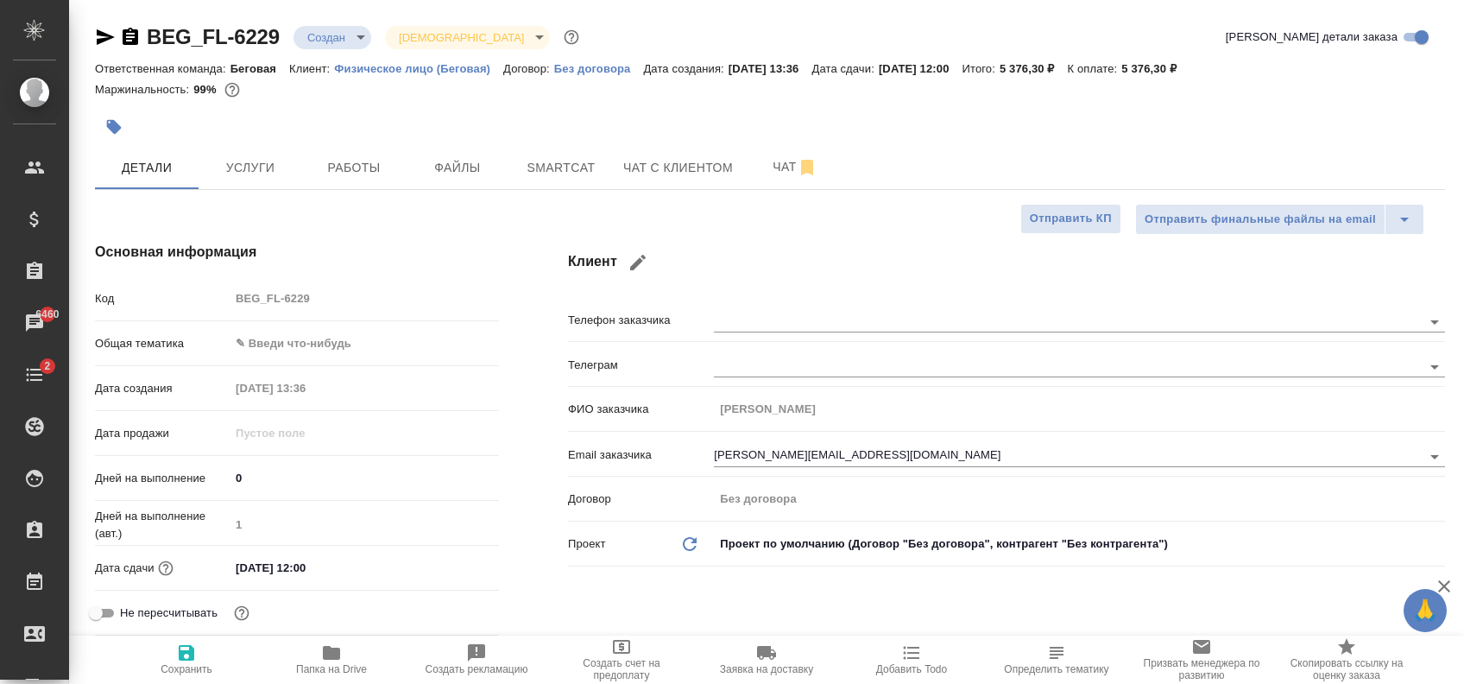
type textarea "x"
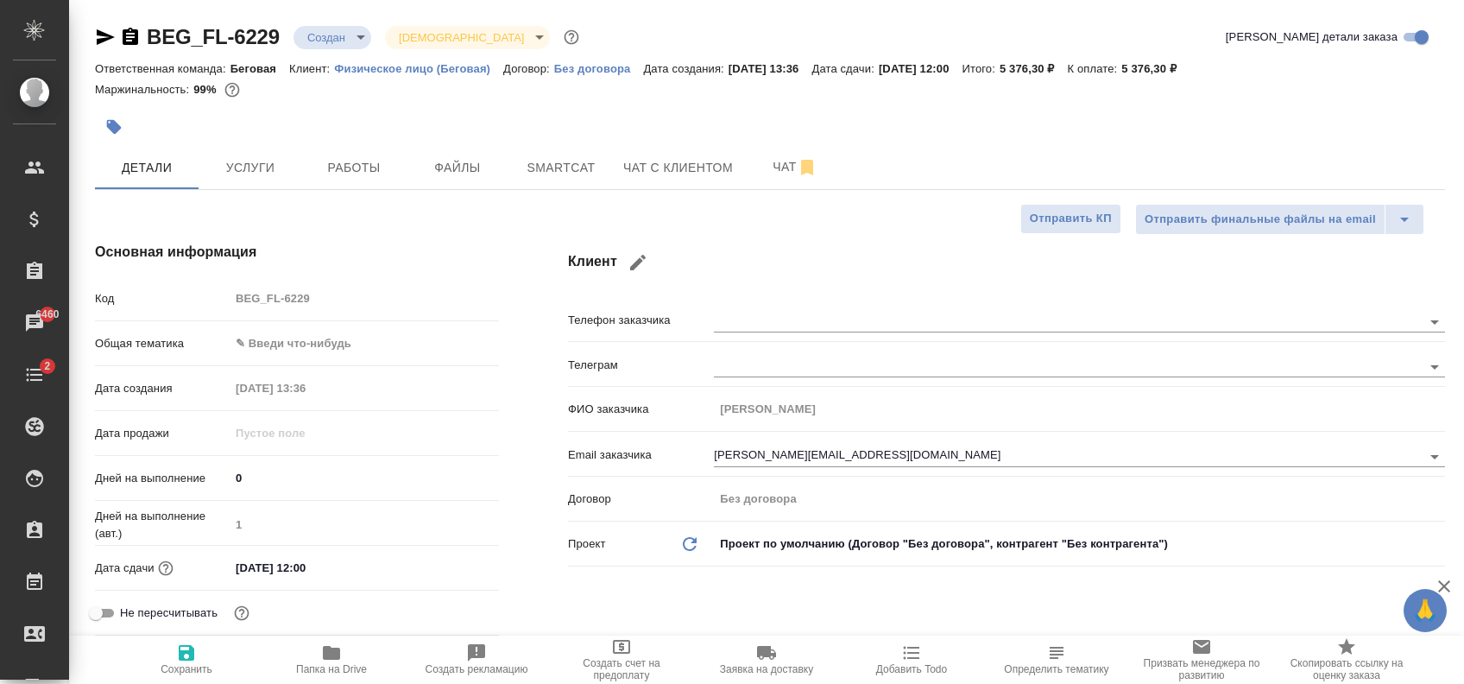
type textarea "x"
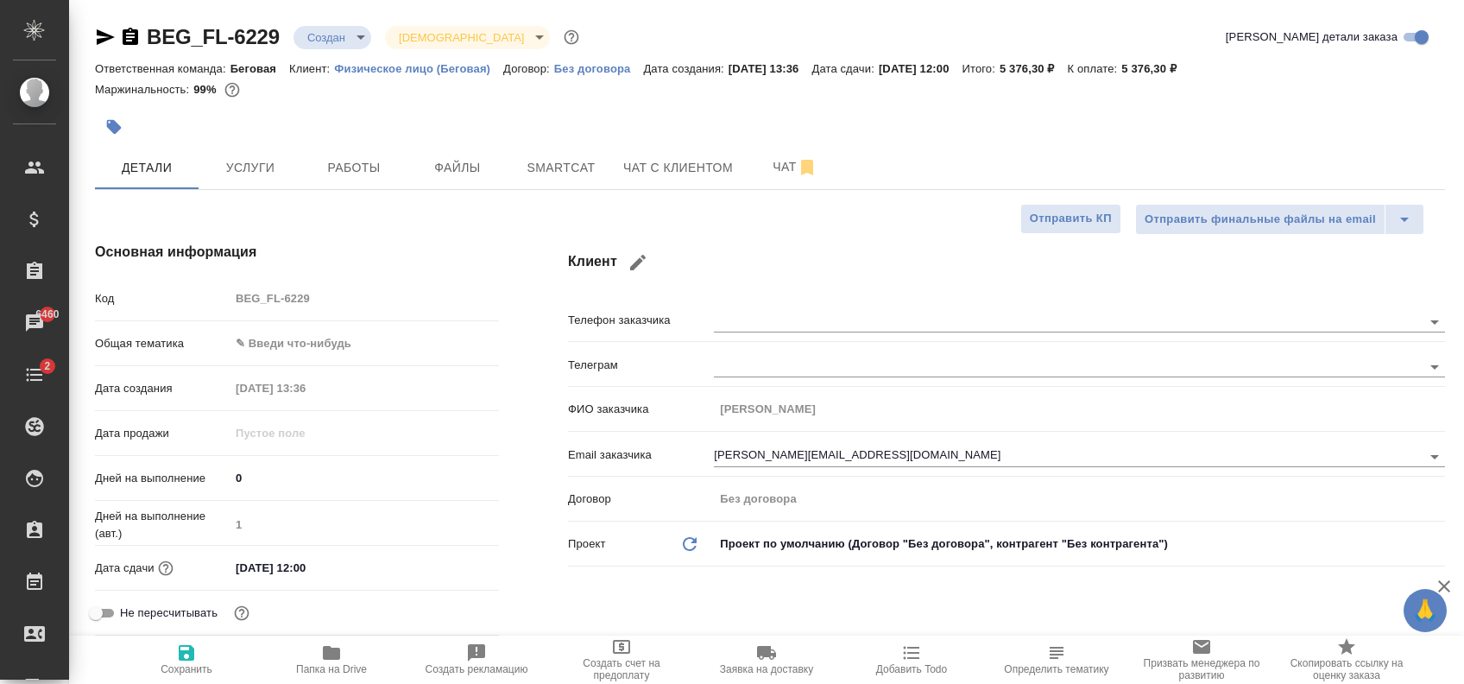
type textarea "x"
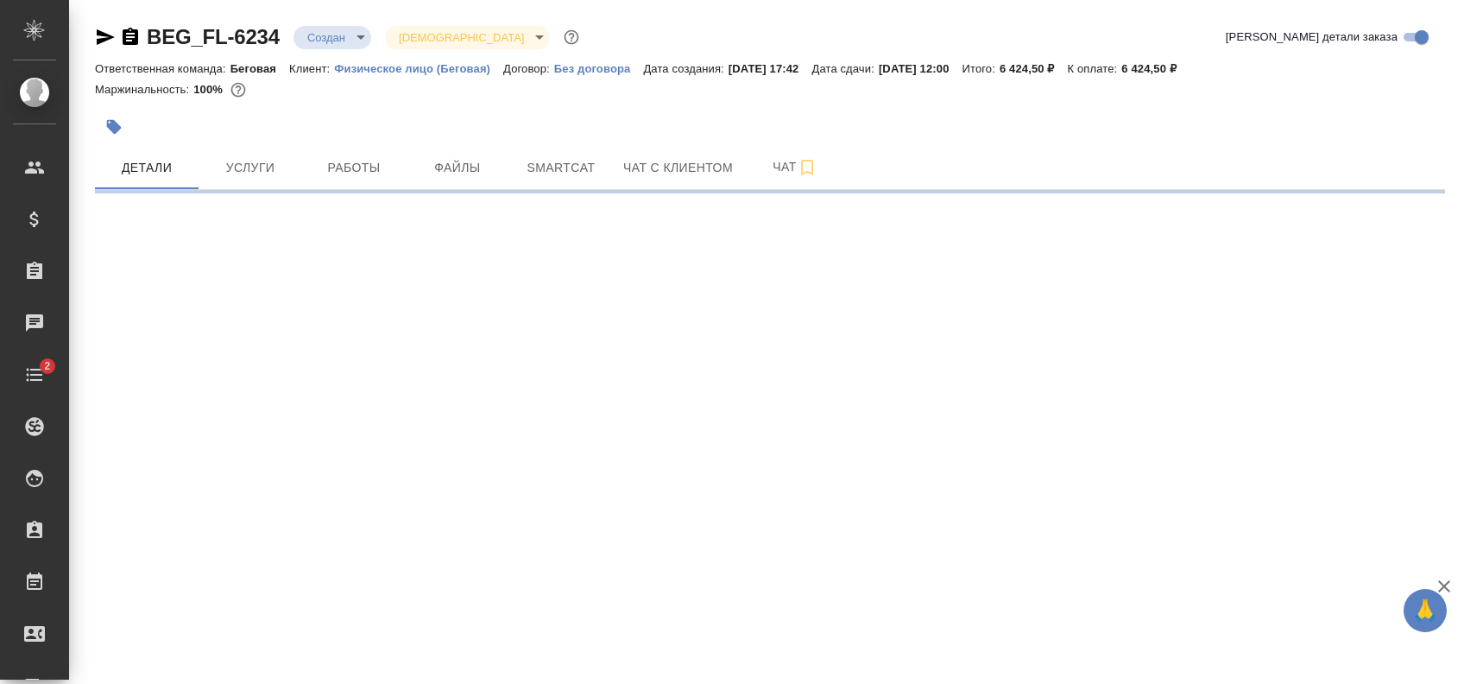
click at [128, 36] on icon "button" at bounding box center [130, 37] width 21 height 21
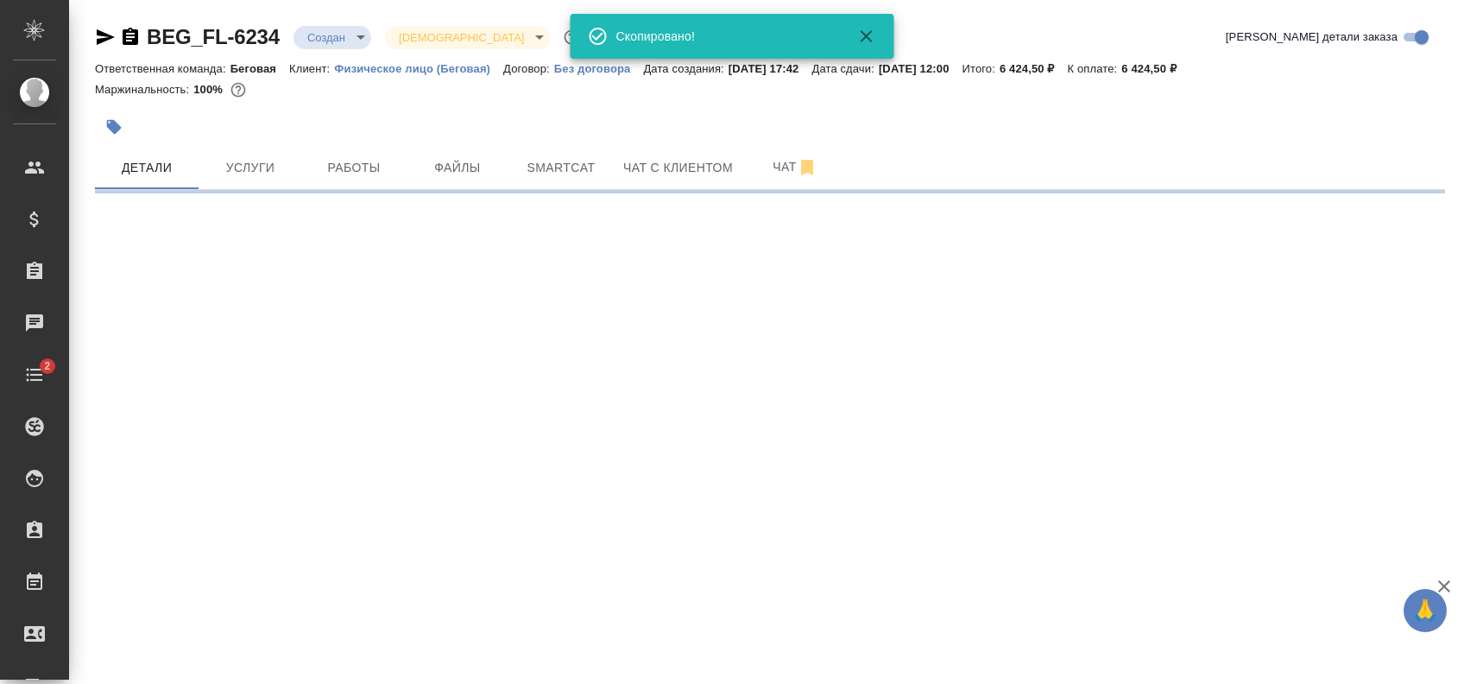
select select "RU"
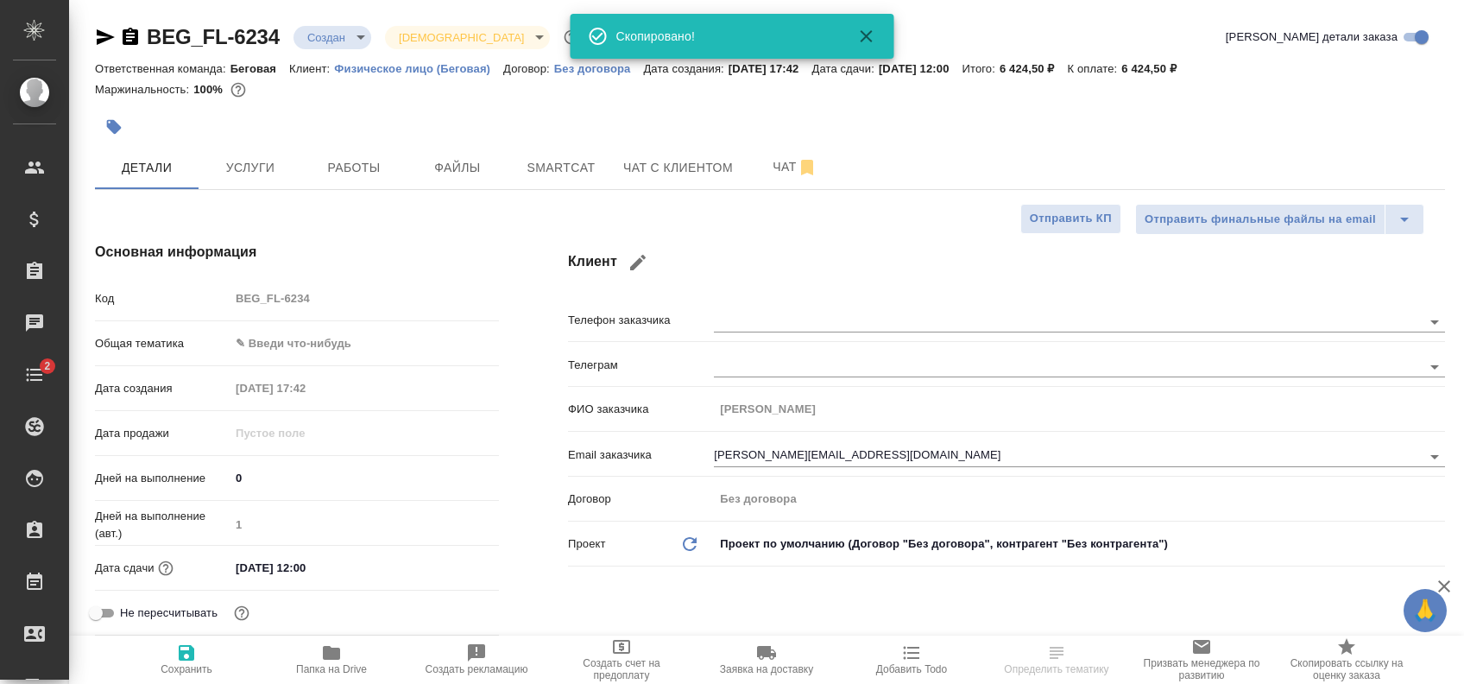
type textarea "x"
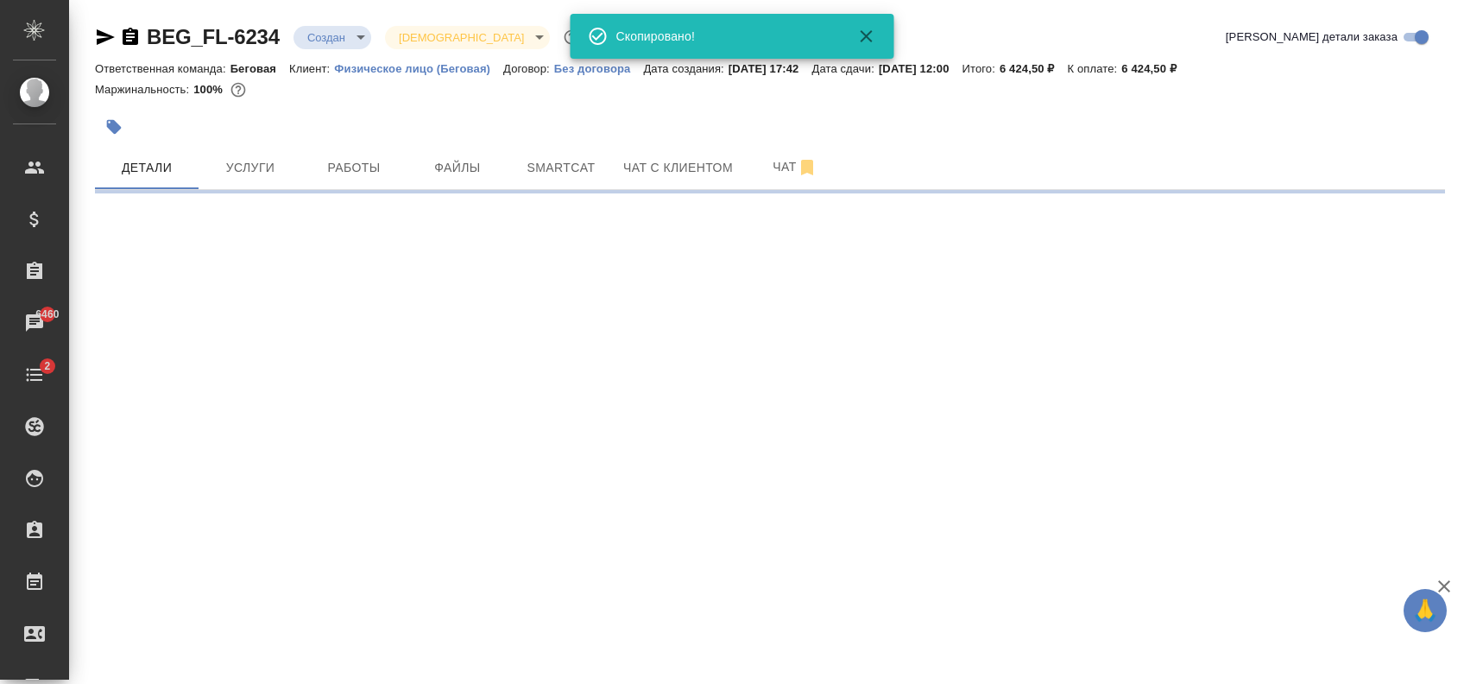
select select "RU"
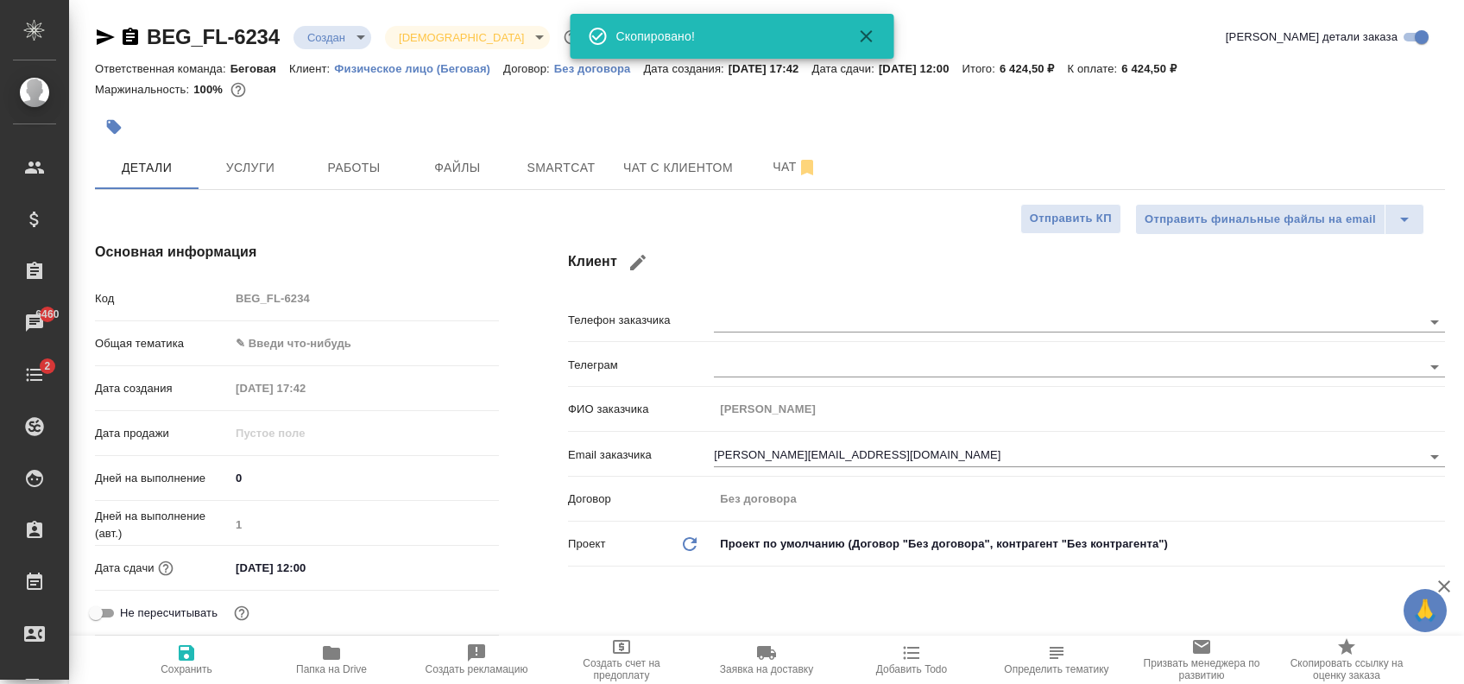
type textarea "x"
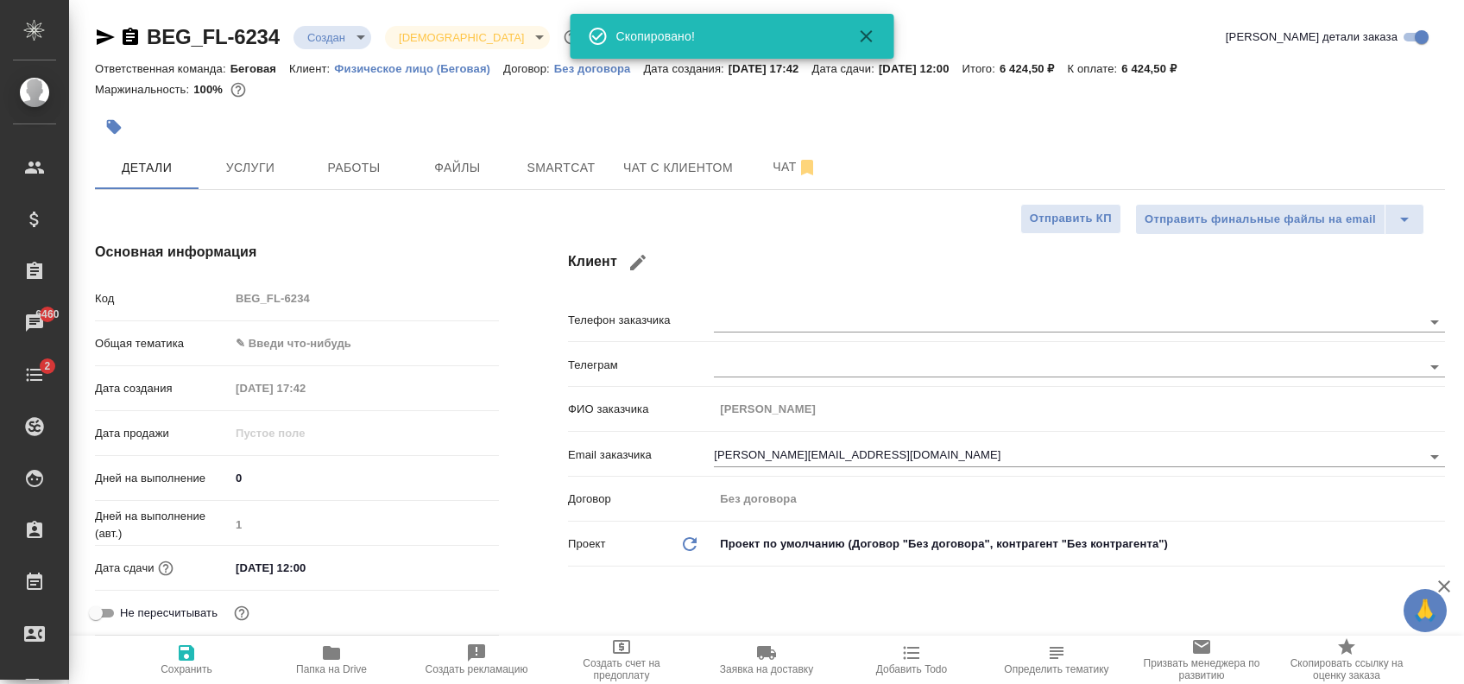
type textarea "x"
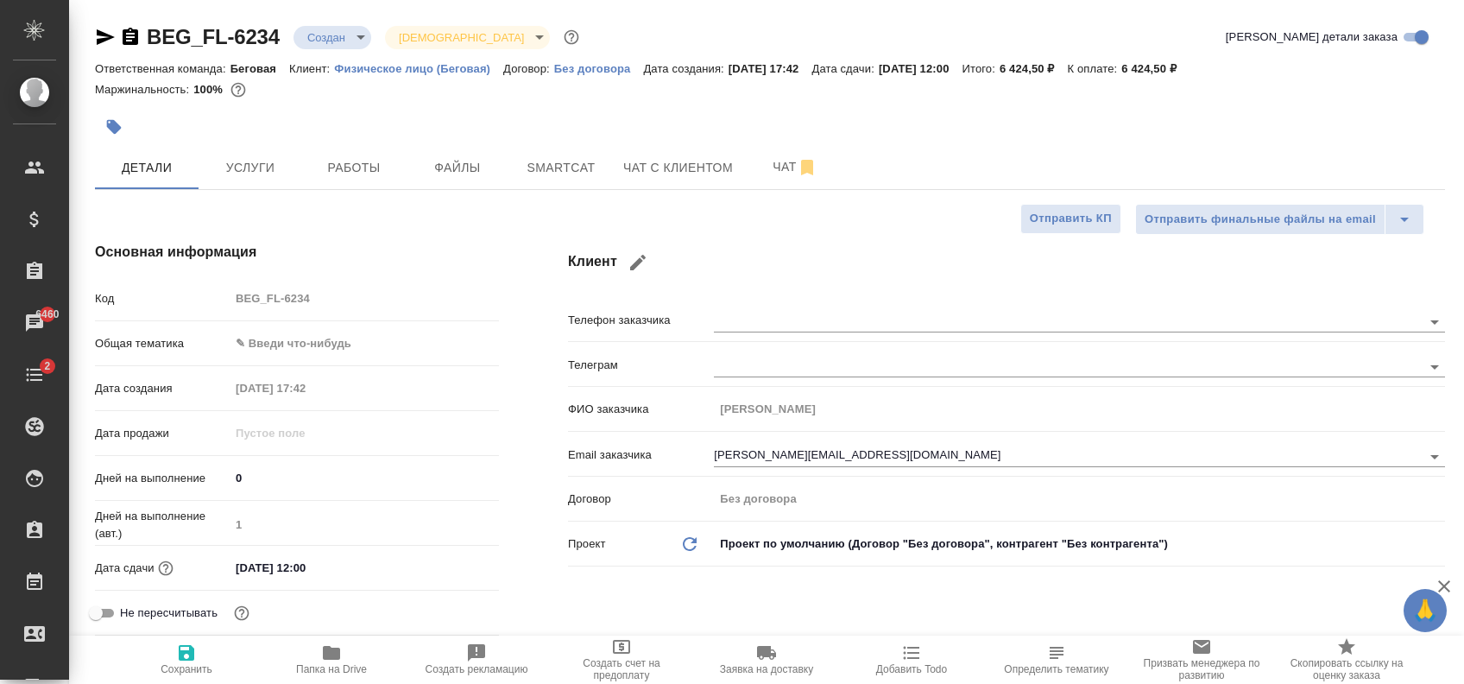
type textarea "x"
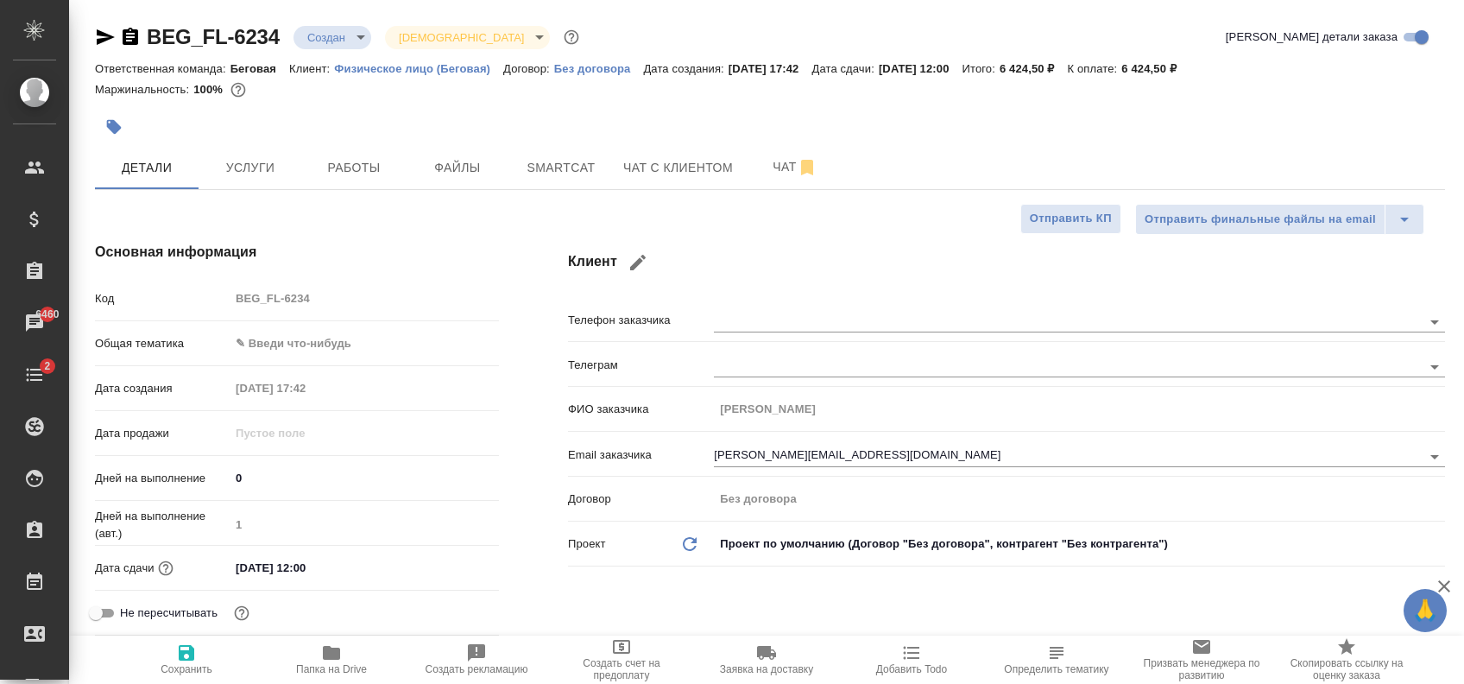
type textarea "x"
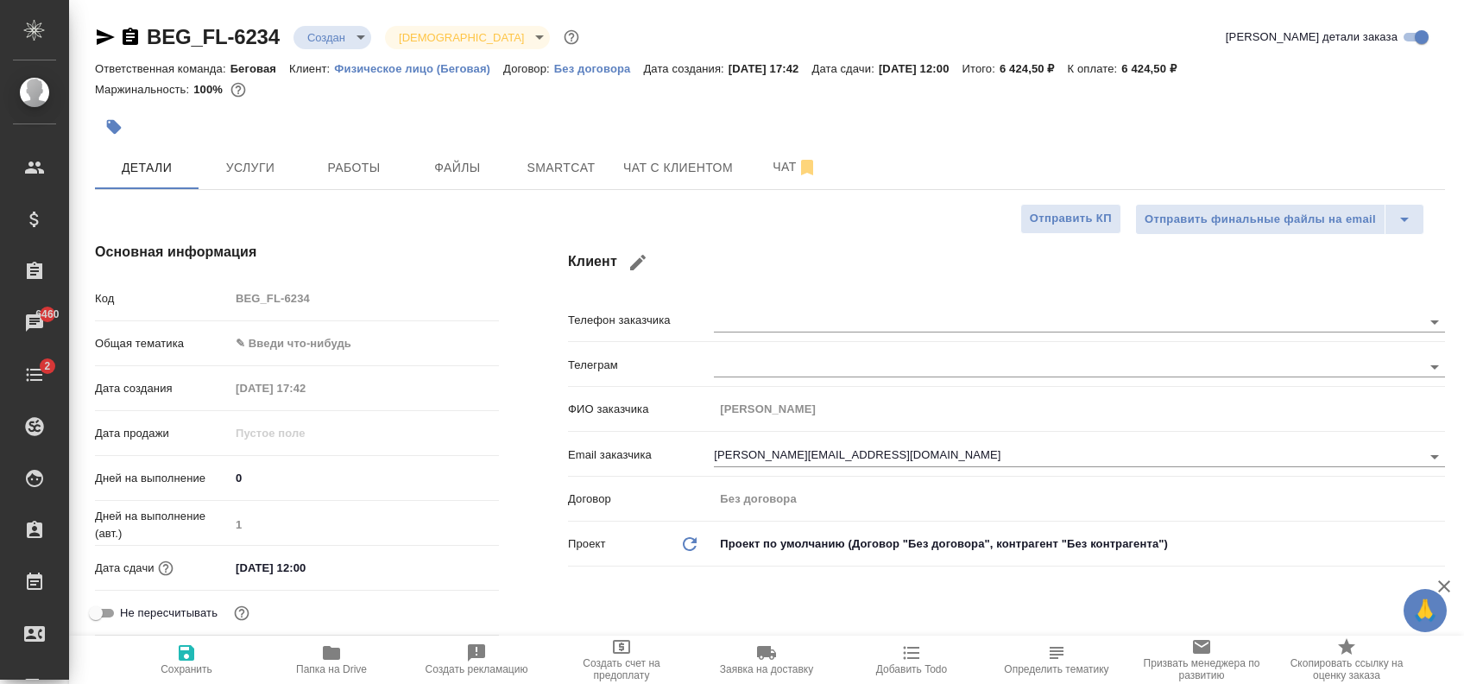
type textarea "x"
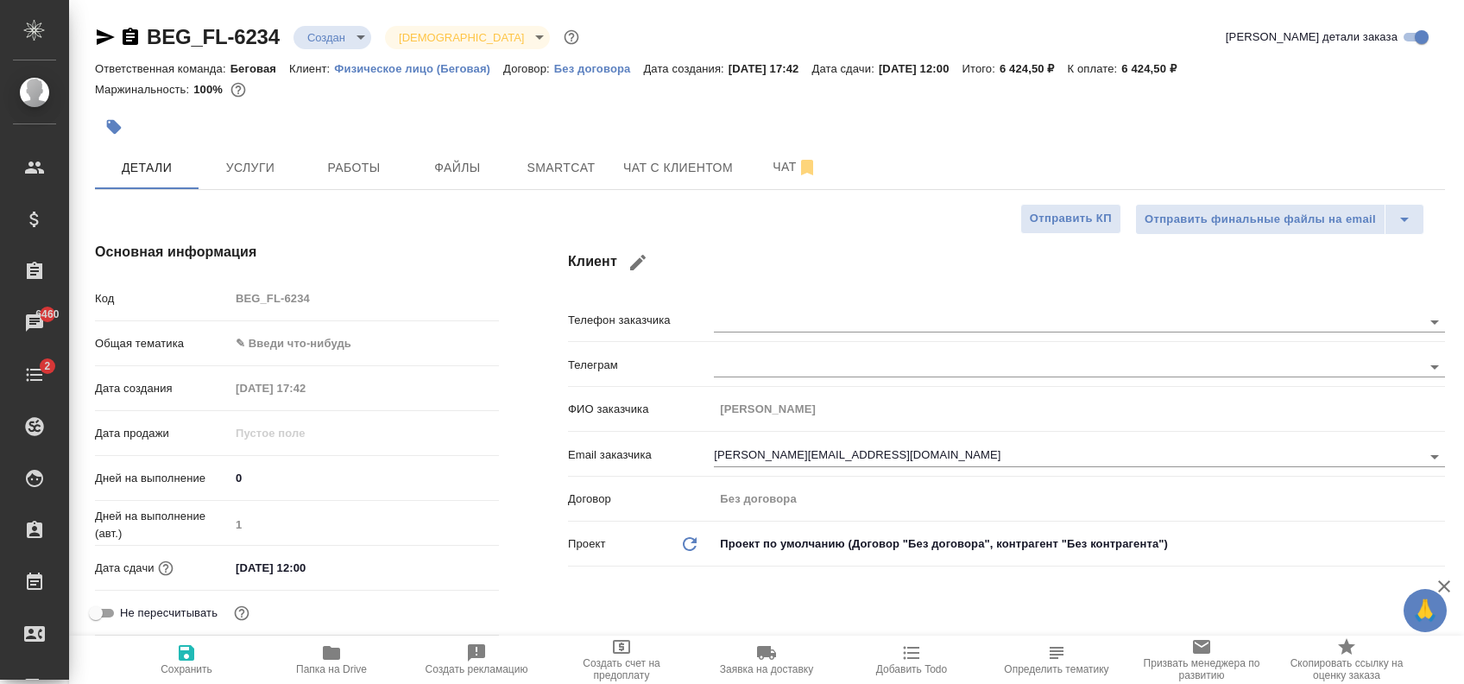
type textarea "x"
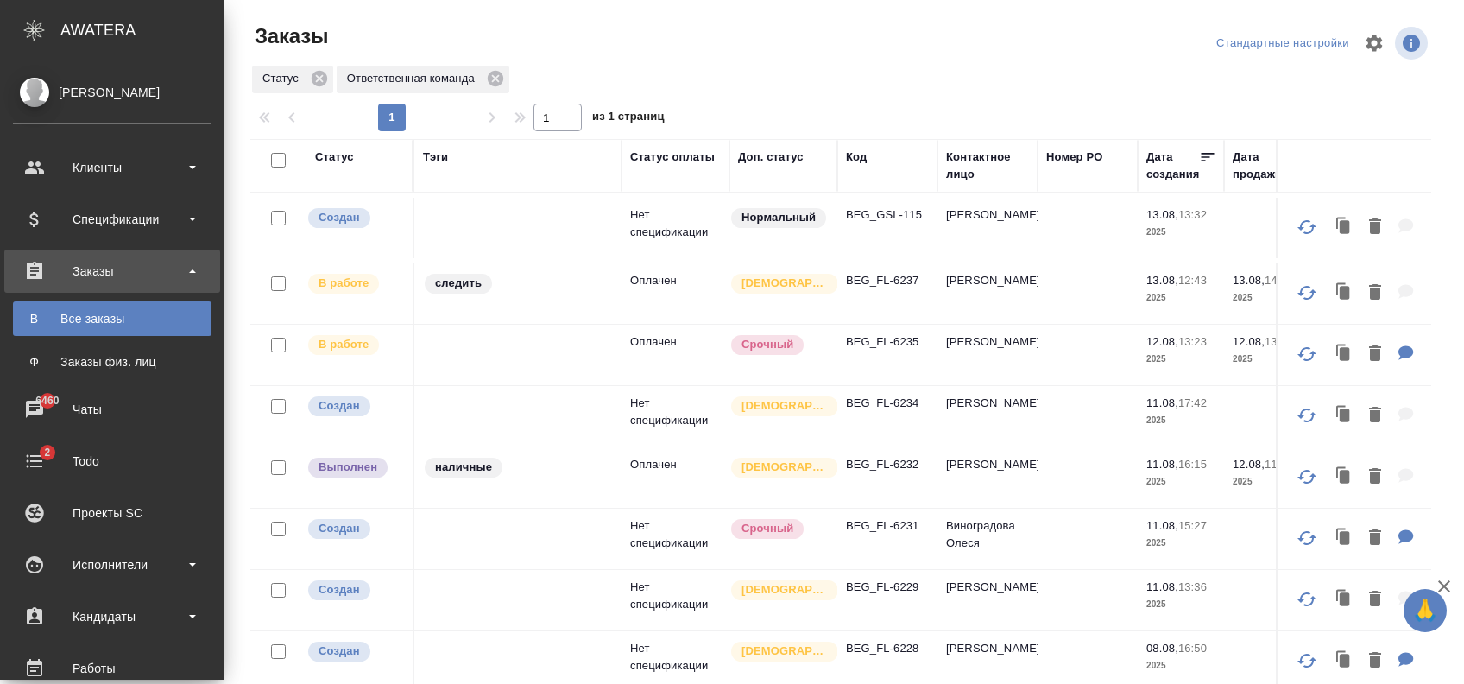
scroll to position [86, 0]
